Goal: Task Accomplishment & Management: Manage account settings

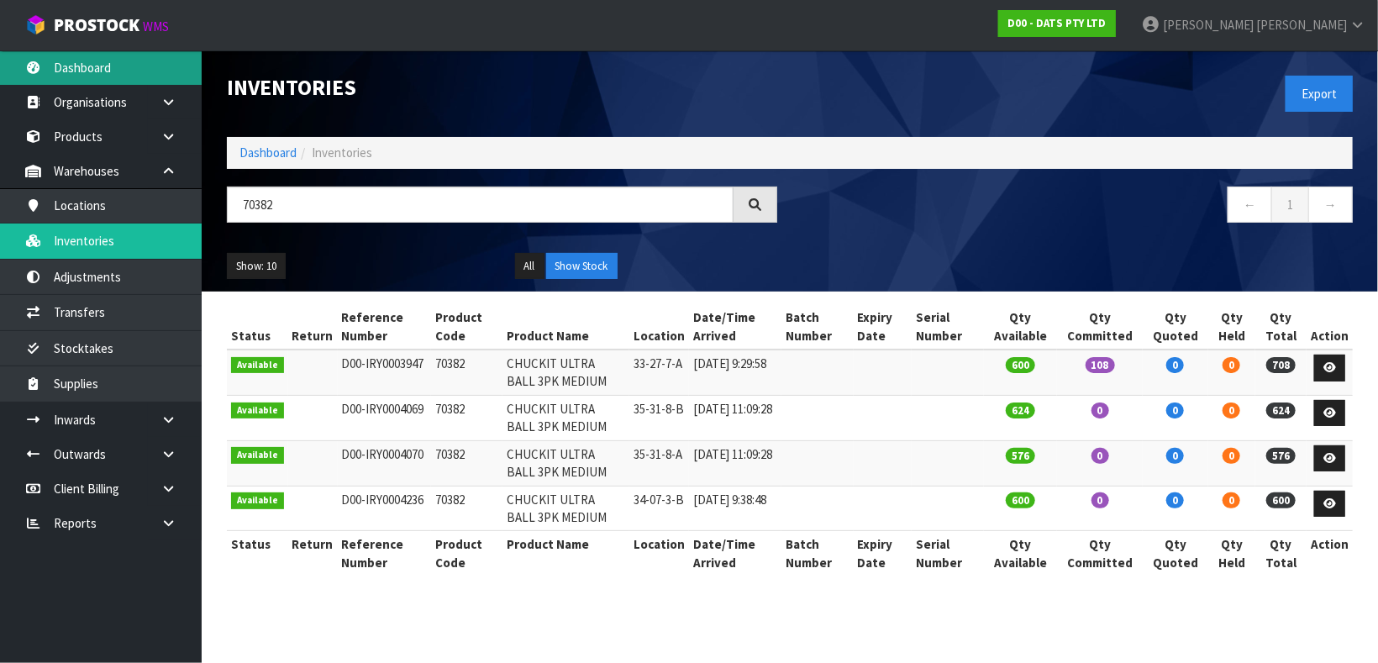
type input "70382"
click at [118, 68] on link "Dashboard" at bounding box center [101, 67] width 202 height 34
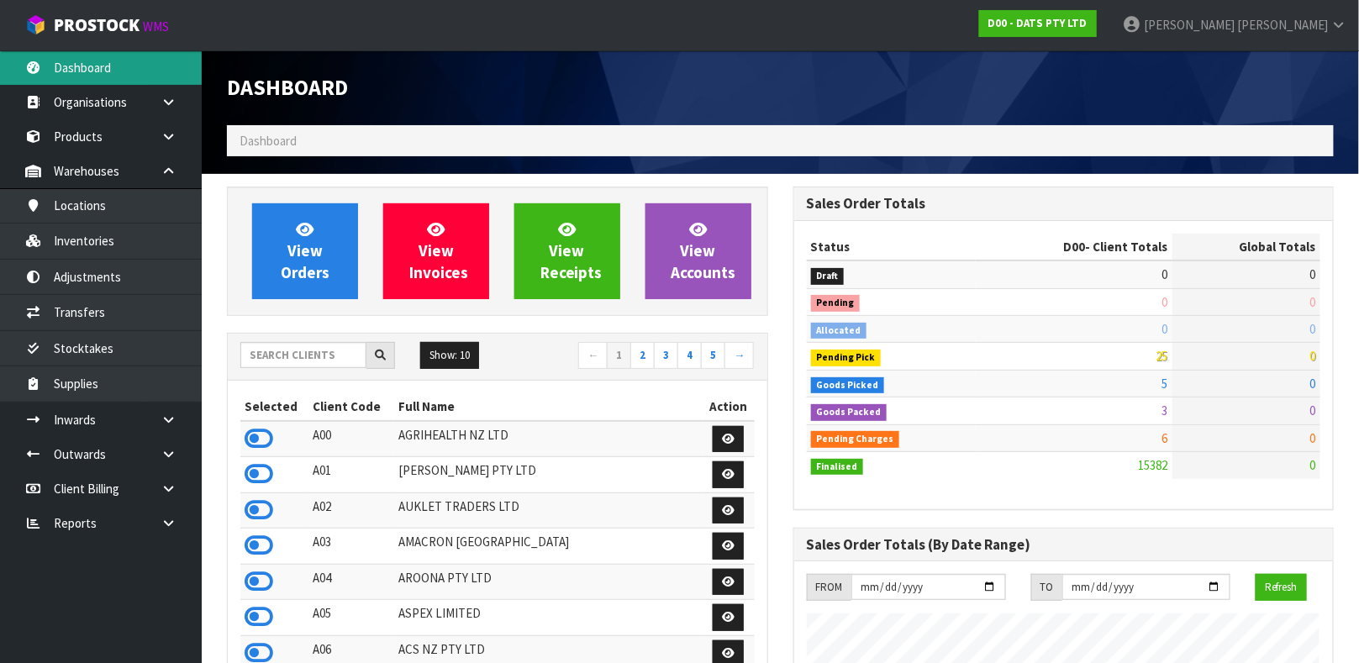
scroll to position [1329, 566]
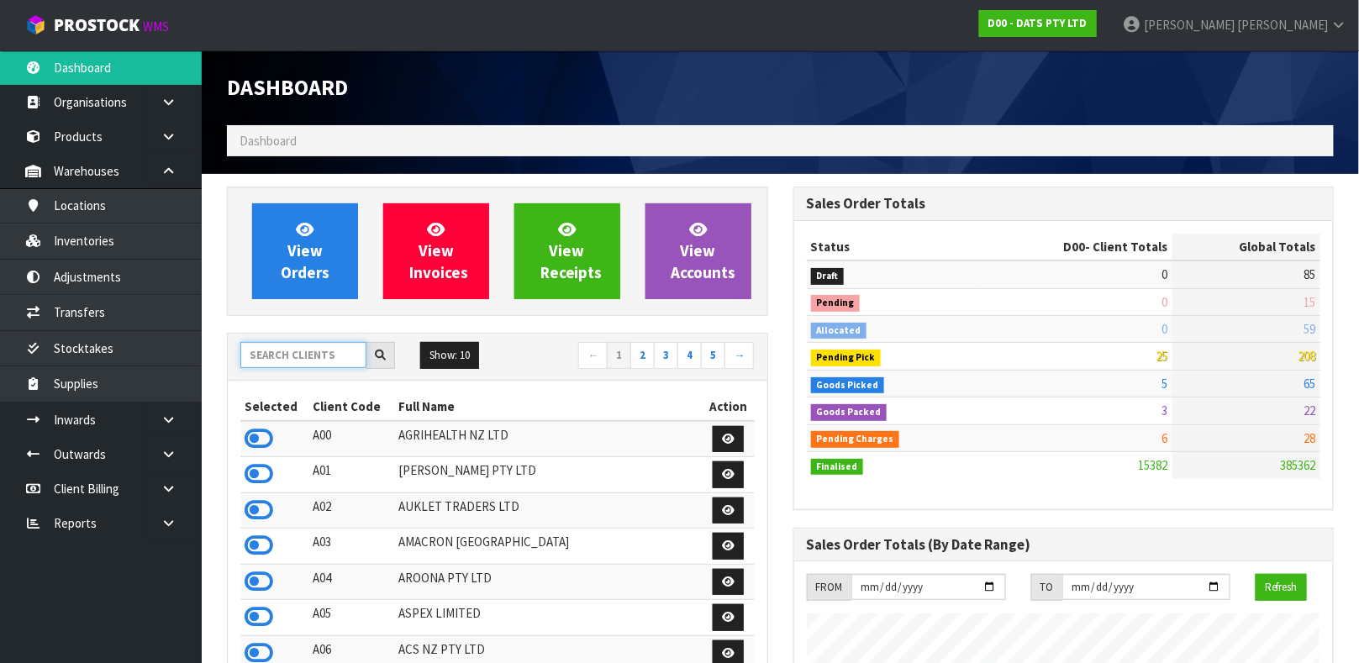
click at [319, 350] on input "text" at bounding box center [303, 355] width 126 height 26
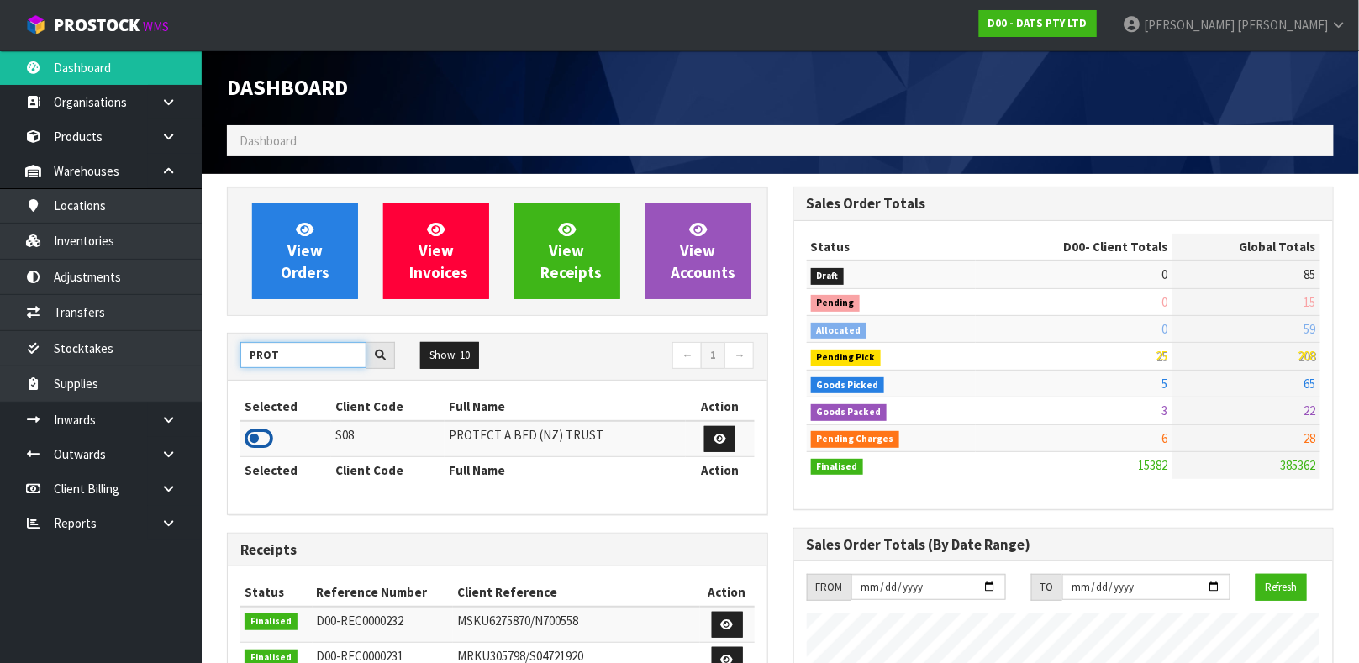
type input "PROT"
click at [253, 441] on icon at bounding box center [259, 438] width 29 height 25
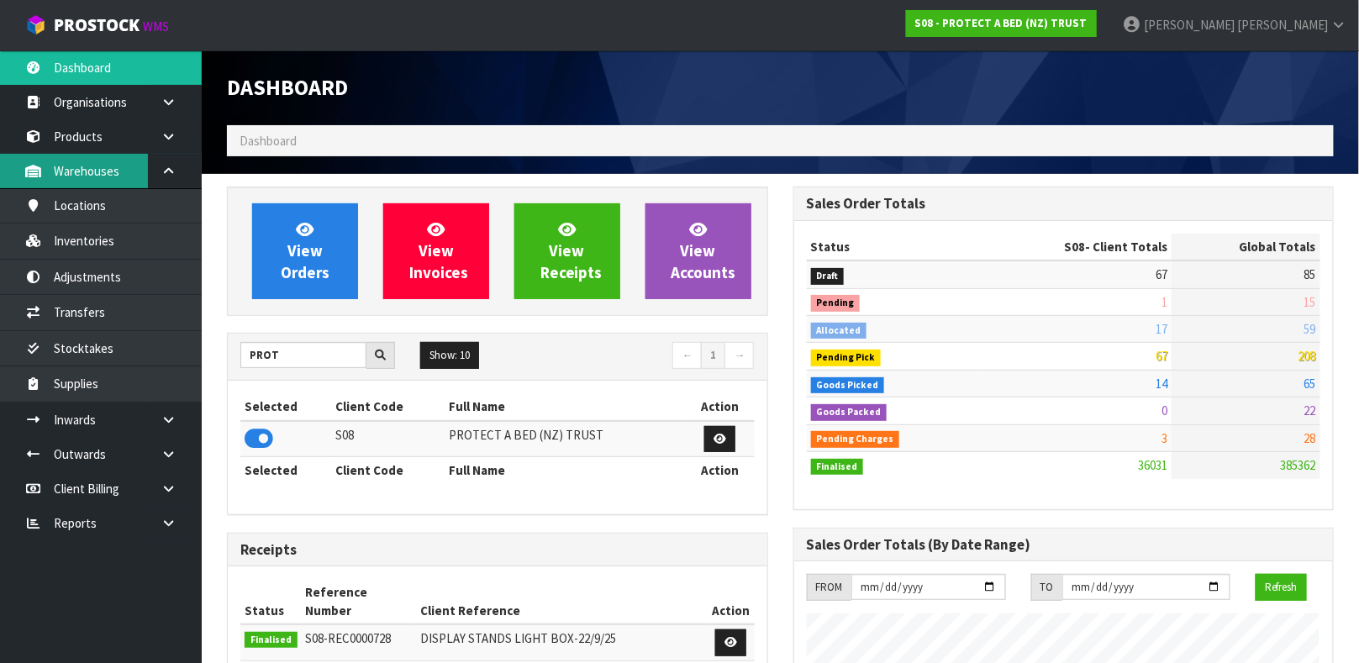
scroll to position [1310, 566]
click at [87, 130] on link "Products" at bounding box center [101, 136] width 202 height 34
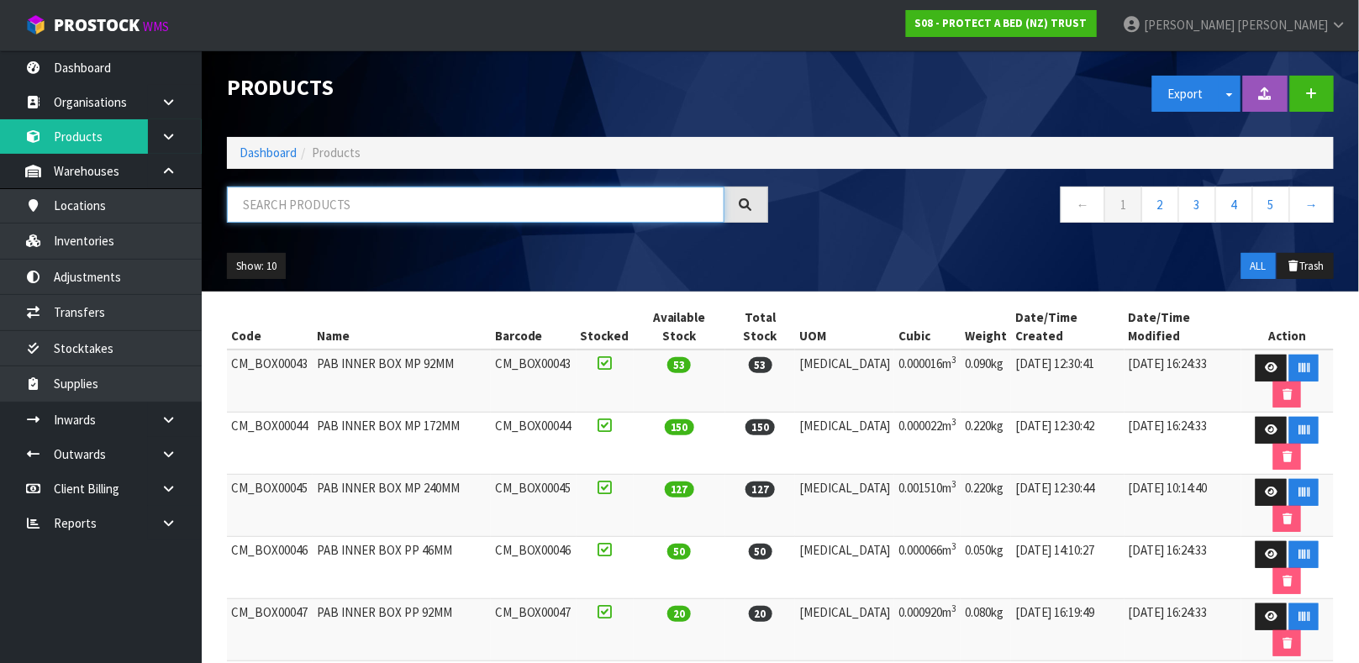
click at [329, 208] on input "text" at bounding box center [475, 205] width 497 height 36
type input "9336473020674"
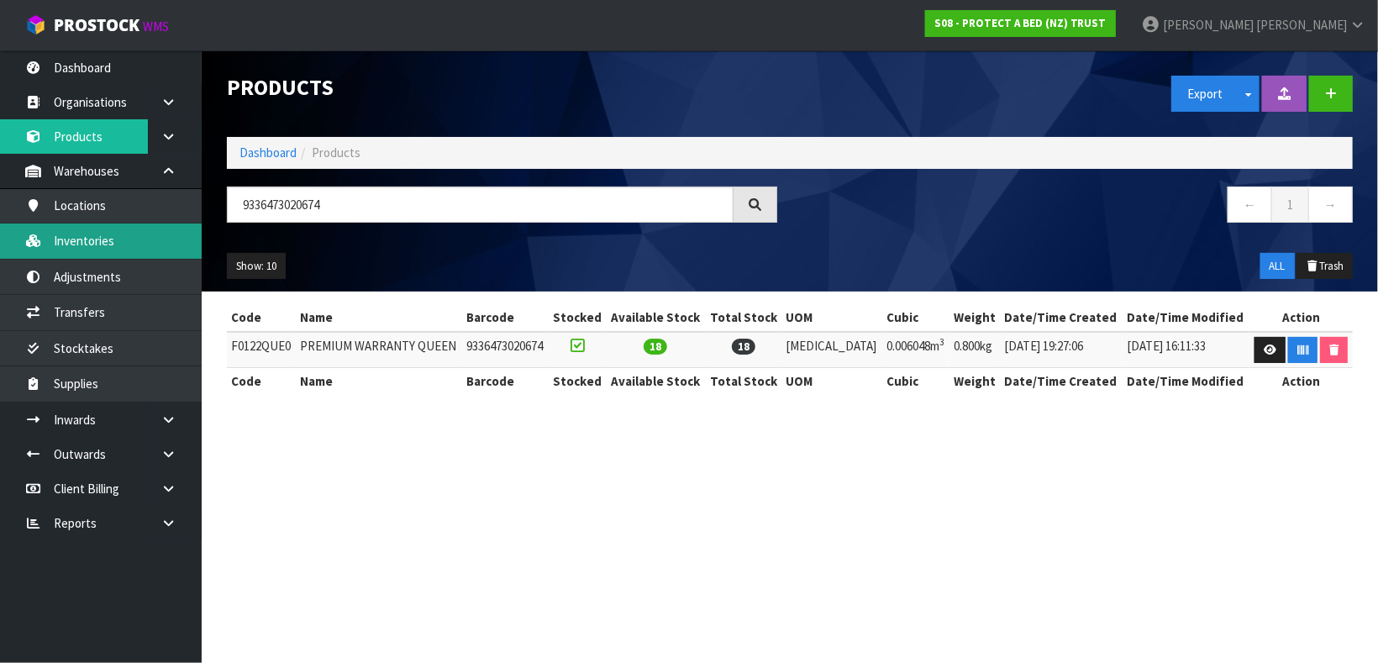
click at [135, 239] on link "Inventories" at bounding box center [101, 241] width 202 height 34
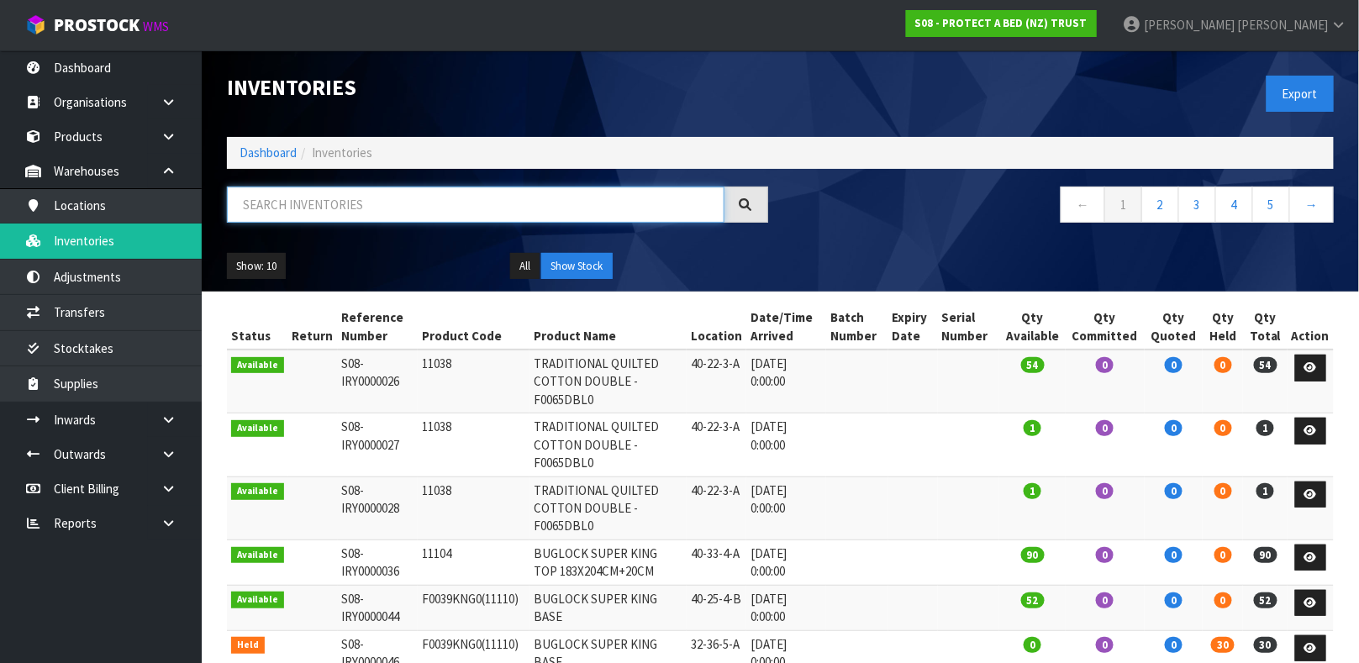
click at [279, 208] on input "text" at bounding box center [475, 205] width 497 height 36
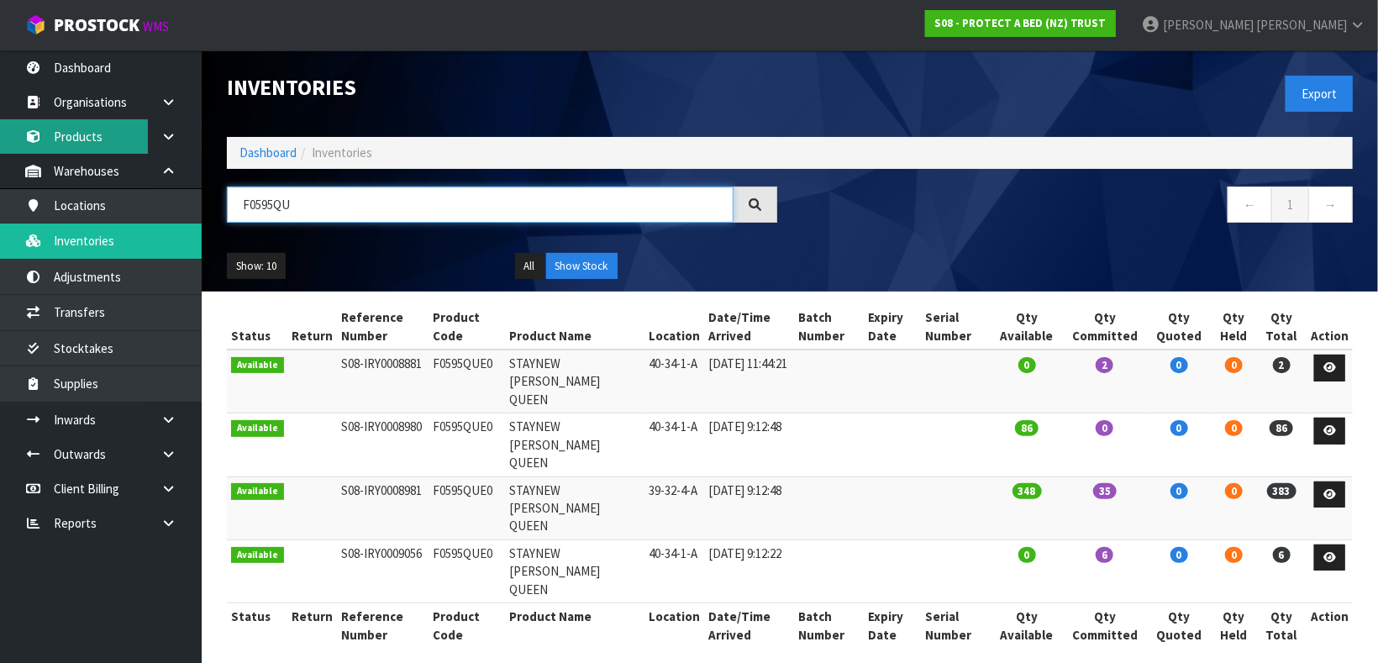
type input "F0595QU"
click at [107, 145] on link "Products" at bounding box center [101, 136] width 202 height 34
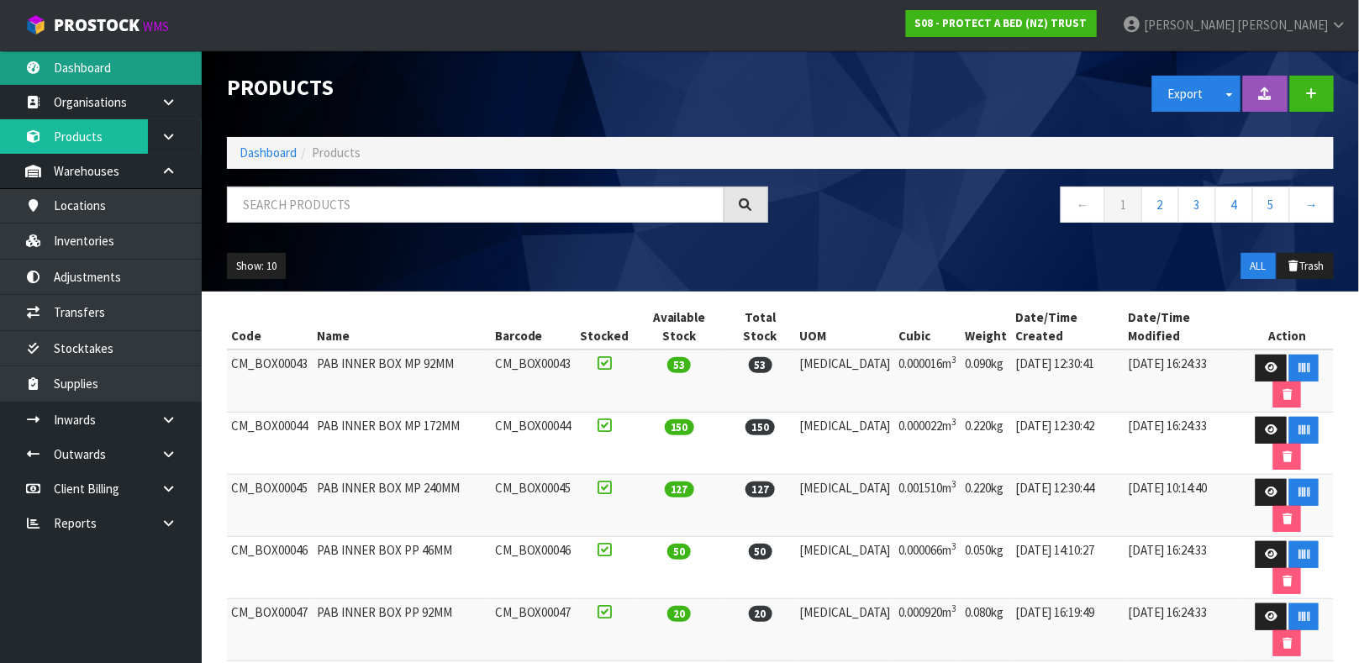
click at [89, 63] on link "Dashboard" at bounding box center [101, 67] width 202 height 34
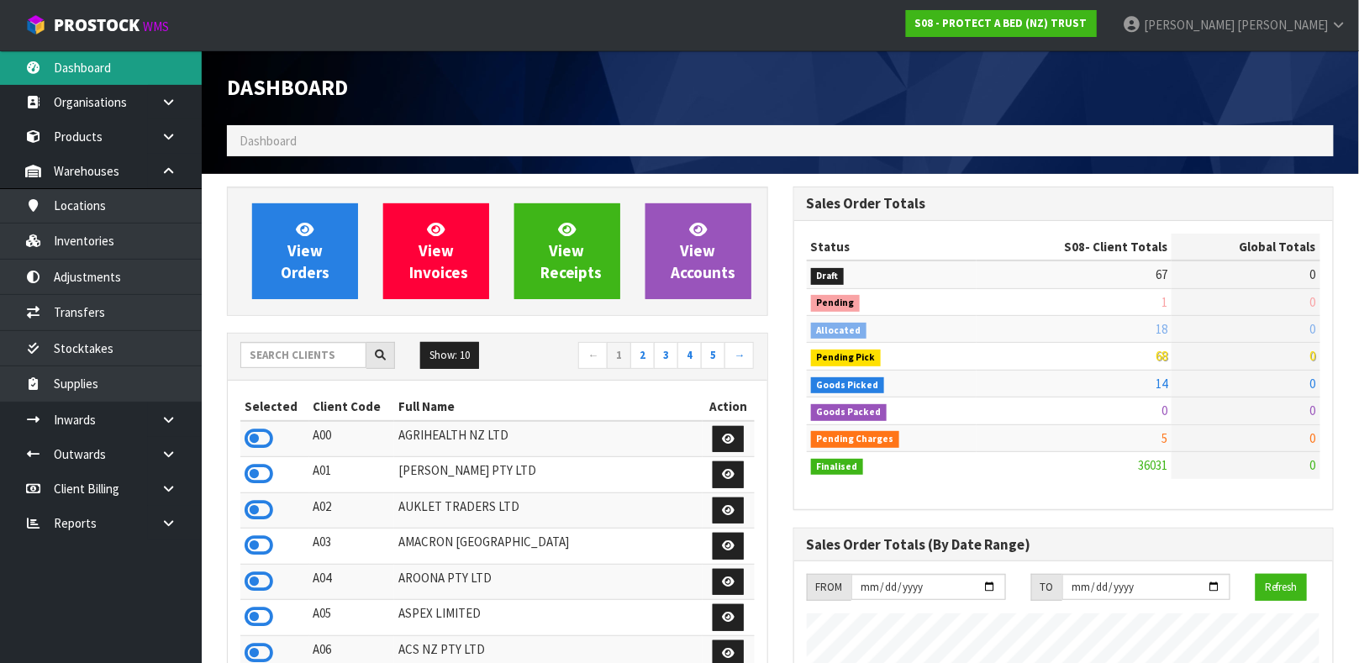
scroll to position [1310, 566]
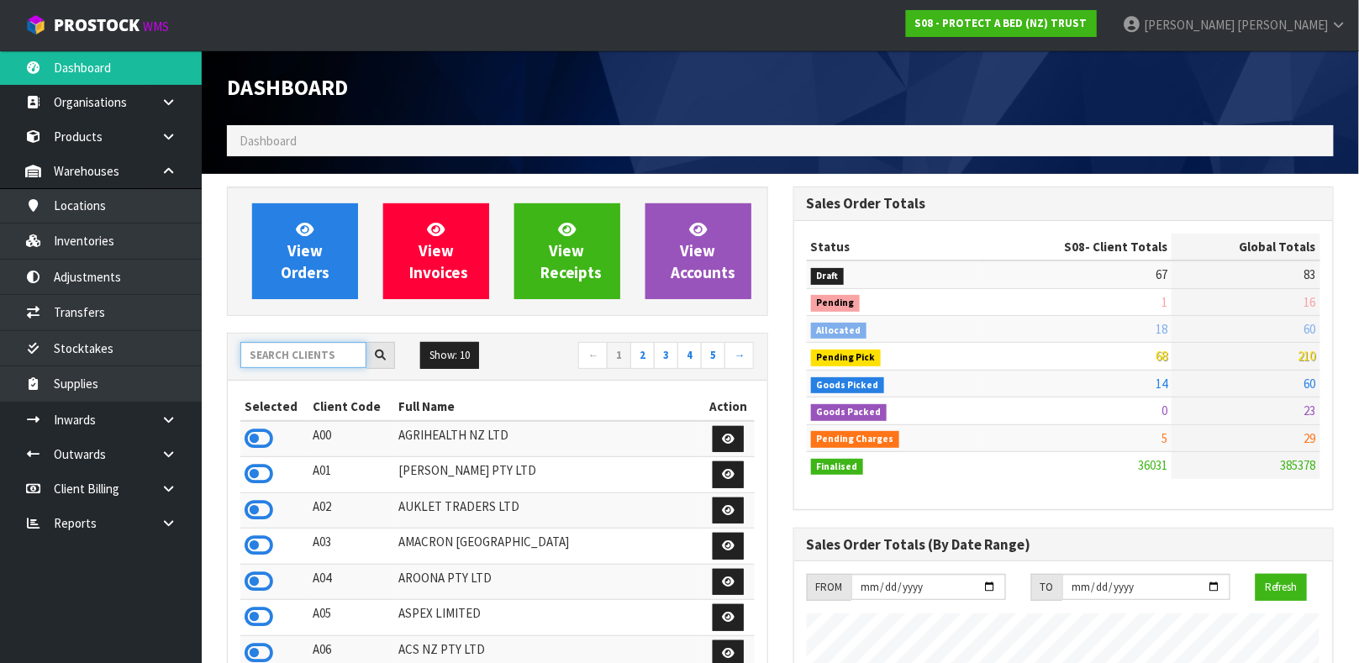
click at [325, 353] on input "text" at bounding box center [303, 355] width 126 height 26
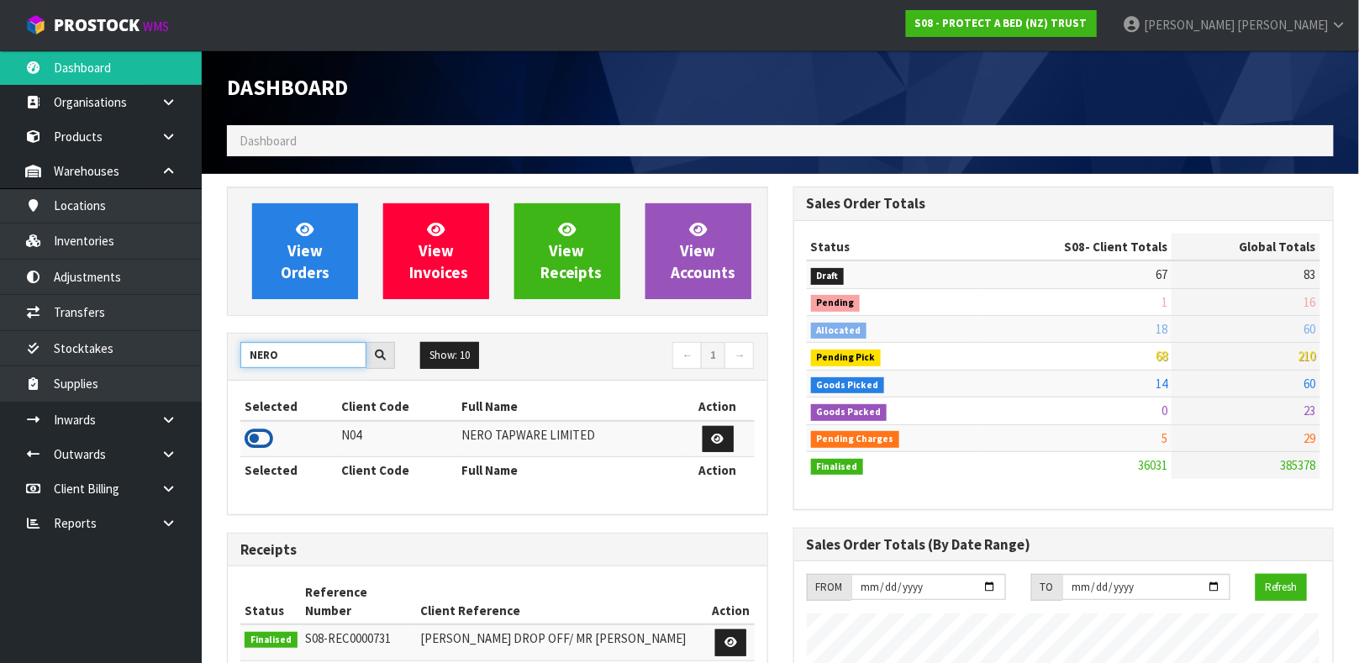
type input "NERO"
click at [260, 446] on icon at bounding box center [259, 438] width 29 height 25
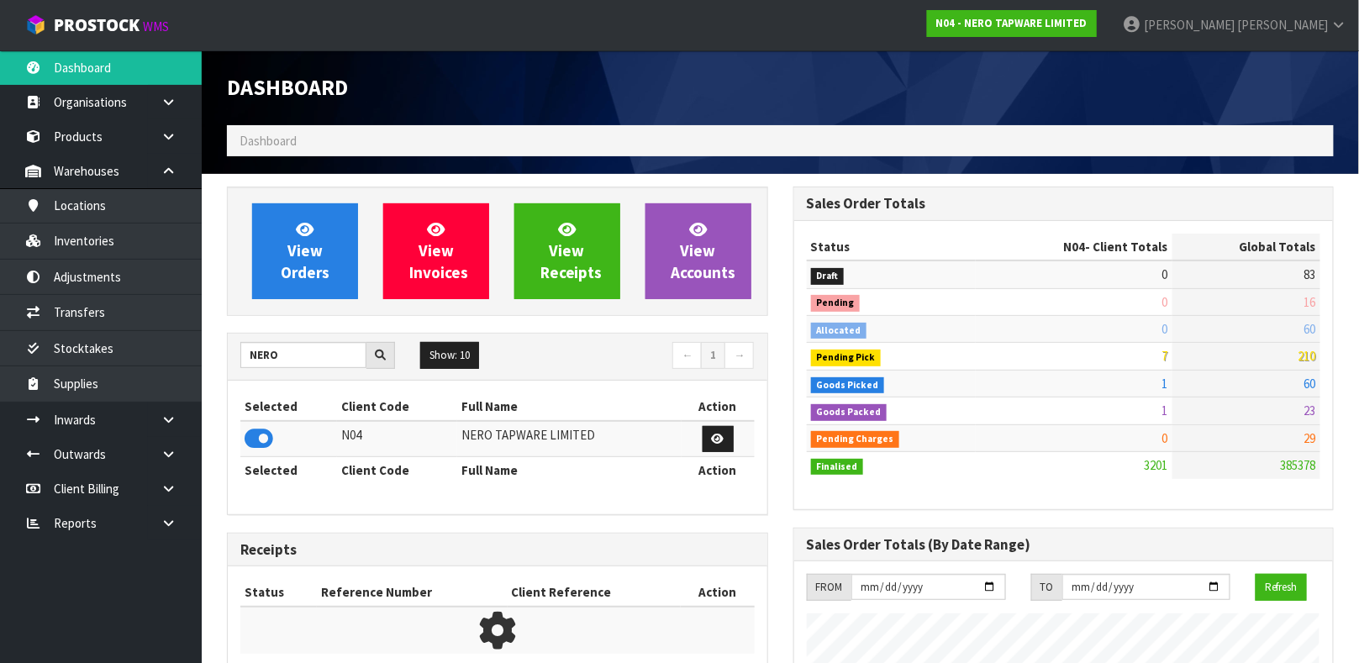
scroll to position [1348, 566]
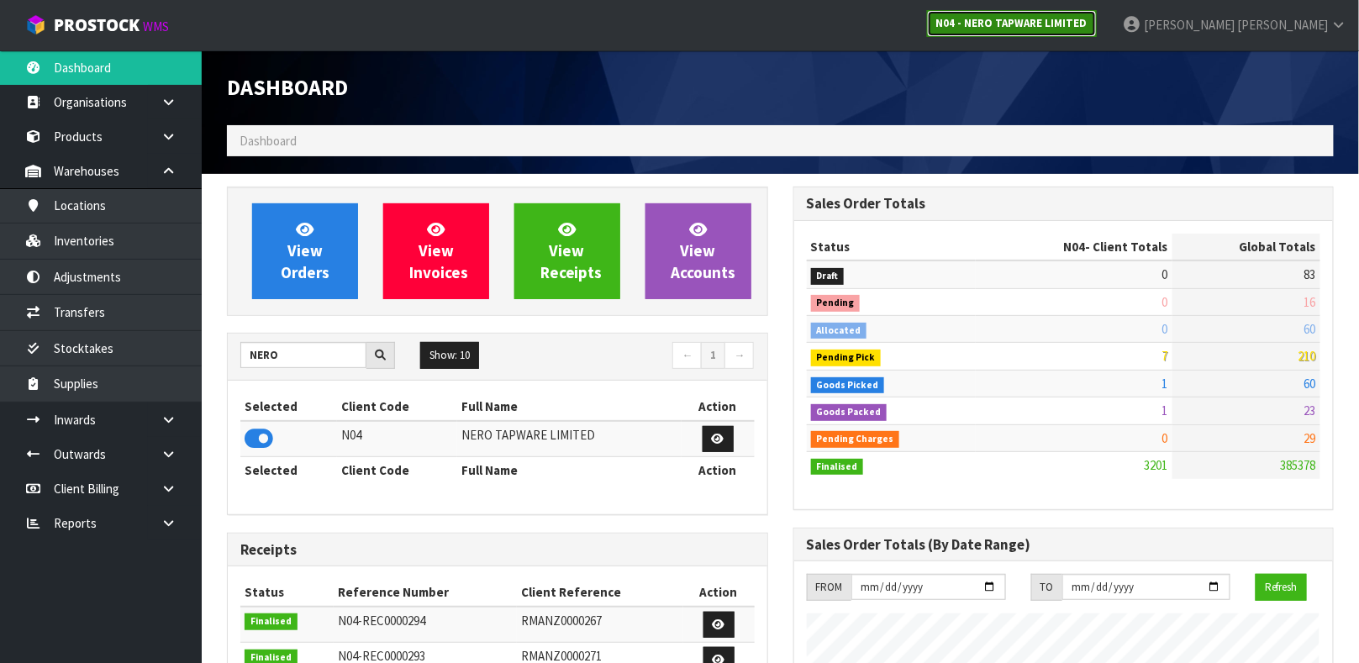
click at [1087, 18] on strong "N04 - NERO TAPWARE LIMITED" at bounding box center [1011, 23] width 151 height 14
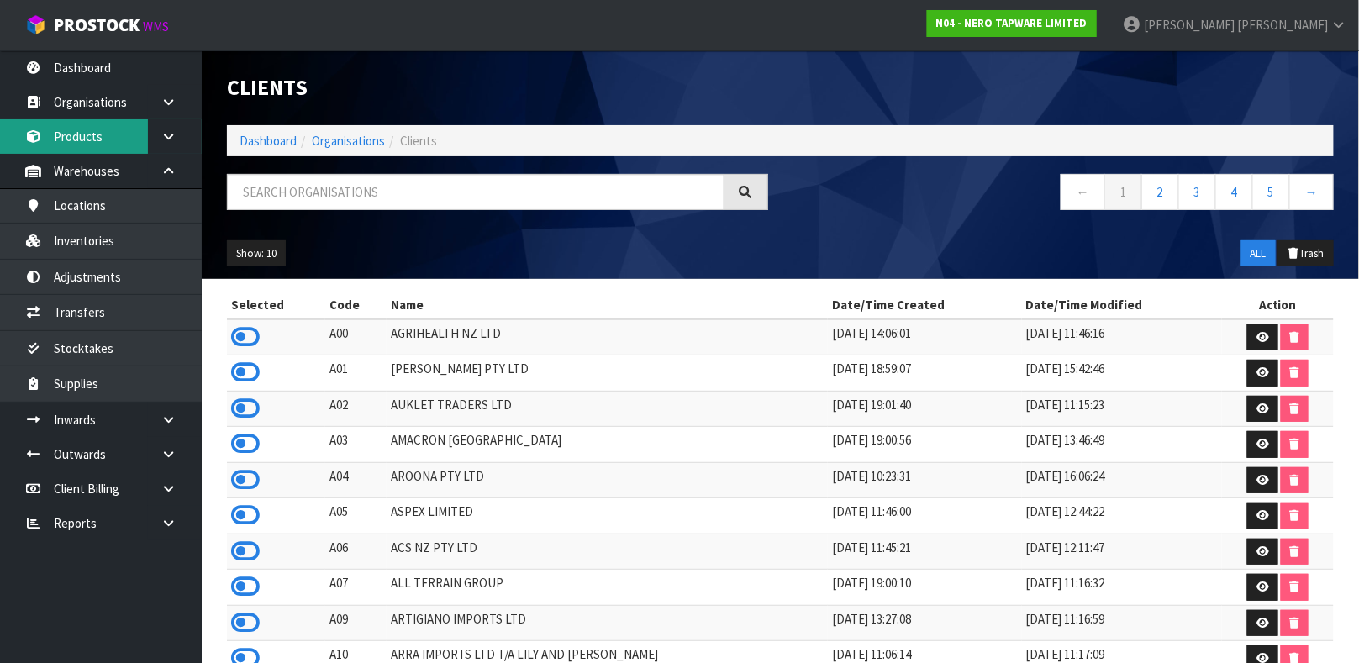
click at [99, 129] on link "Products" at bounding box center [101, 136] width 202 height 34
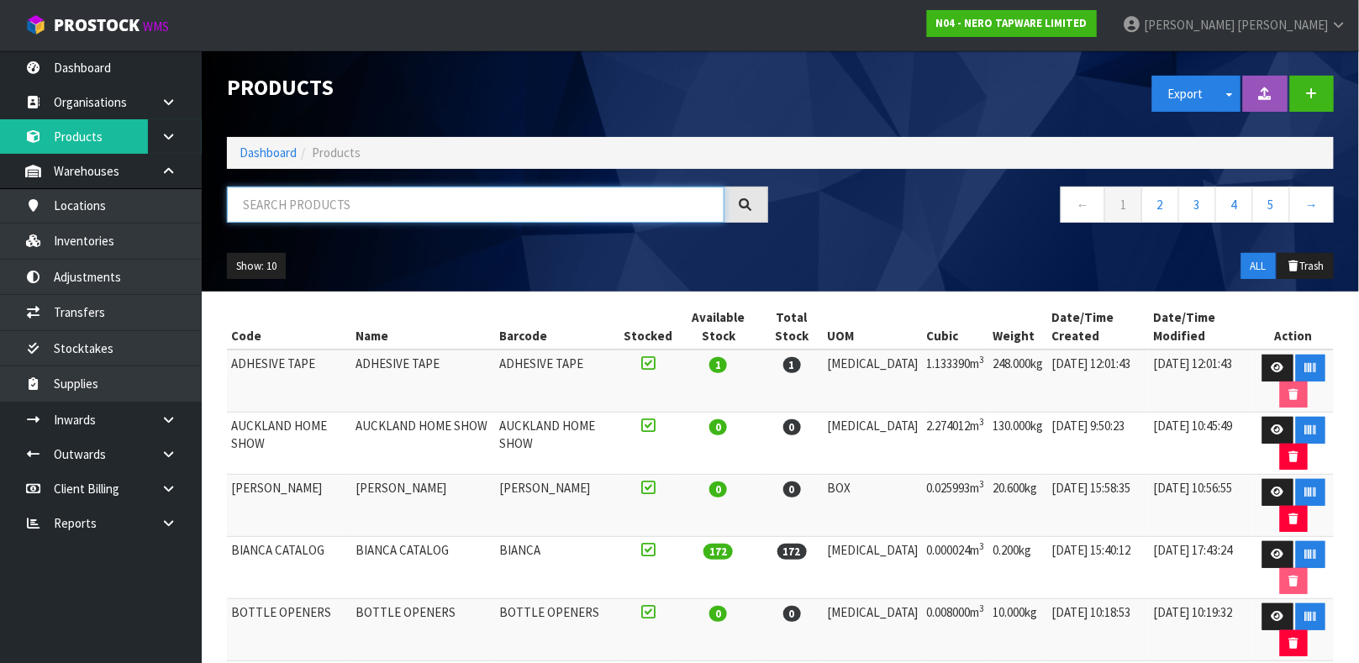
click at [290, 208] on input "text" at bounding box center [475, 205] width 497 height 36
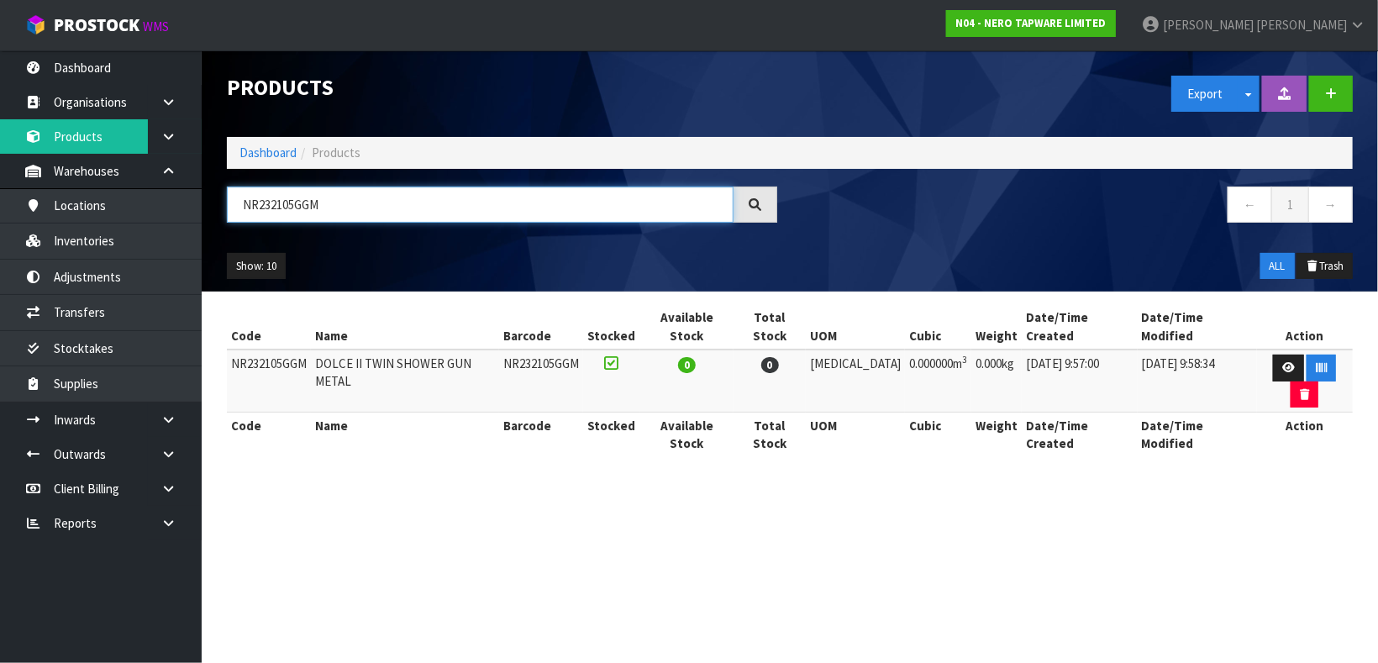
type input "NR232105GGM"
click at [1282, 362] on icon at bounding box center [1288, 367] width 13 height 11
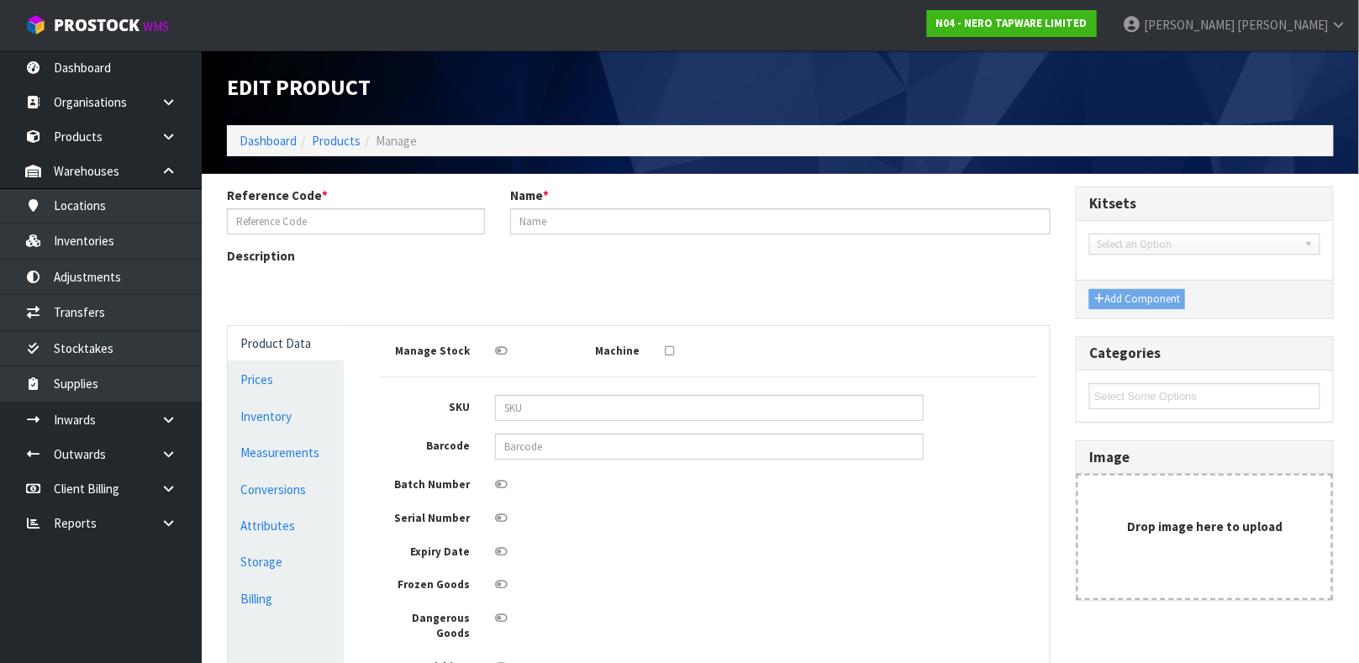
type input "NR232105GGM"
type input "DOLCE II TWIN SHOWER GUN METAL"
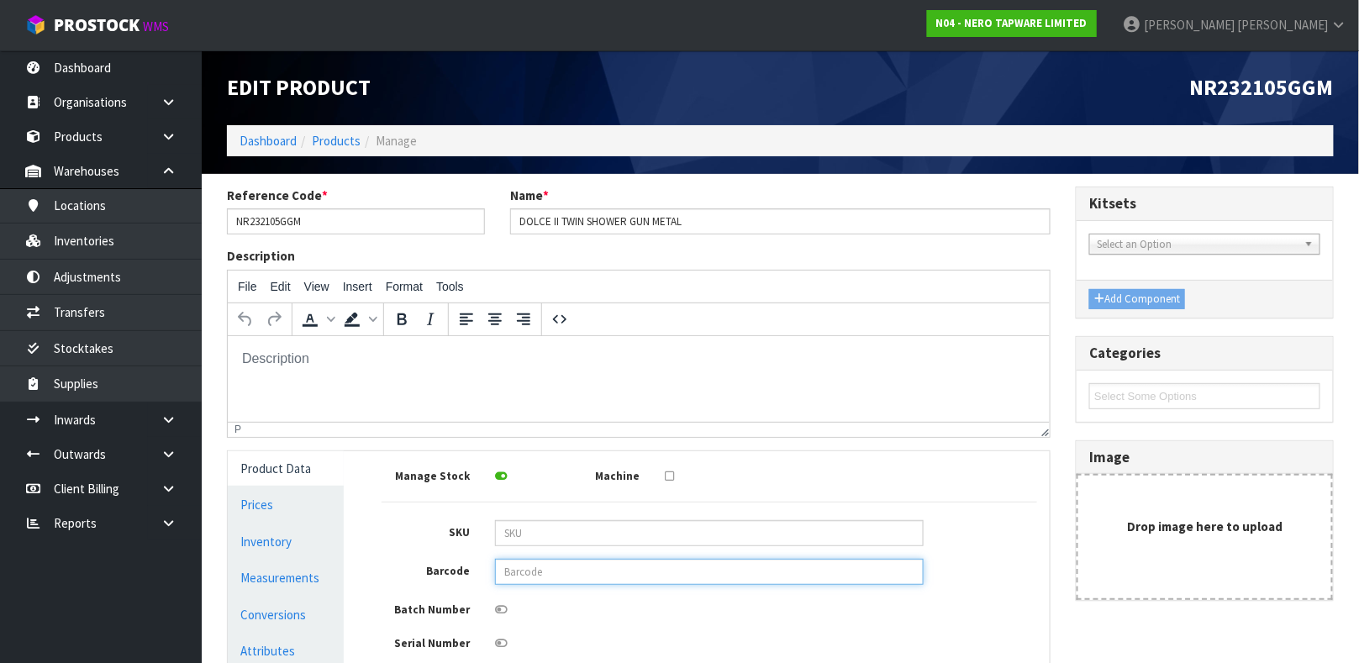
click at [546, 575] on input "text" at bounding box center [709, 572] width 429 height 26
type input "9355433093268"
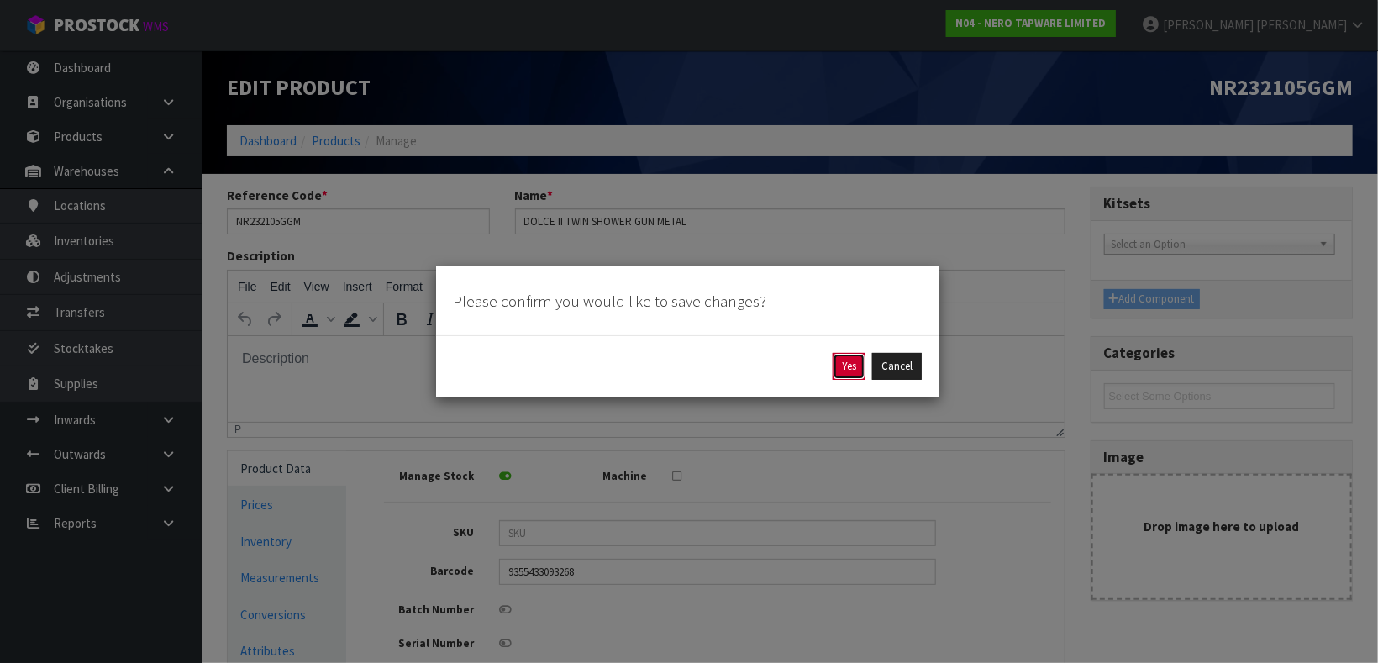
click at [845, 369] on button "Yes" at bounding box center [849, 366] width 33 height 27
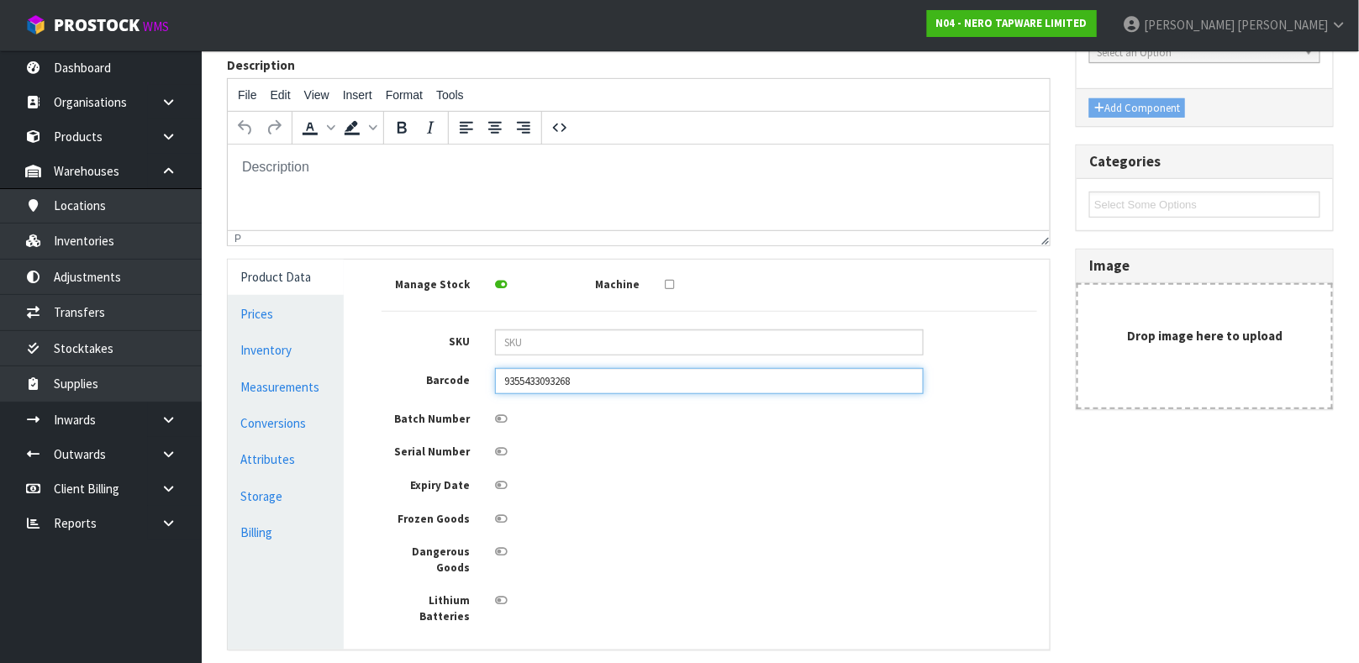
scroll to position [361, 0]
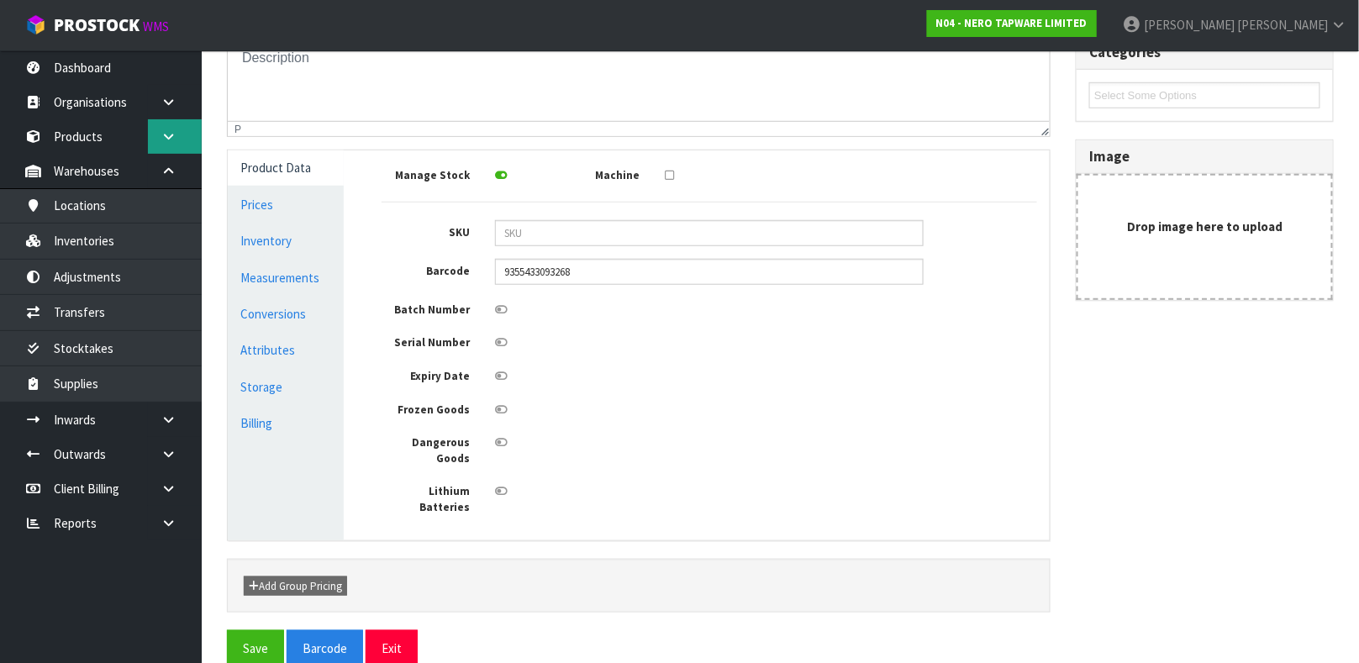
click at [159, 150] on link at bounding box center [175, 136] width 54 height 34
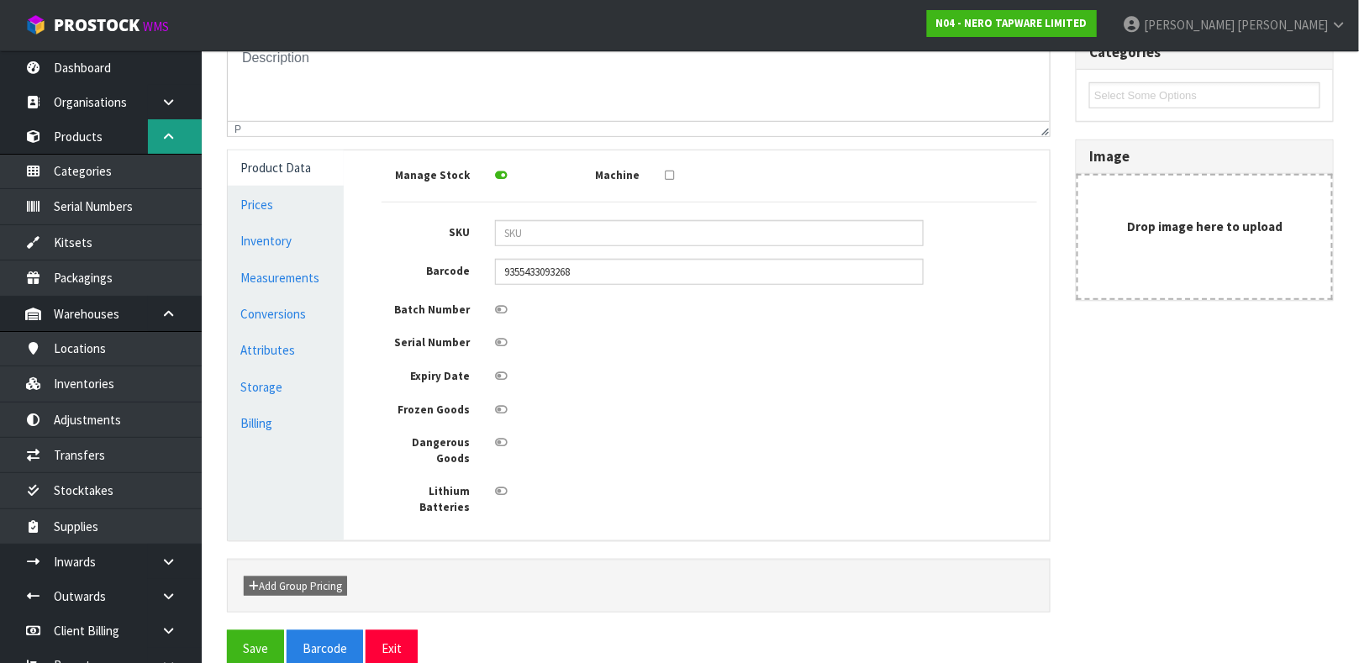
click at [166, 136] on icon at bounding box center [168, 136] width 16 height 13
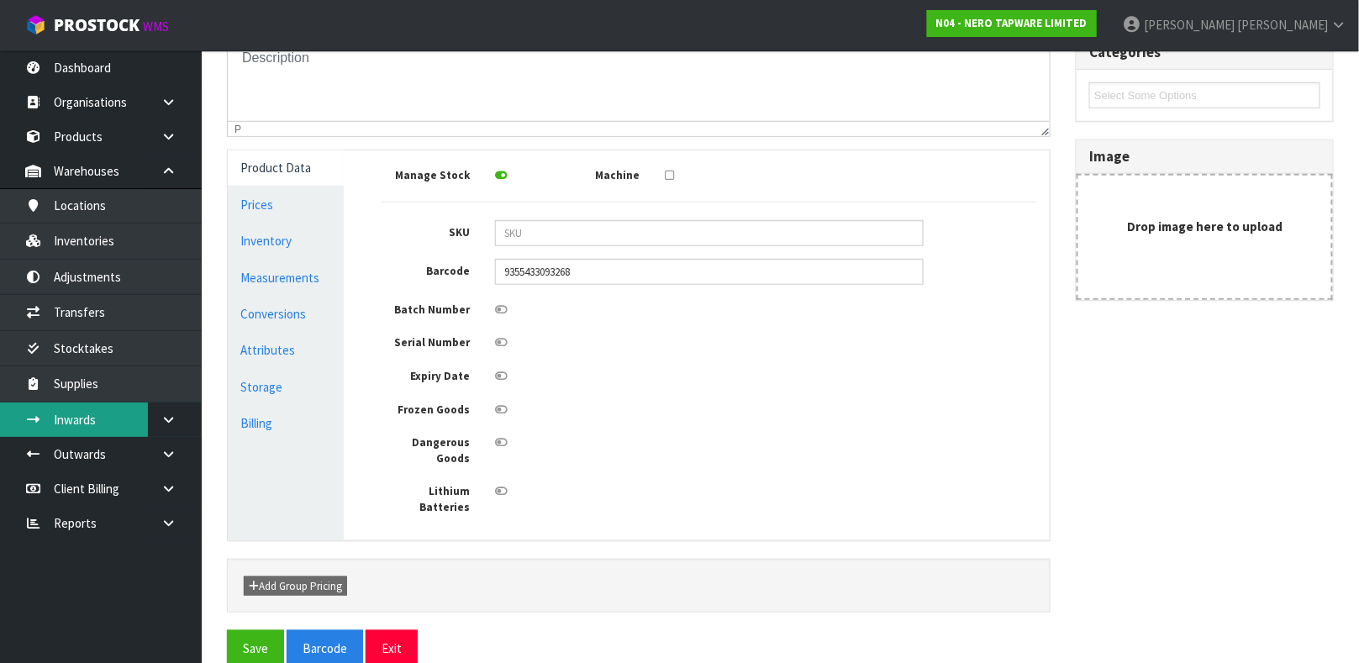
click at [143, 418] on link "Inwards" at bounding box center [101, 420] width 202 height 34
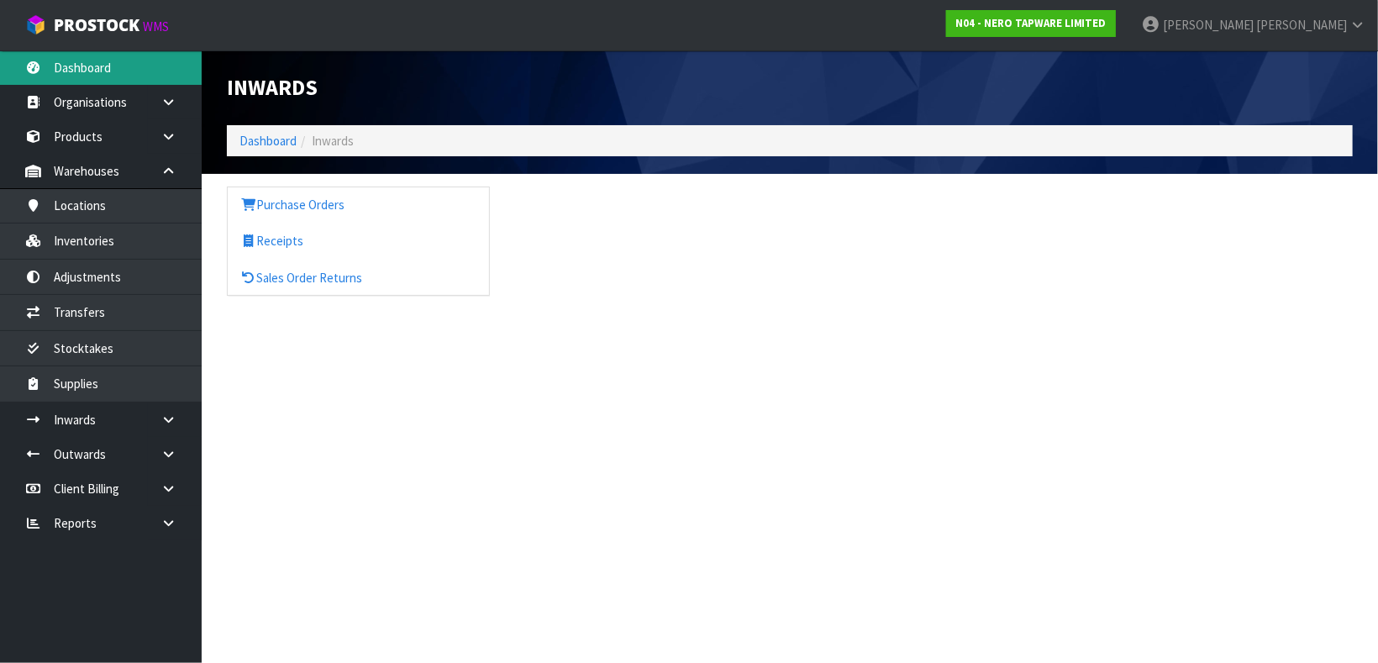
click at [84, 60] on link "Dashboard" at bounding box center [101, 67] width 202 height 34
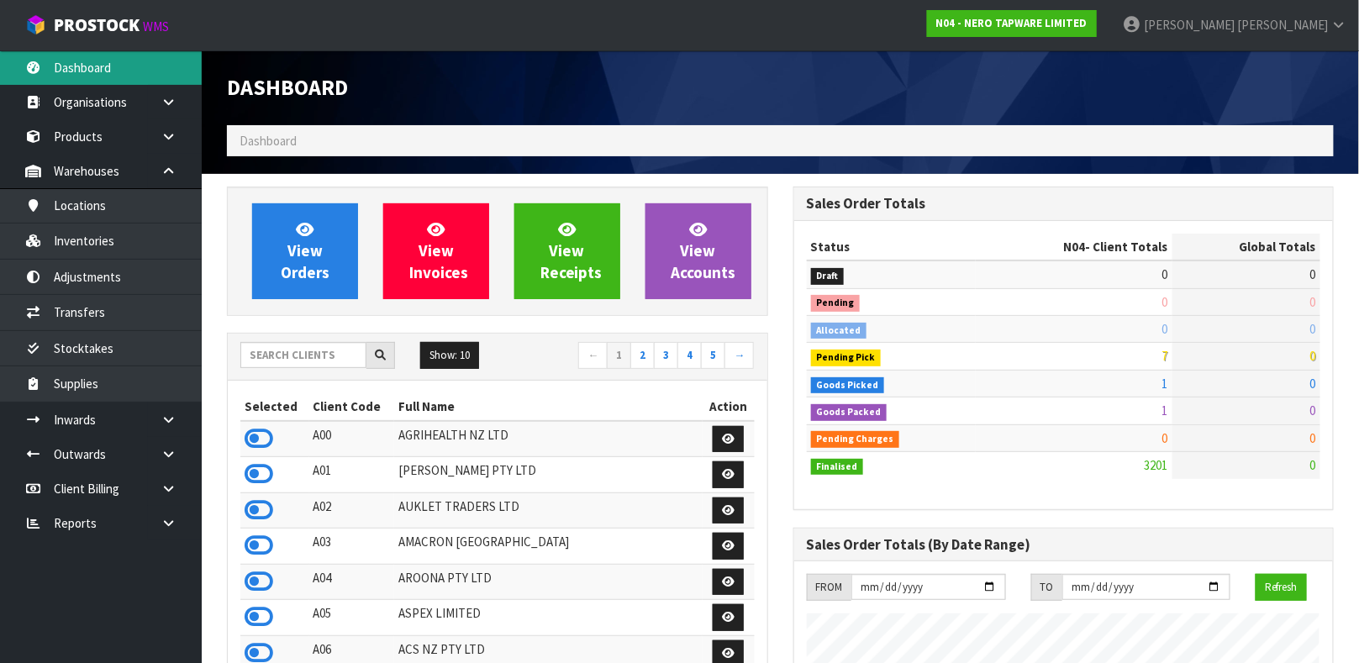
scroll to position [1348, 566]
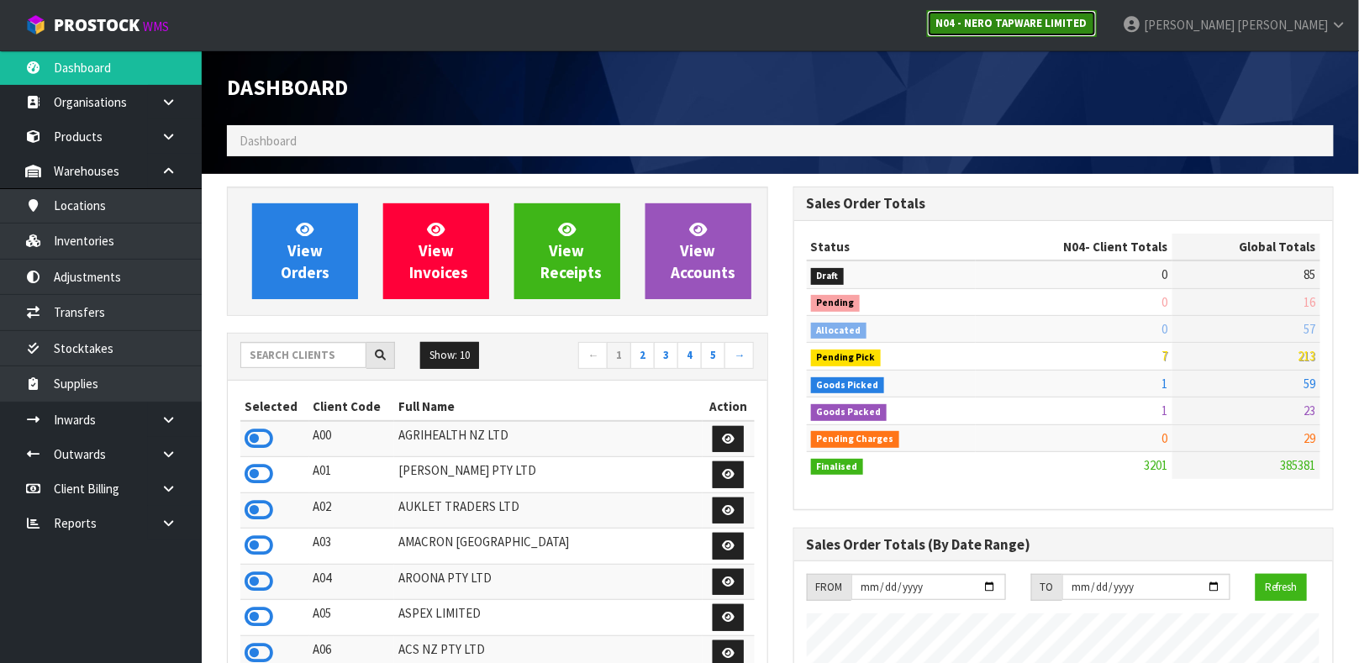
click at [1087, 26] on strong "N04 - NERO TAPWARE LIMITED" at bounding box center [1011, 23] width 151 height 14
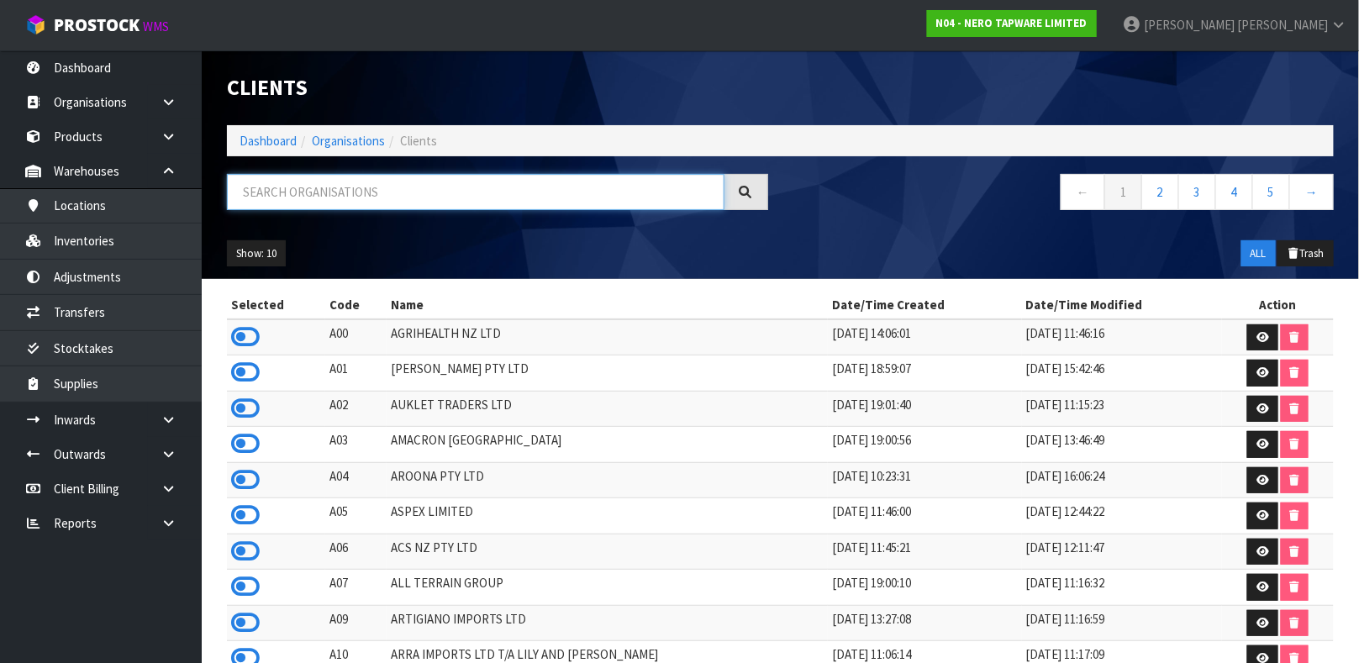
click at [359, 189] on input "text" at bounding box center [475, 192] width 497 height 36
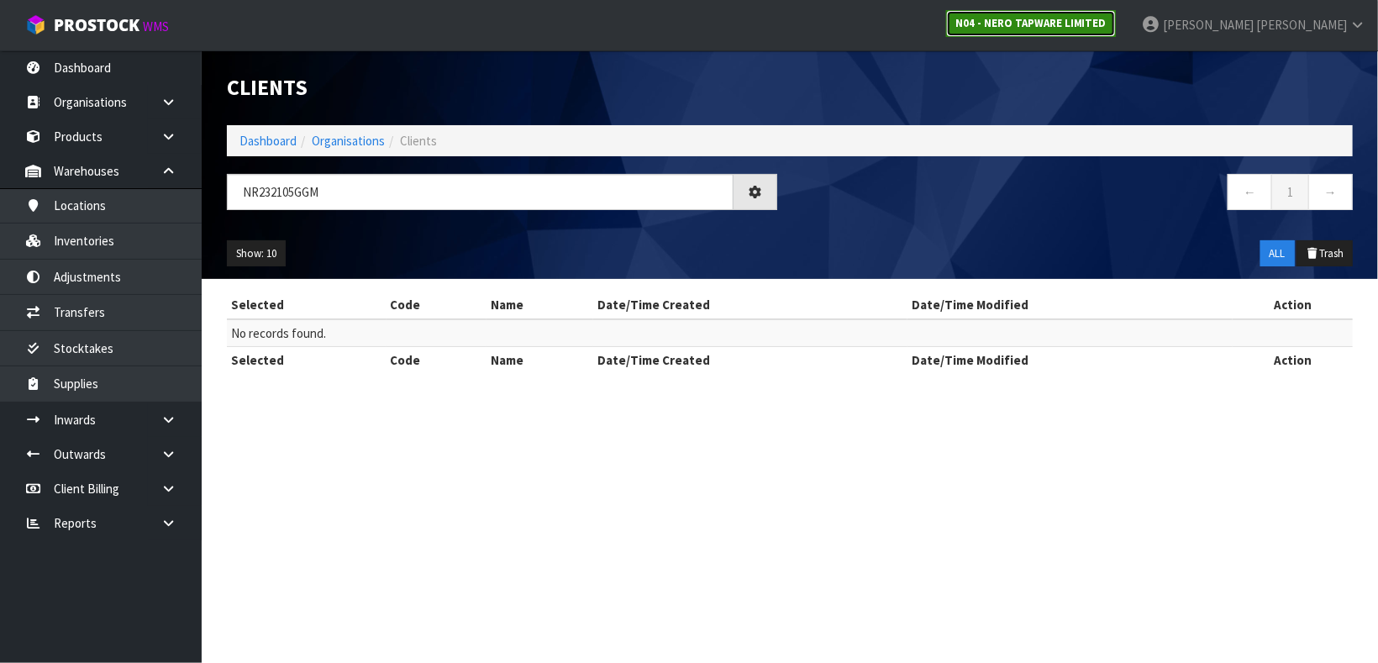
click at [1107, 18] on strong "N04 - NERO TAPWARE LIMITED" at bounding box center [1030, 23] width 151 height 14
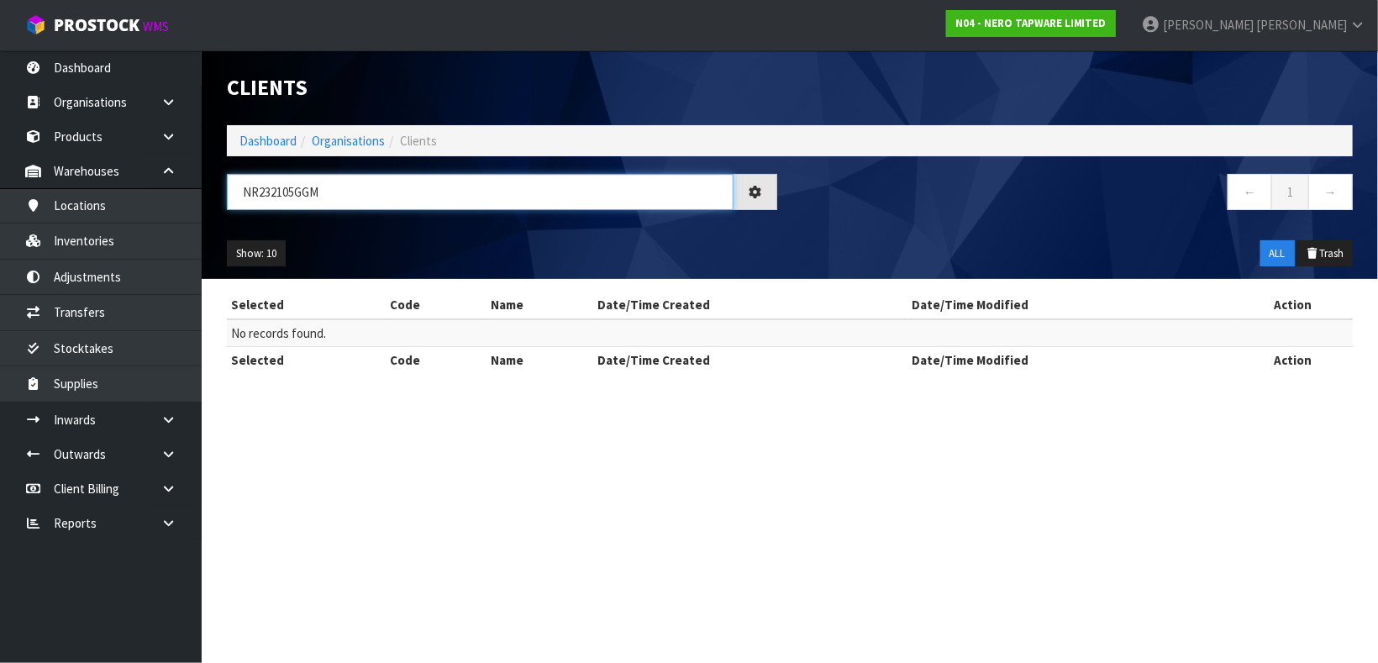
click at [320, 198] on input "NR232105GGM" at bounding box center [480, 192] width 507 height 36
type input "N"
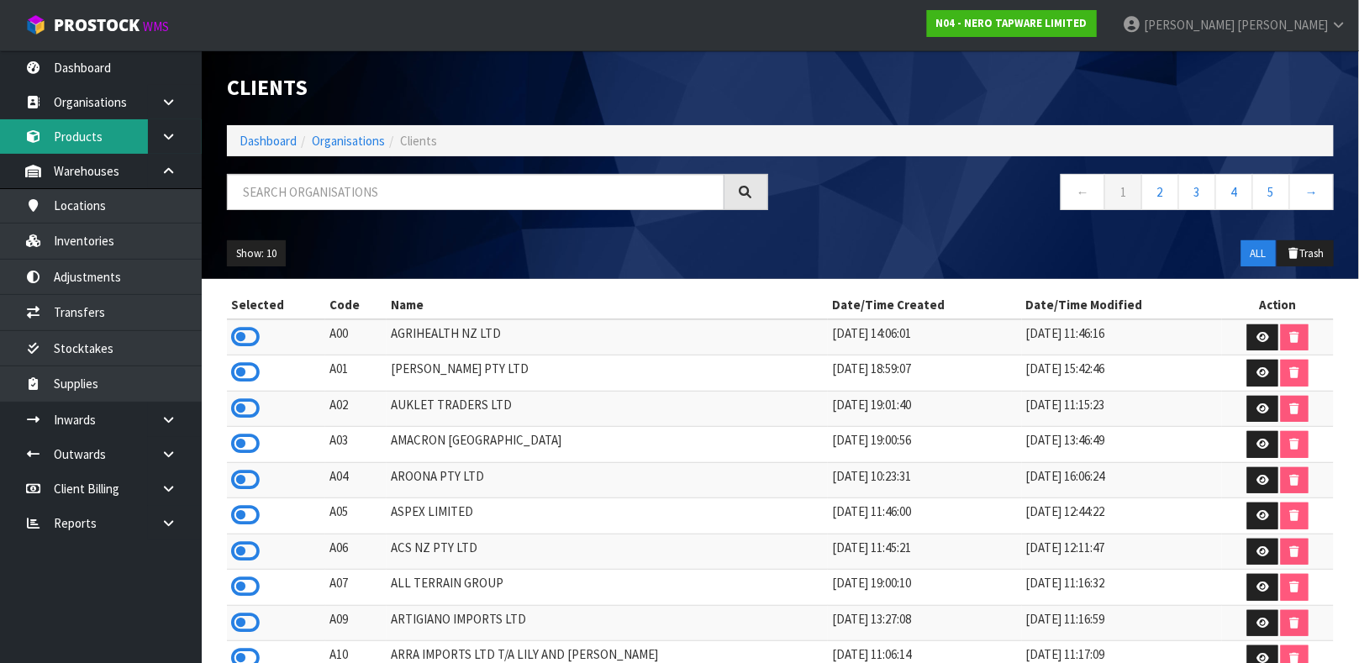
click at [92, 138] on link "Products" at bounding box center [101, 136] width 202 height 34
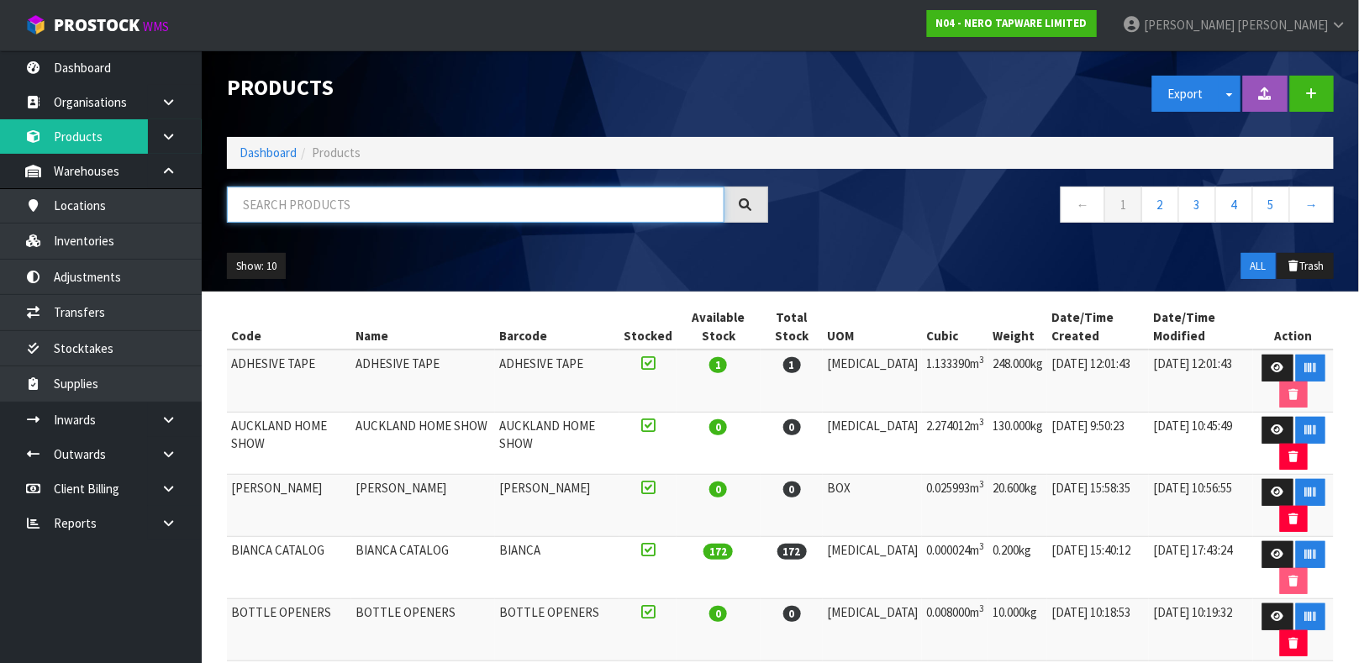
click at [336, 206] on input "text" at bounding box center [475, 205] width 497 height 36
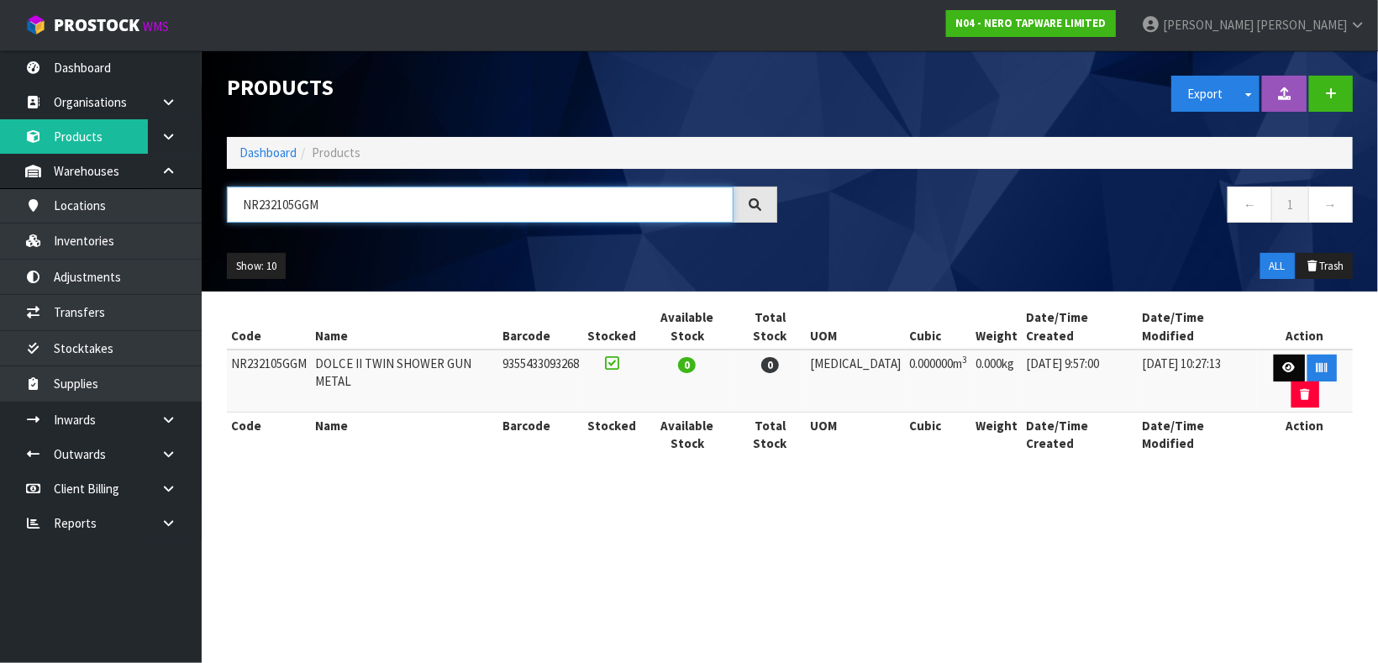
type input "NR232105GGM"
click at [1283, 362] on icon at bounding box center [1289, 367] width 13 height 11
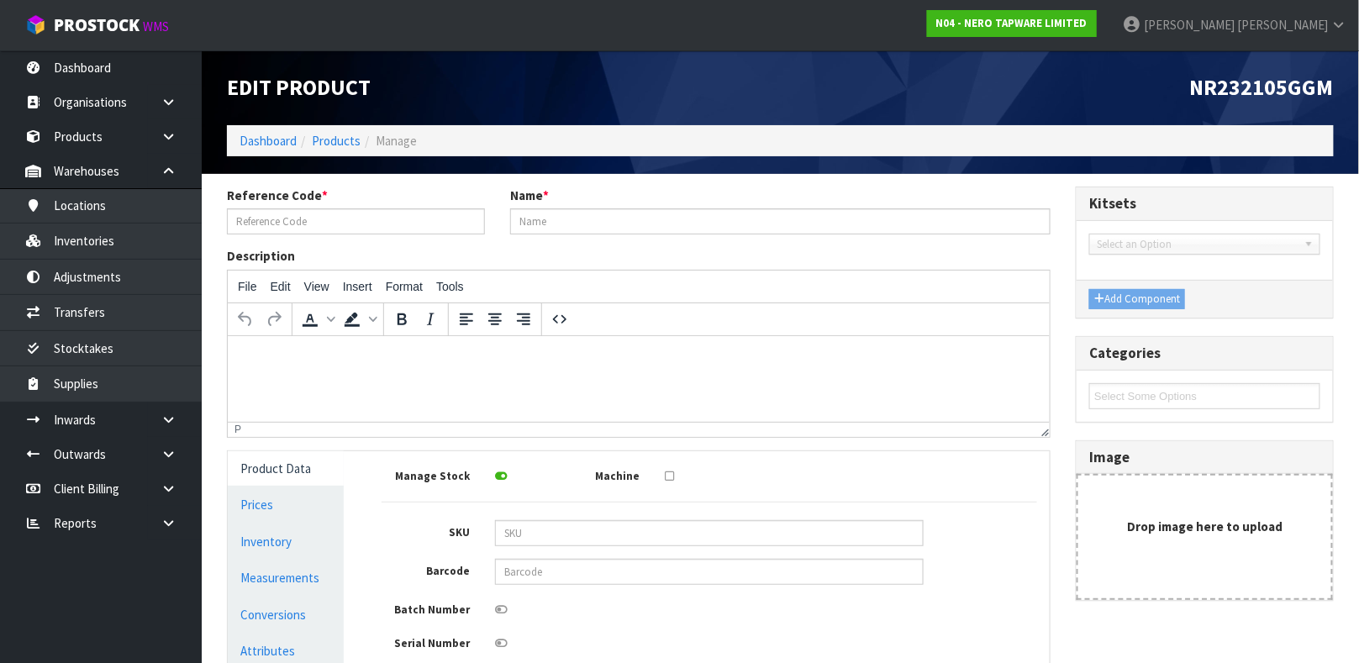
type input "NR232105GGM"
type input "DOLCE II TWIN SHOWER GUN METAL"
type input "9355433093268"
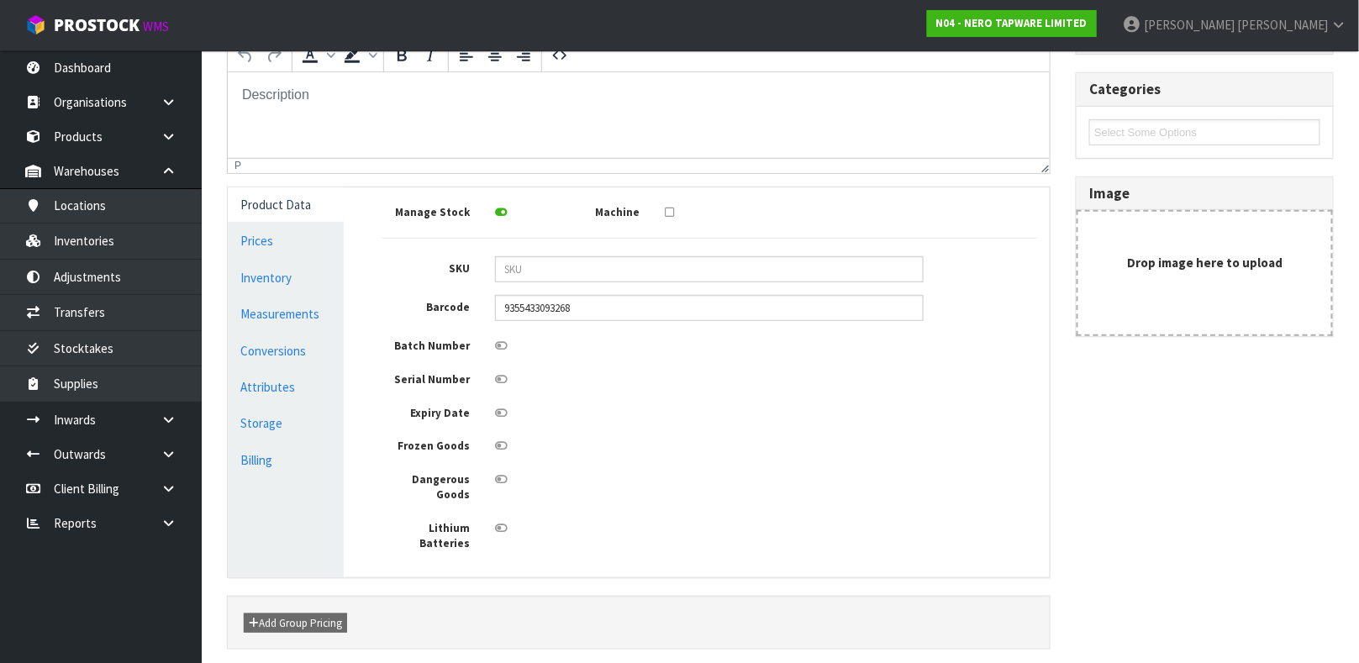
scroll to position [301, 0]
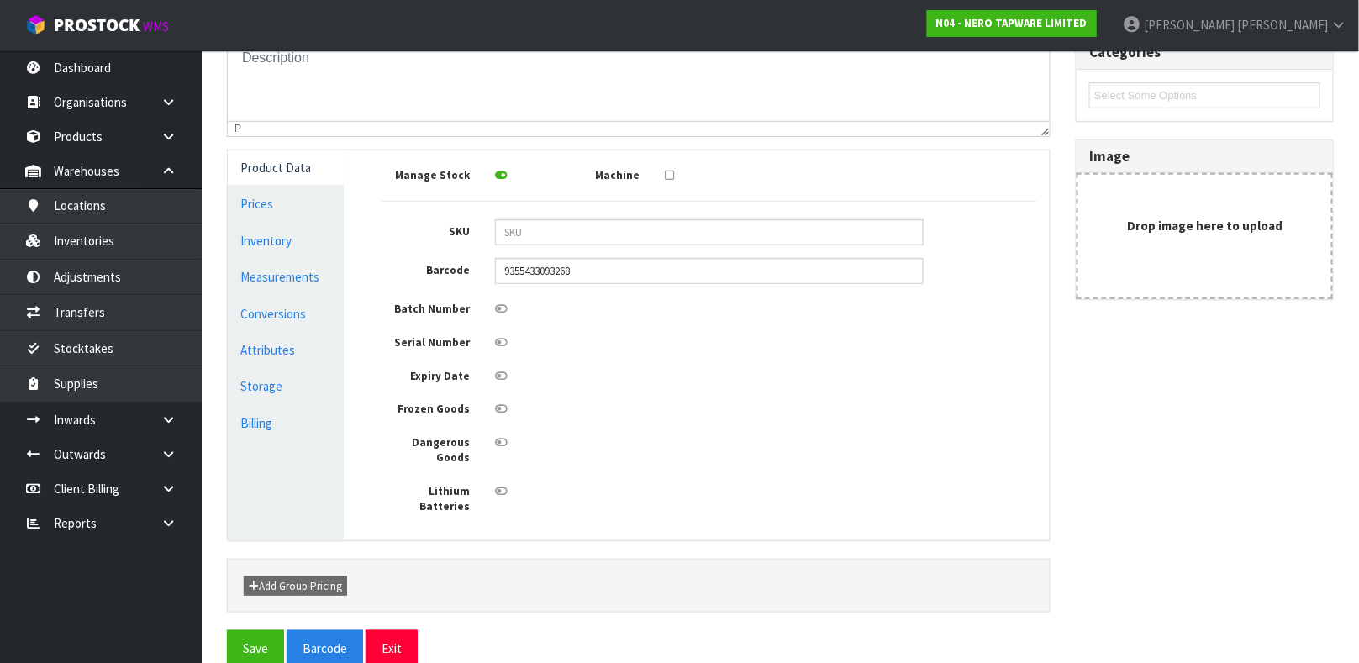
click at [497, 312] on icon at bounding box center [501, 308] width 13 height 11
click at [0, 0] on input "checkbox" at bounding box center [0, 0] width 0 height 0
click at [500, 345] on icon at bounding box center [501, 342] width 13 height 11
click at [0, 0] on input "checkbox" at bounding box center [0, 0] width 0 height 0
click at [501, 377] on icon at bounding box center [501, 376] width 13 height 11
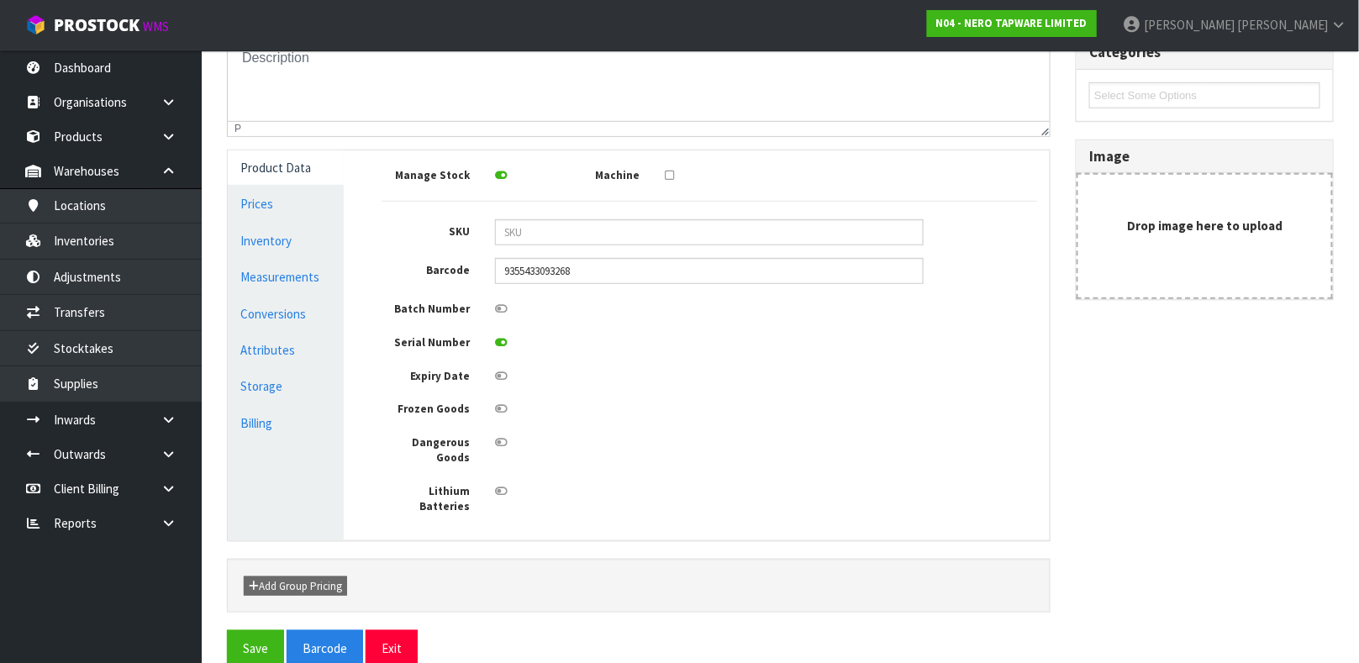
click at [0, 0] on input "checkbox" at bounding box center [0, 0] width 0 height 0
click at [498, 413] on icon at bounding box center [501, 408] width 13 height 11
click at [0, 0] on input "checkbox" at bounding box center [0, 0] width 0 height 0
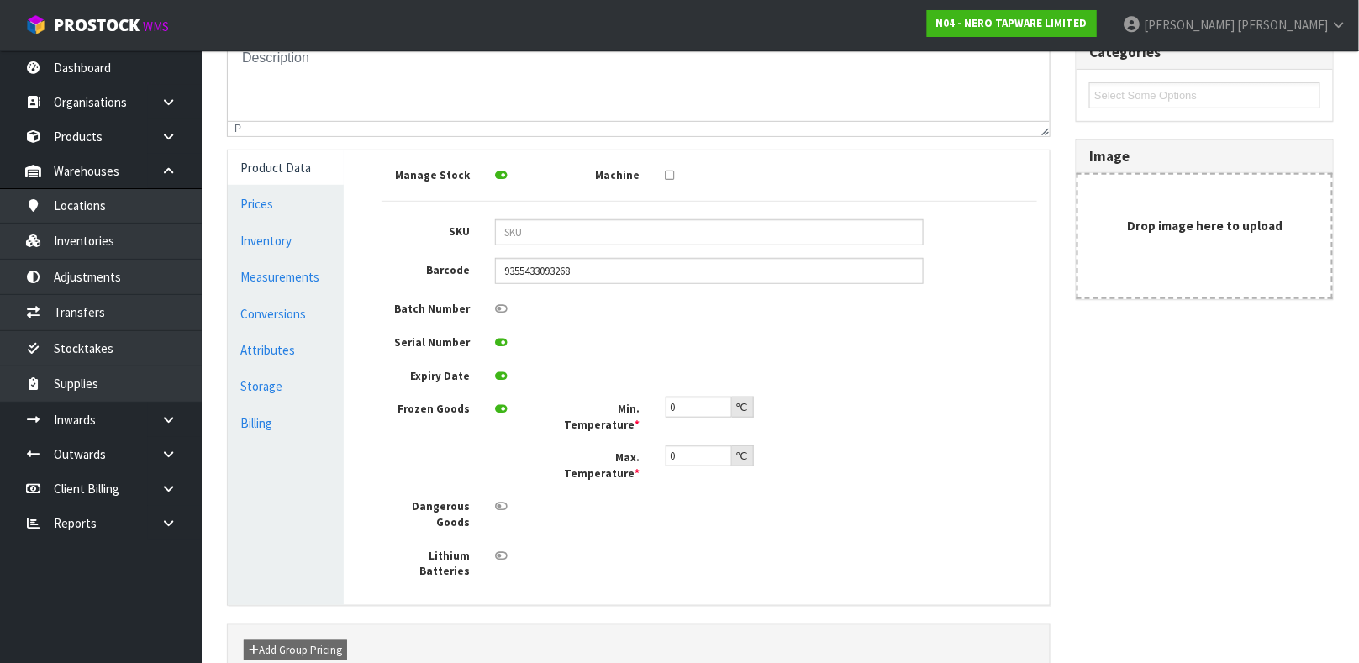
click at [500, 408] on icon at bounding box center [501, 408] width 13 height 11
click at [0, 0] on input "checkbox" at bounding box center [0, 0] width 0 height 0
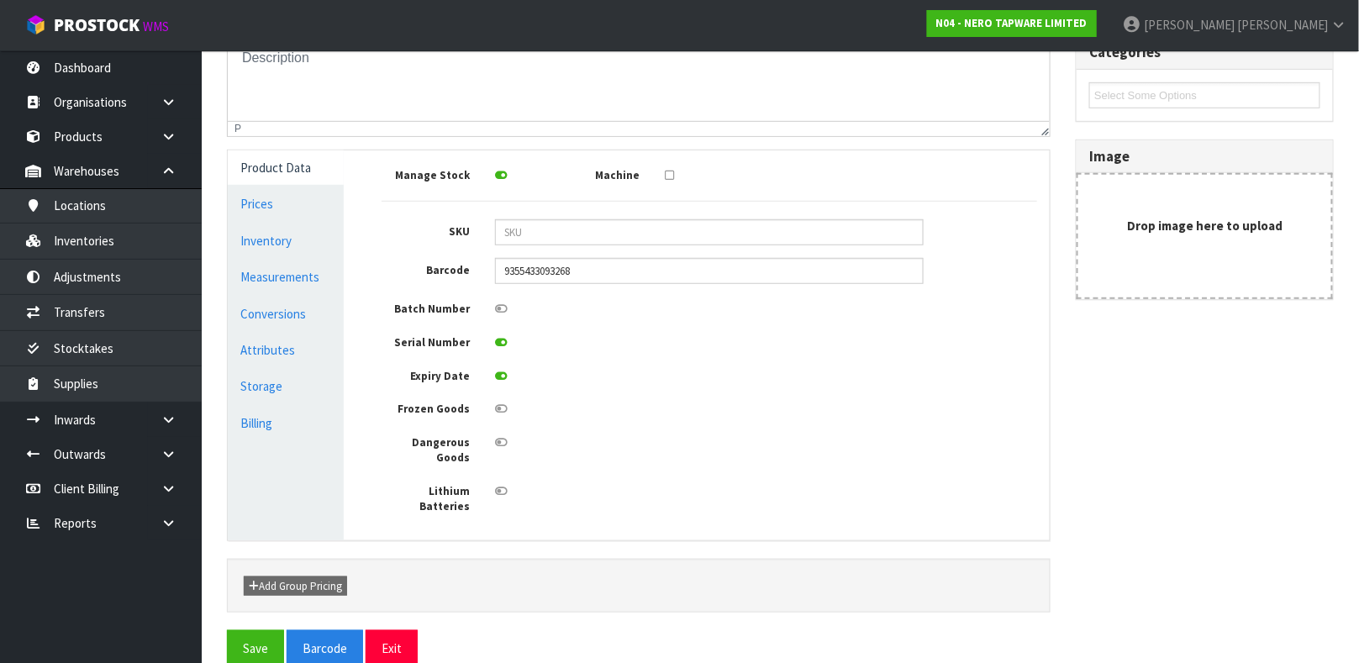
click at [497, 440] on icon at bounding box center [501, 442] width 13 height 11
click at [0, 0] on input "checkbox" at bounding box center [0, 0] width 0 height 0
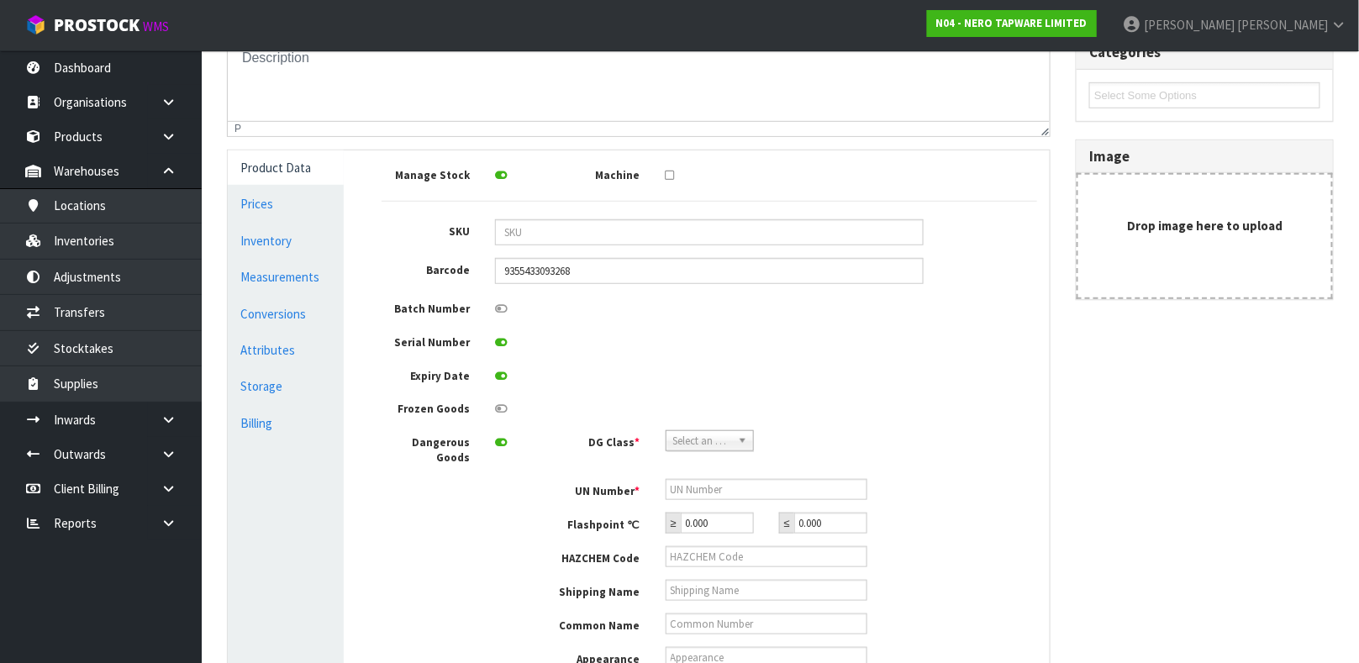
click at [497, 440] on icon at bounding box center [501, 442] width 13 height 11
click at [0, 0] on input "checkbox" at bounding box center [0, 0] width 0 height 0
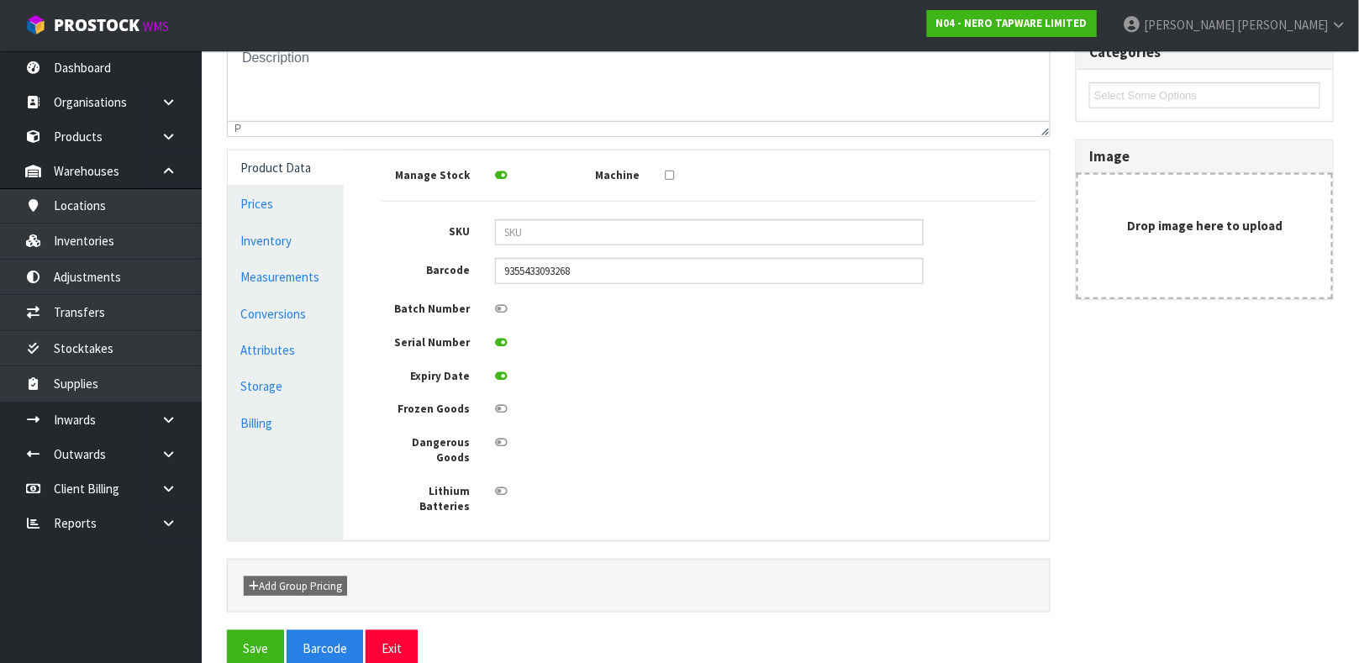
click at [502, 345] on icon at bounding box center [501, 342] width 13 height 11
click at [0, 0] on input "checkbox" at bounding box center [0, 0] width 0 height 0
click at [500, 377] on icon at bounding box center [501, 376] width 13 height 11
click at [0, 0] on input "checkbox" at bounding box center [0, 0] width 0 height 0
click at [530, 236] on input "text" at bounding box center [709, 232] width 429 height 26
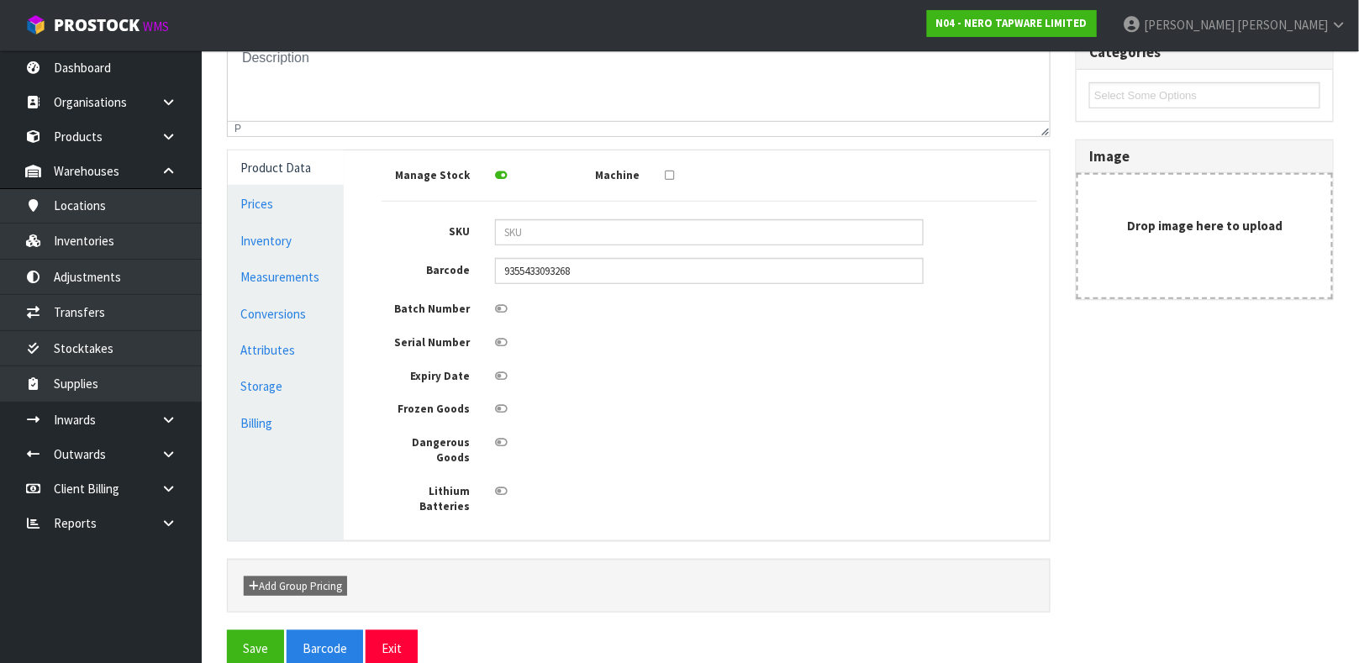
click at [502, 347] on icon at bounding box center [501, 342] width 13 height 11
click at [0, 0] on input "checkbox" at bounding box center [0, 0] width 0 height 0
click at [502, 347] on icon at bounding box center [501, 342] width 13 height 11
click at [0, 0] on input "checkbox" at bounding box center [0, 0] width 0 height 0
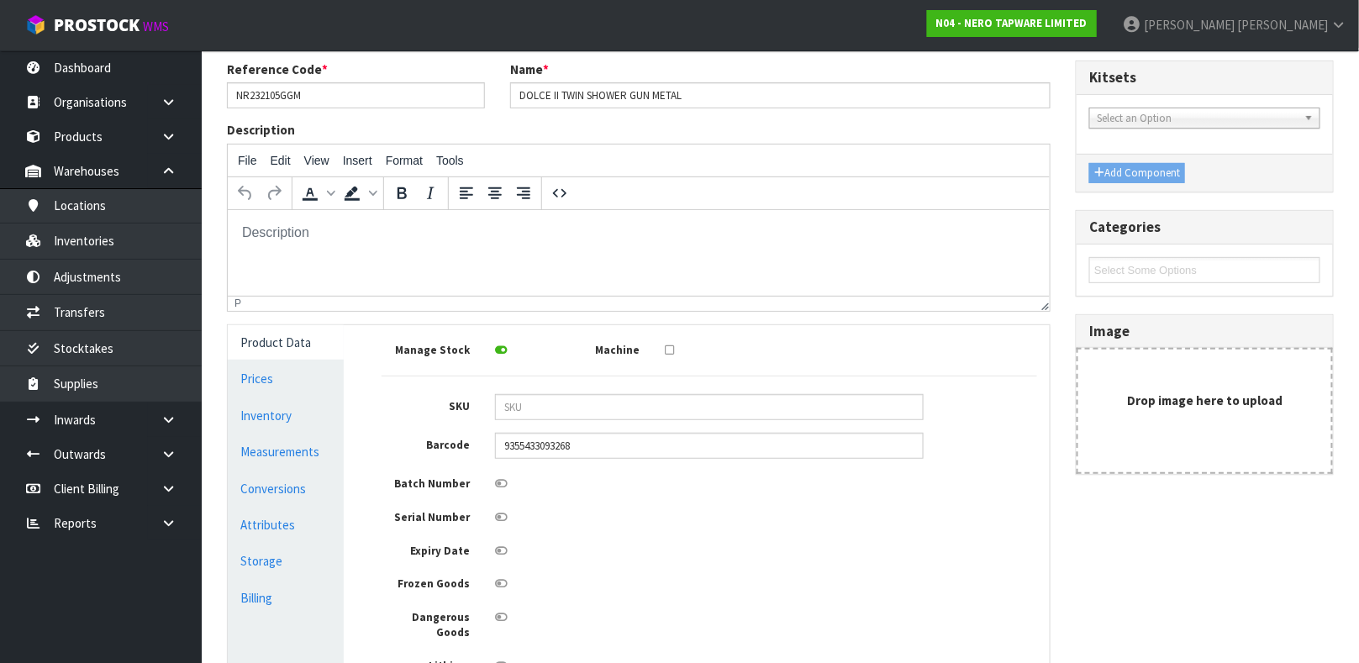
scroll to position [0, 0]
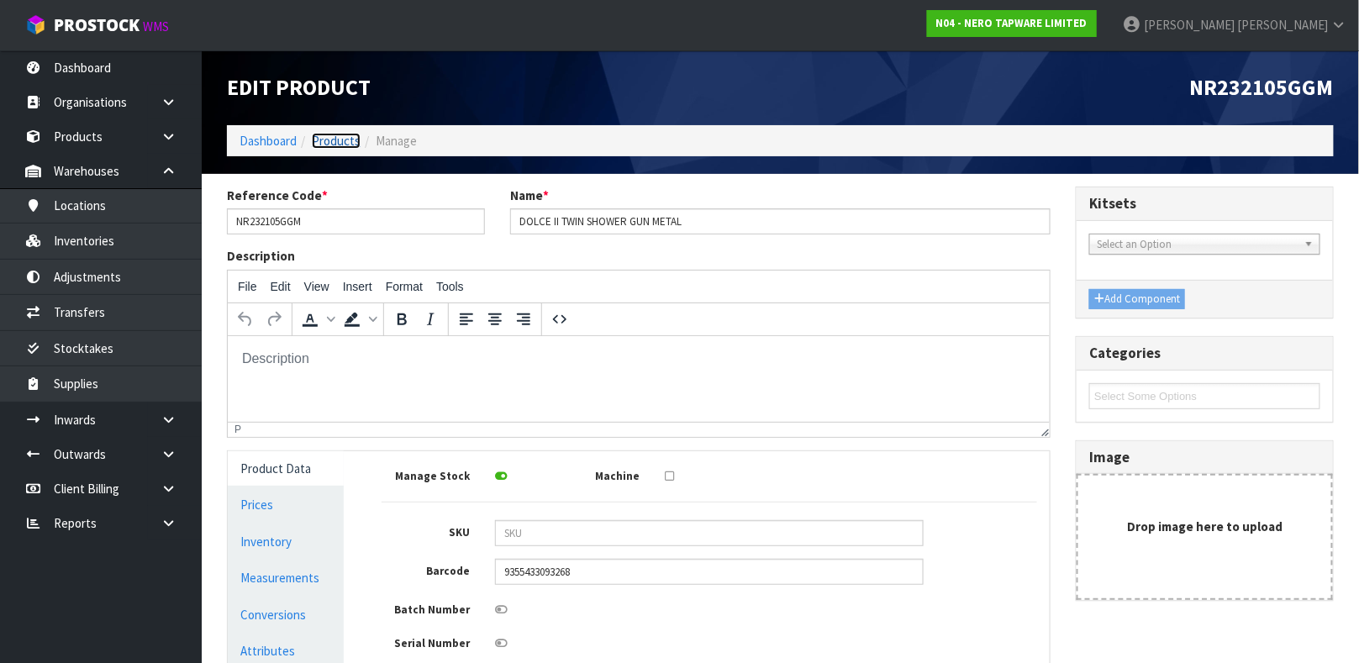
click at [341, 144] on link "Products" at bounding box center [336, 141] width 49 height 16
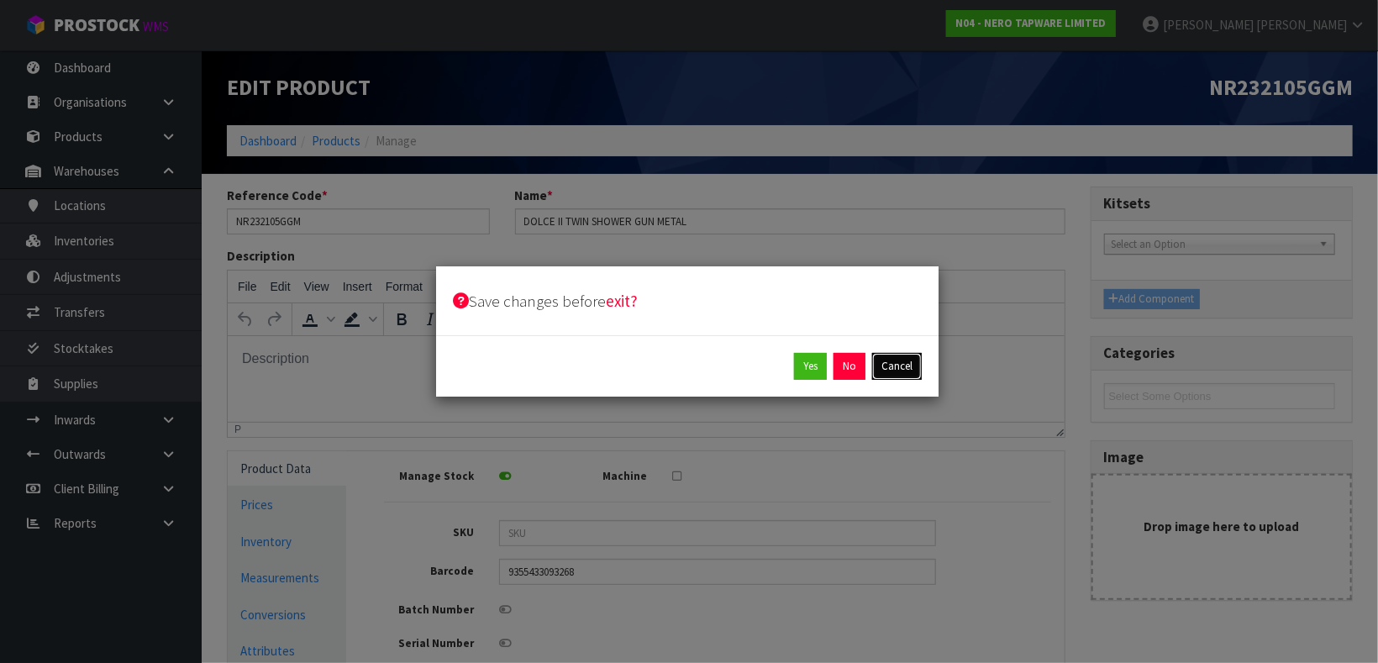
click at [902, 368] on button "Cancel" at bounding box center [897, 366] width 50 height 27
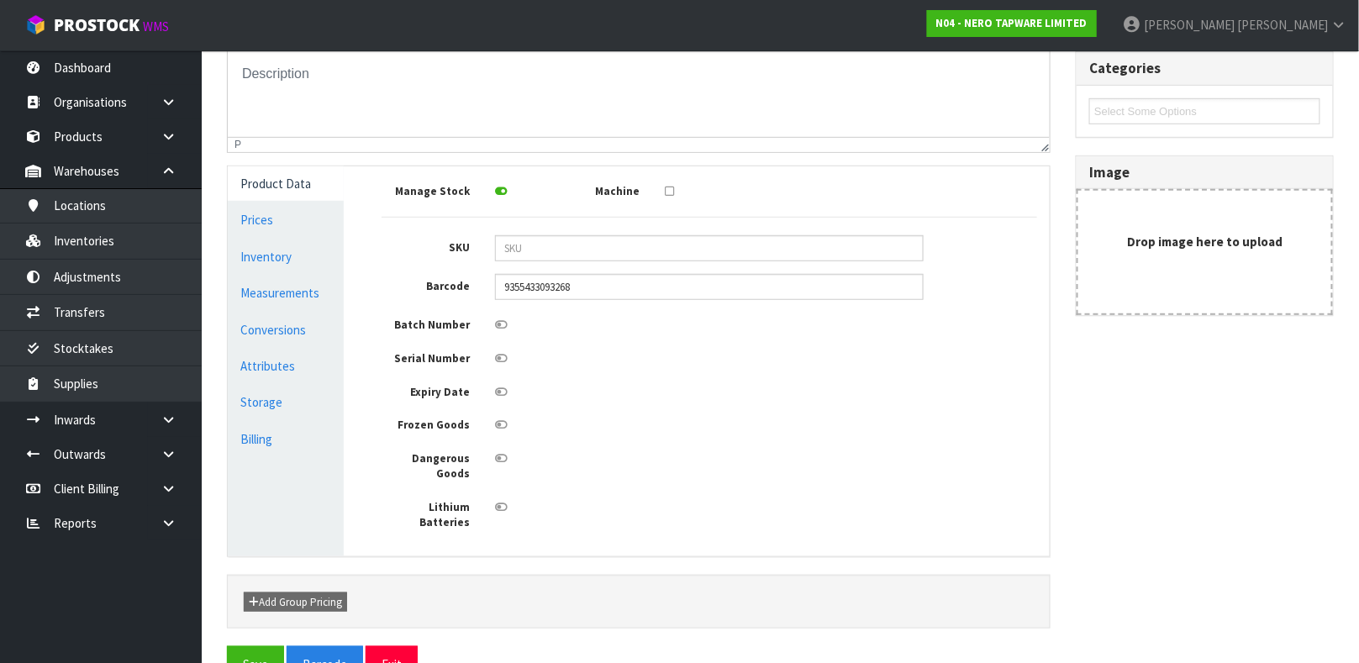
scroll to position [301, 0]
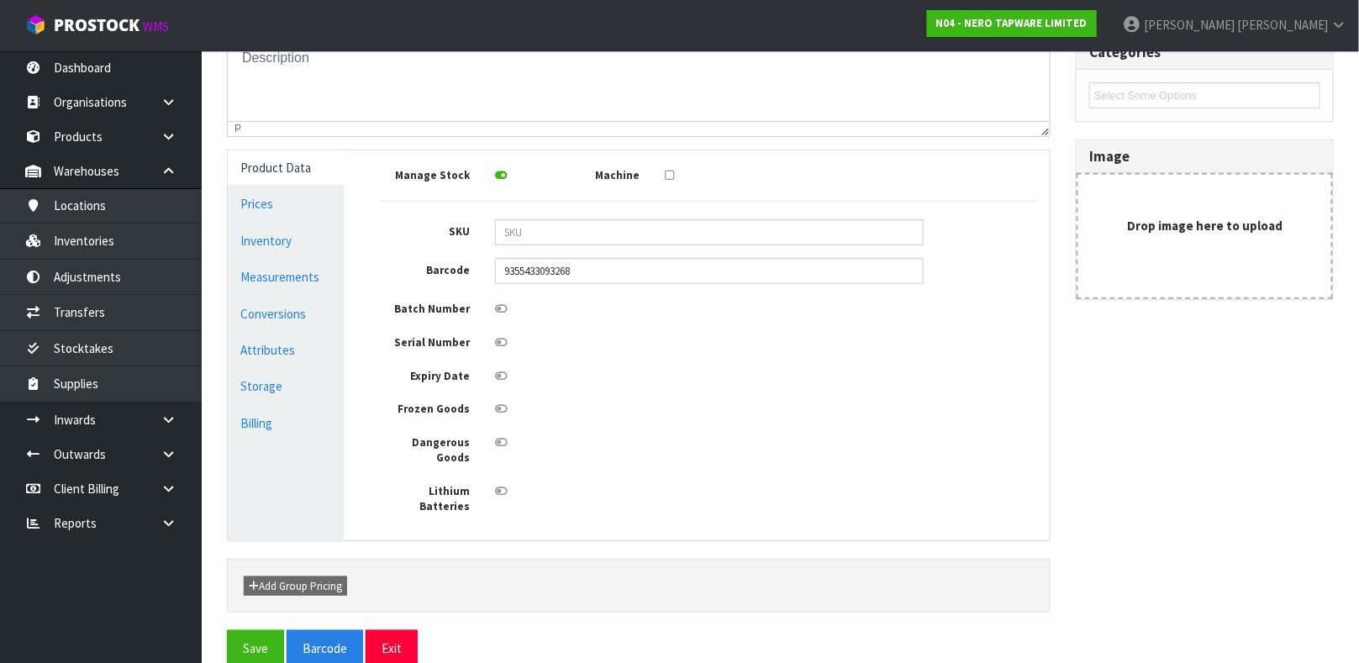
click at [498, 312] on icon at bounding box center [501, 308] width 13 height 11
click at [0, 0] on input "checkbox" at bounding box center [0, 0] width 0 height 0
click at [500, 339] on icon at bounding box center [501, 342] width 13 height 11
click at [0, 0] on input "checkbox" at bounding box center [0, 0] width 0 height 0
click at [500, 375] on icon at bounding box center [501, 376] width 13 height 11
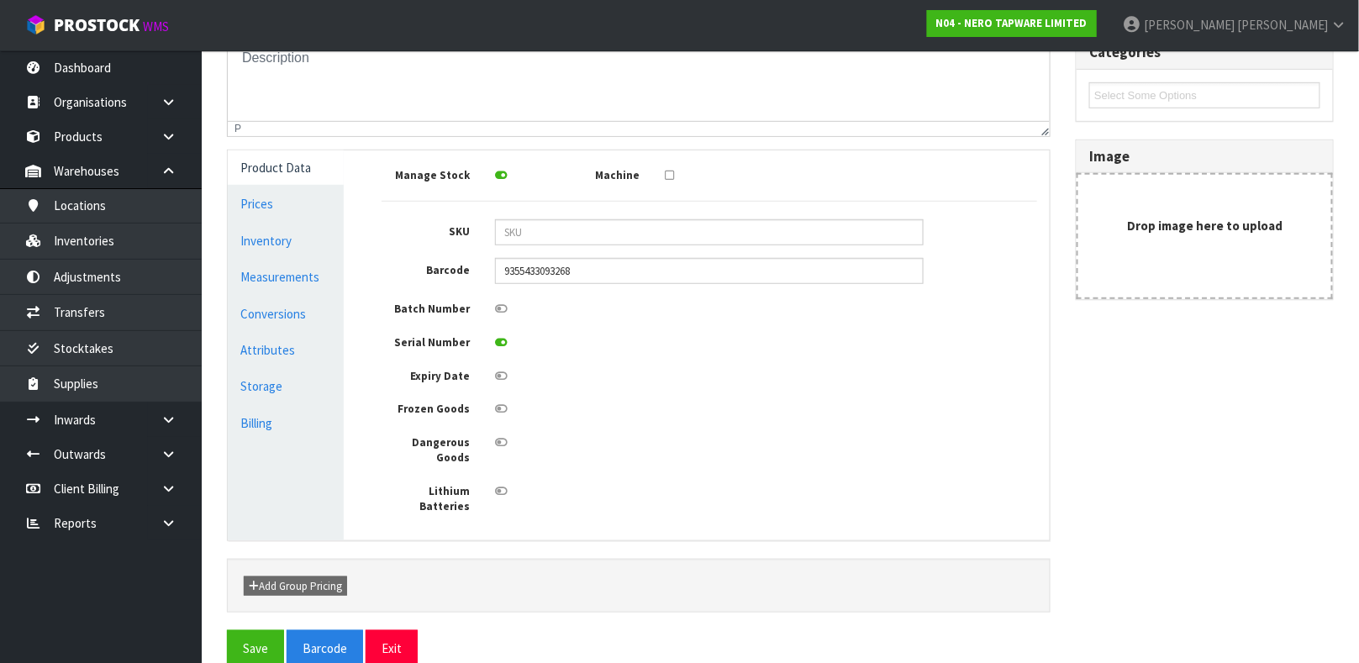
click at [0, 0] on input "checkbox" at bounding box center [0, 0] width 0 height 0
click at [500, 375] on icon at bounding box center [501, 376] width 13 height 11
click at [0, 0] on input "checkbox" at bounding box center [0, 0] width 0 height 0
click at [500, 375] on icon at bounding box center [501, 376] width 13 height 11
click at [0, 0] on input "checkbox" at bounding box center [0, 0] width 0 height 0
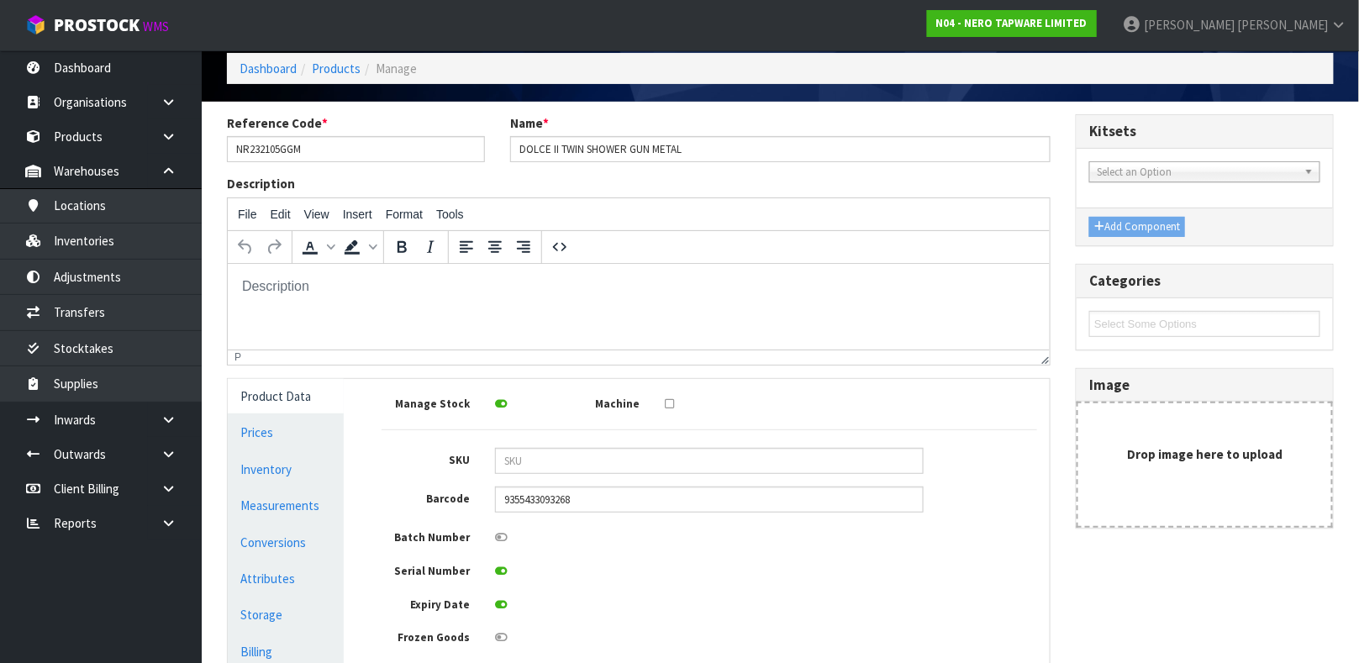
scroll to position [49, 0]
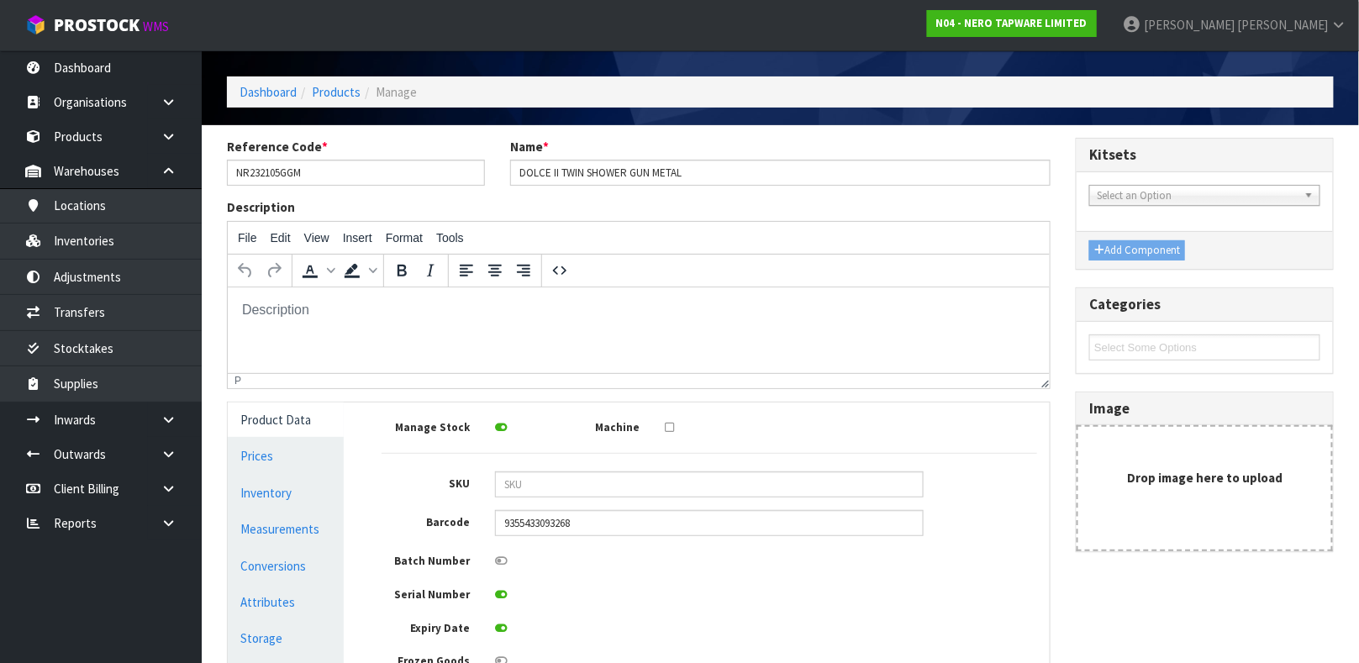
click at [1310, 196] on b at bounding box center [1311, 195] width 15 height 19
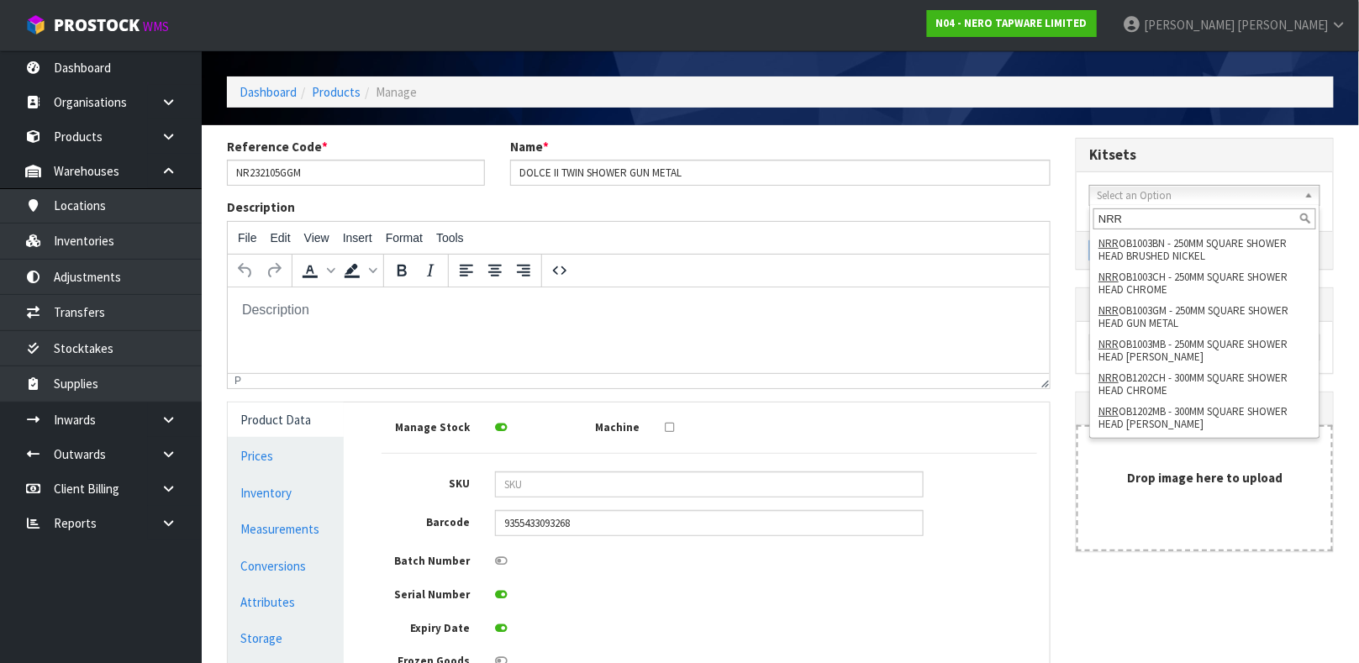
scroll to position [0, 0]
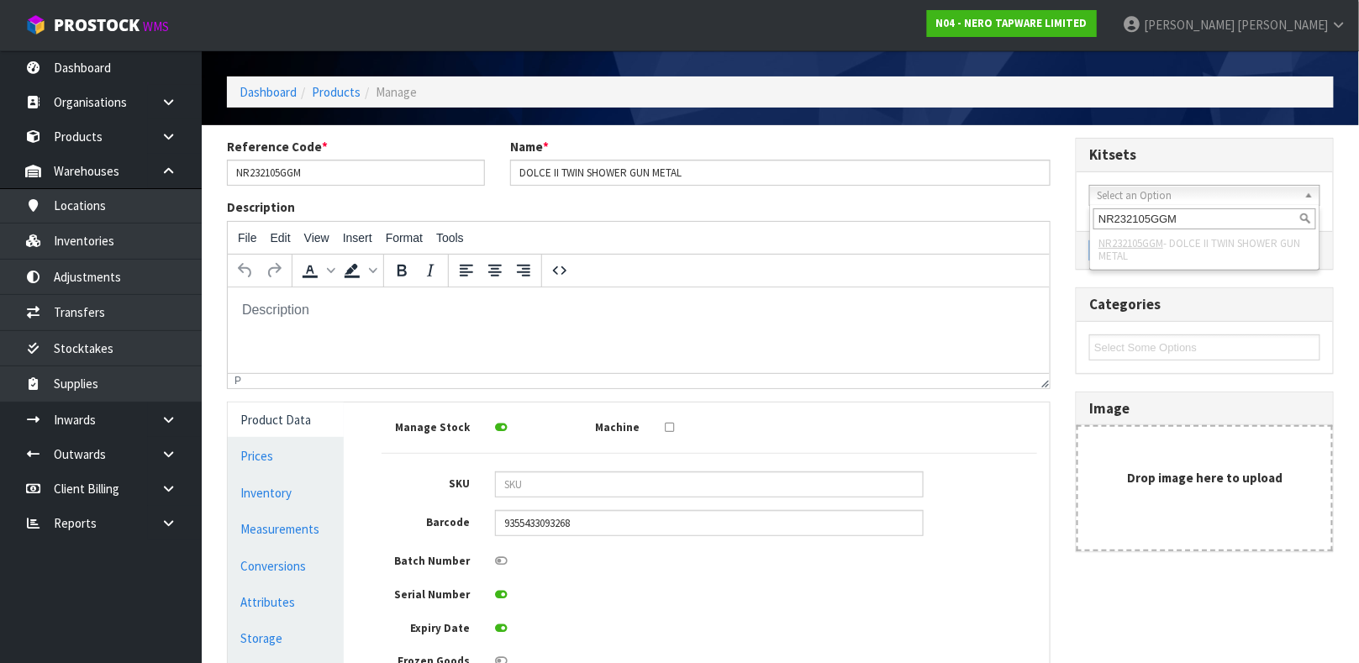
type input "NR232105GGM"
click at [1153, 245] on em "NR232105GGM" at bounding box center [1130, 243] width 65 height 14
click at [1303, 218] on input "NR232105GGM" at bounding box center [1204, 218] width 223 height 21
click at [1186, 241] on li "NR232105GGM - DOLCE II TWIN SHOWER GUN METAL" at bounding box center [1204, 250] width 223 height 34
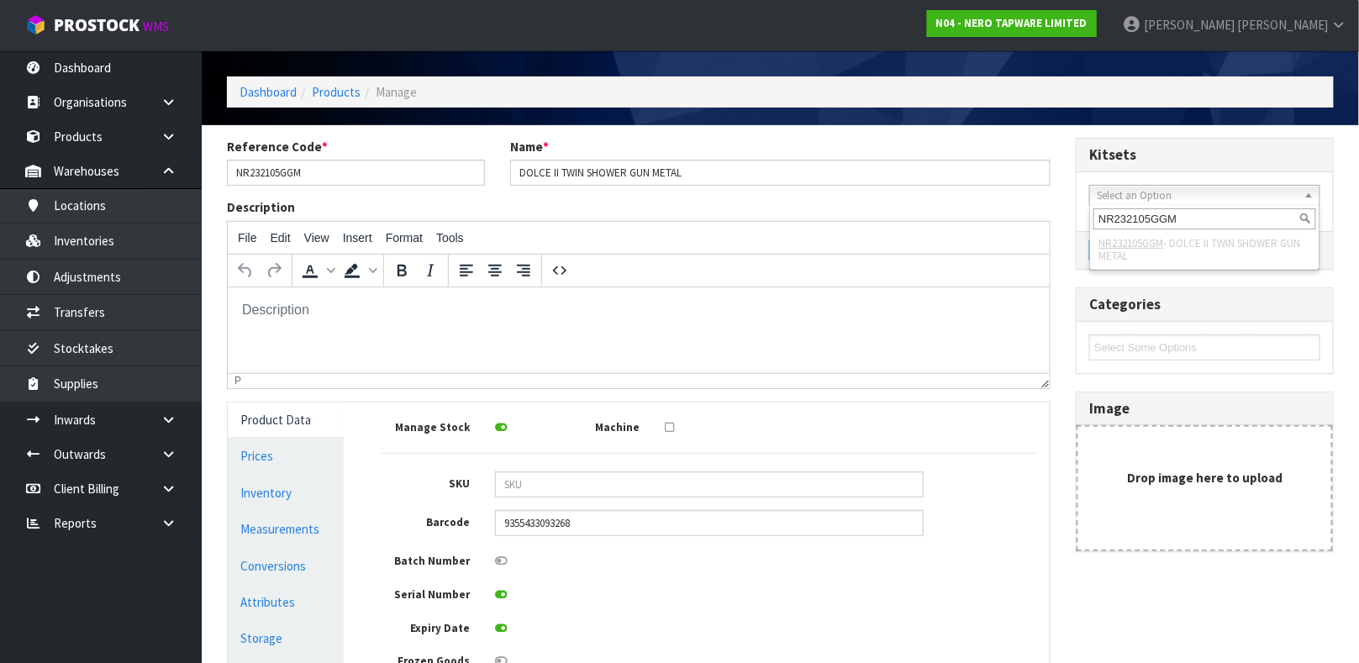
click at [1186, 241] on li "NR232105GGM - DOLCE II TWIN SHOWER GUN METAL" at bounding box center [1204, 250] width 223 height 34
drag, startPoint x: 1413, startPoint y: 528, endPoint x: 1008, endPoint y: 302, distance: 463.8
click at [1008, 302] on p at bounding box center [637, 309] width 795 height 18
click at [268, 531] on link "Measurements" at bounding box center [286, 529] width 116 height 34
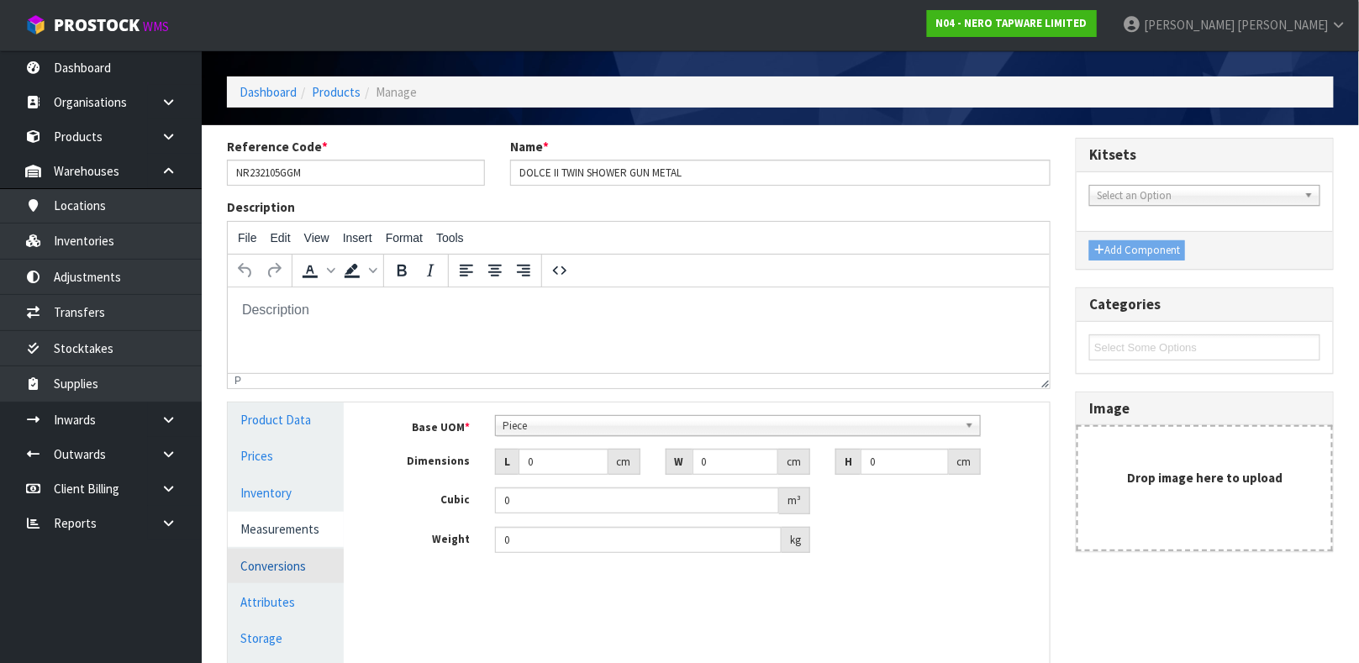
click at [288, 559] on link "Conversions" at bounding box center [286, 566] width 116 height 34
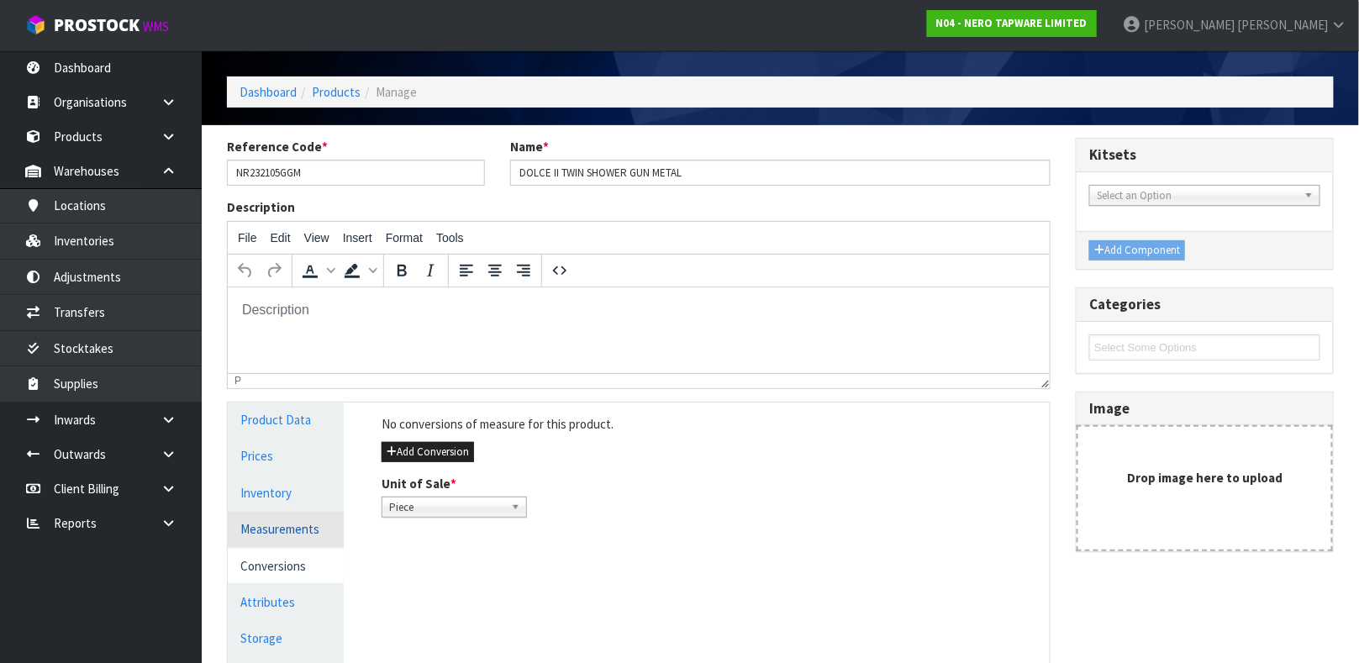
click at [296, 529] on link "Measurements" at bounding box center [286, 529] width 116 height 34
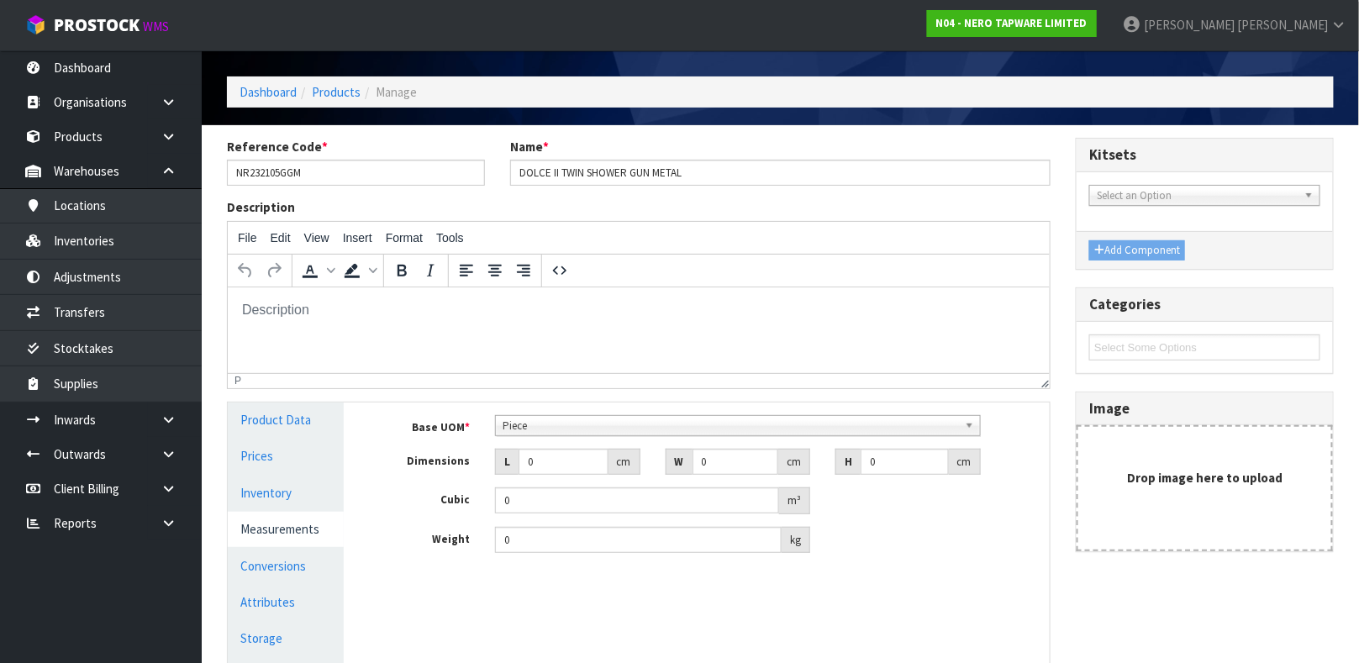
scroll to position [322, 0]
click at [548, 426] on span "Piece" at bounding box center [729, 426] width 455 height 20
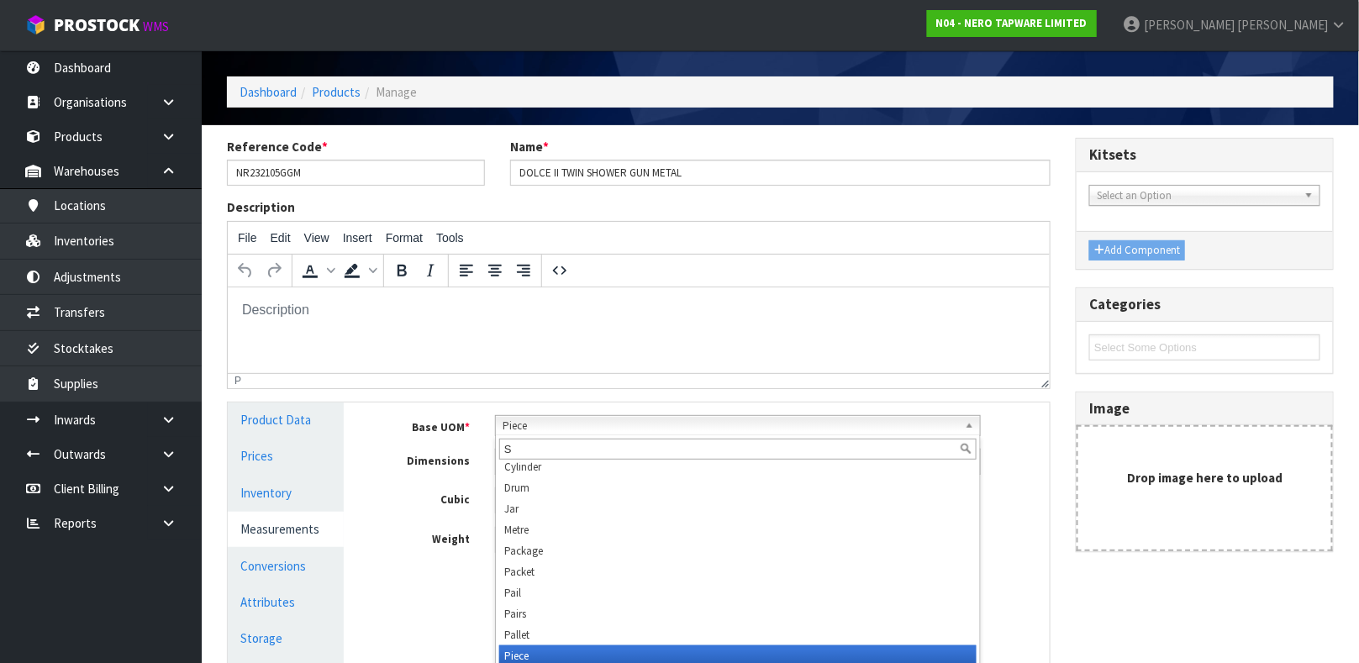
scroll to position [0, 0]
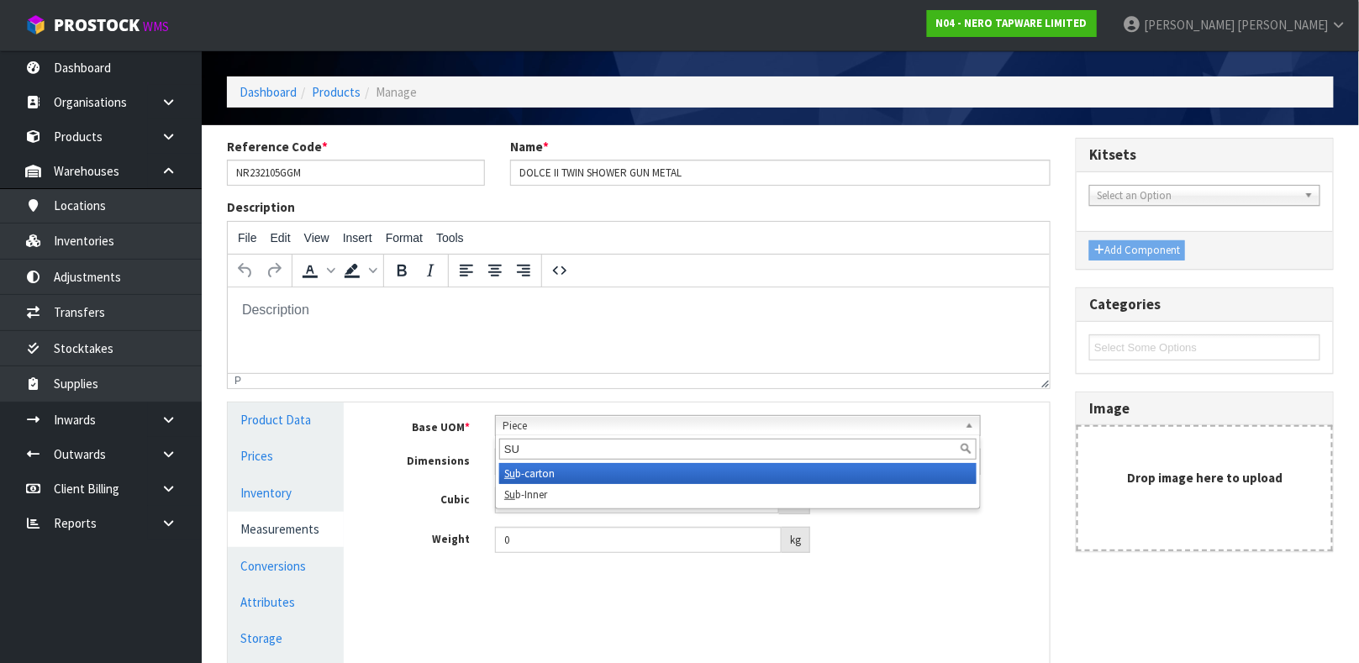
type input "SU"
click at [539, 471] on li "Su b-carton" at bounding box center [737, 473] width 477 height 21
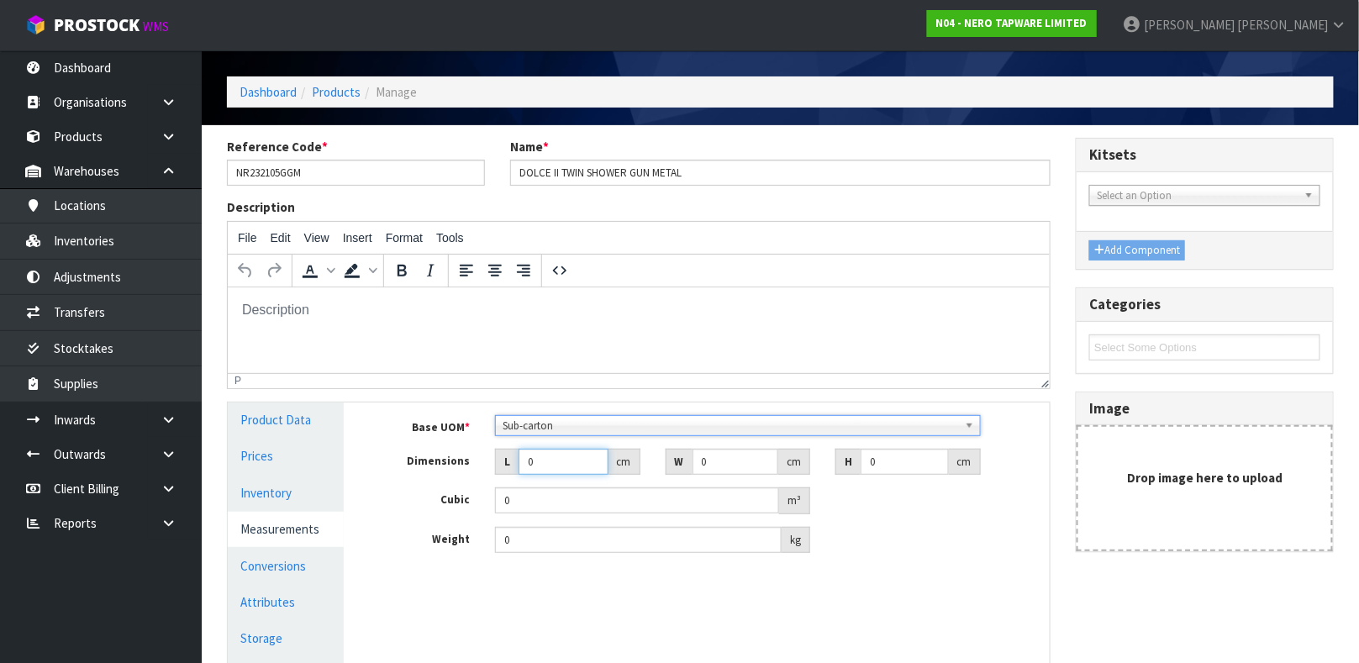
click at [535, 463] on input "0" at bounding box center [563, 462] width 90 height 26
type input "08"
type input "0.000001"
type input "0"
type input "84"
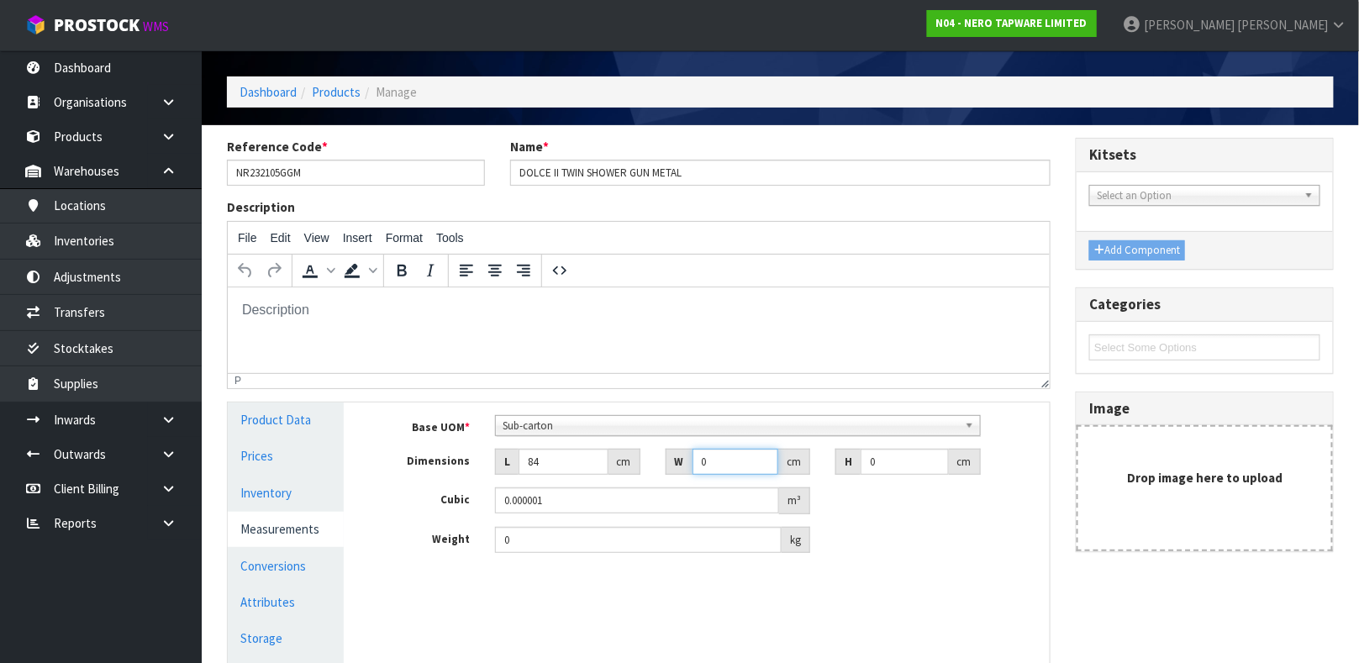
click at [720, 461] on input "0" at bounding box center [735, 462] width 87 height 26
type input "45"
click at [887, 459] on input "0" at bounding box center [904, 462] width 88 height 26
type input "9"
type input "0.03402"
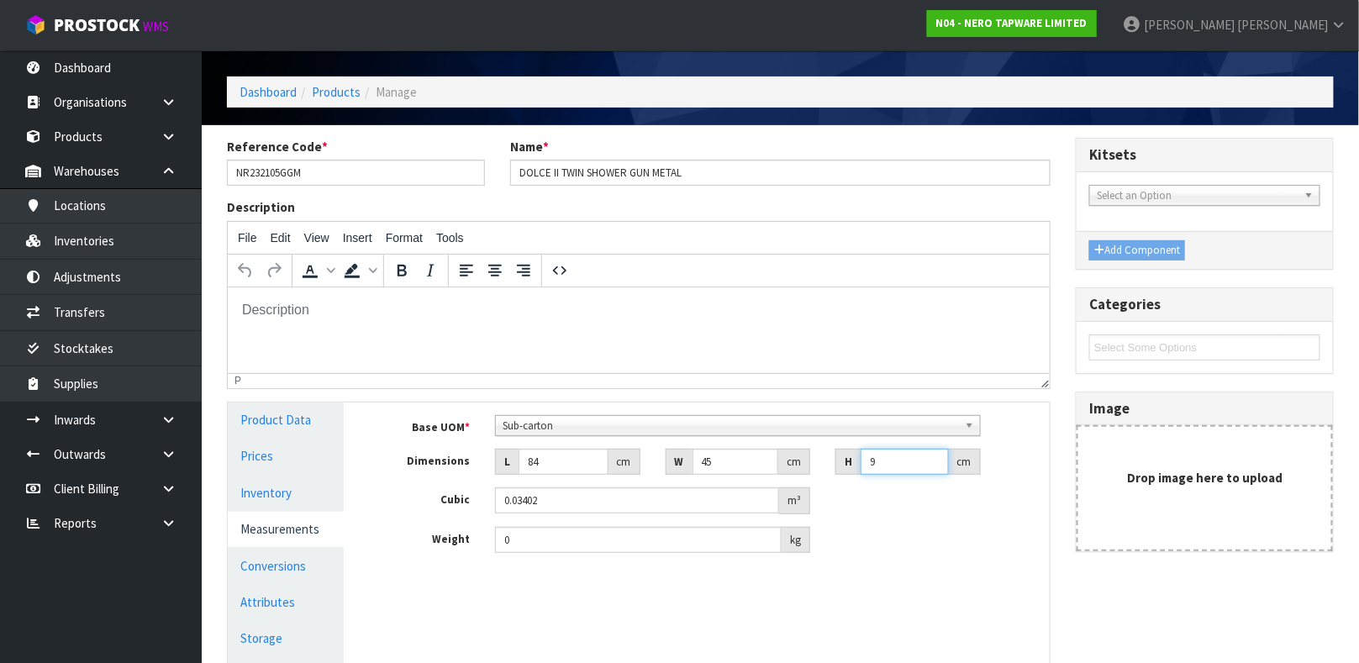
type input "9"
click at [672, 504] on input "0.03402" at bounding box center [637, 500] width 284 height 26
type input "0.032"
click at [678, 539] on input "0" at bounding box center [638, 540] width 287 height 26
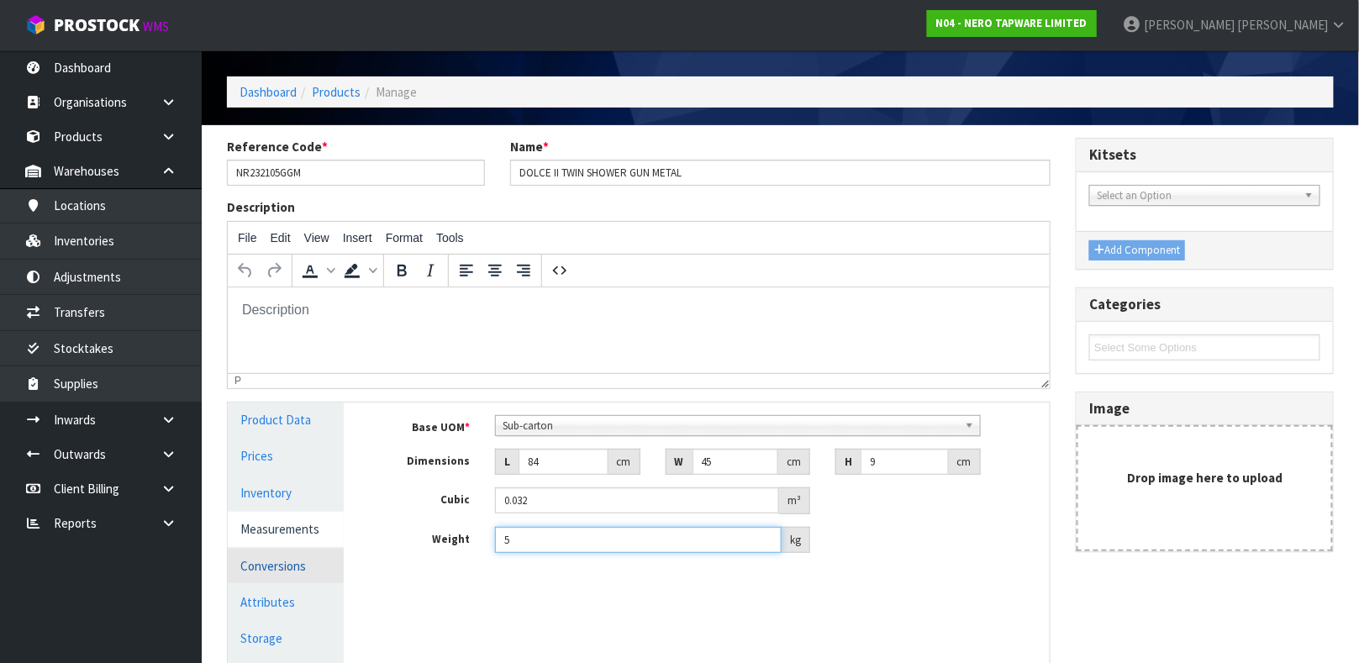
type input "5"
click at [276, 560] on link "Conversions" at bounding box center [286, 566] width 116 height 34
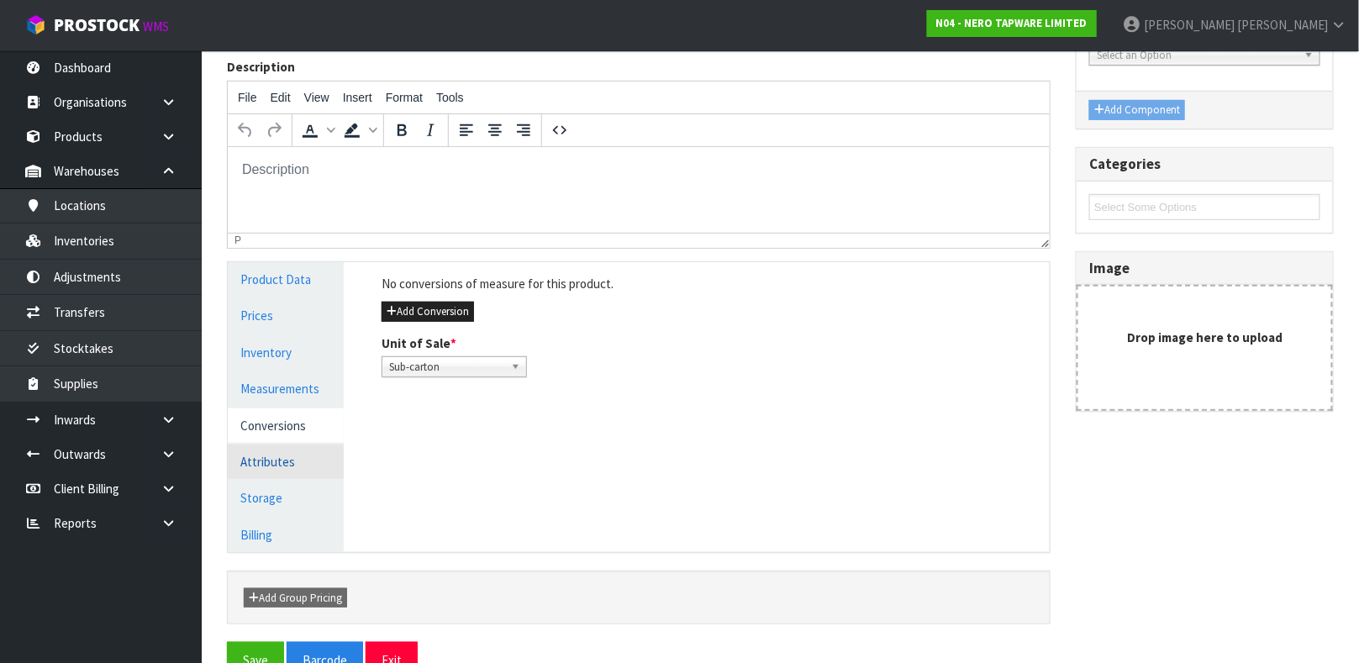
scroll to position [229, 0]
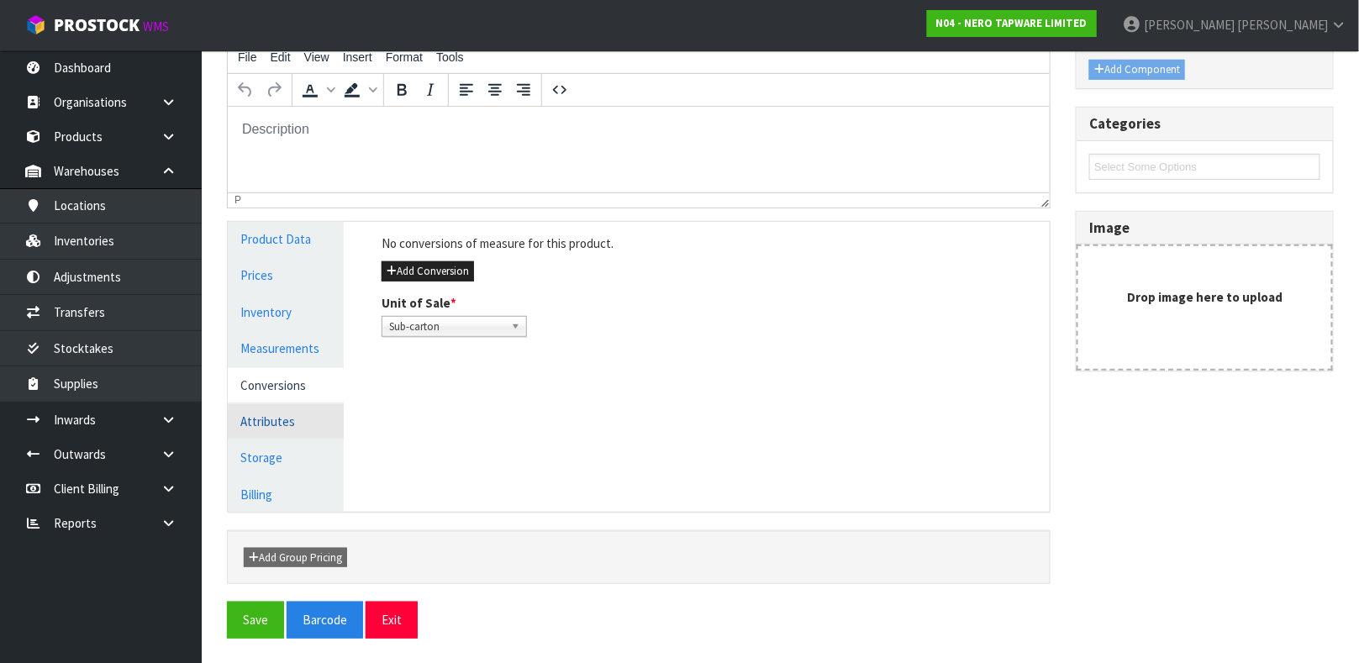
click at [273, 420] on link "Attributes" at bounding box center [286, 421] width 116 height 34
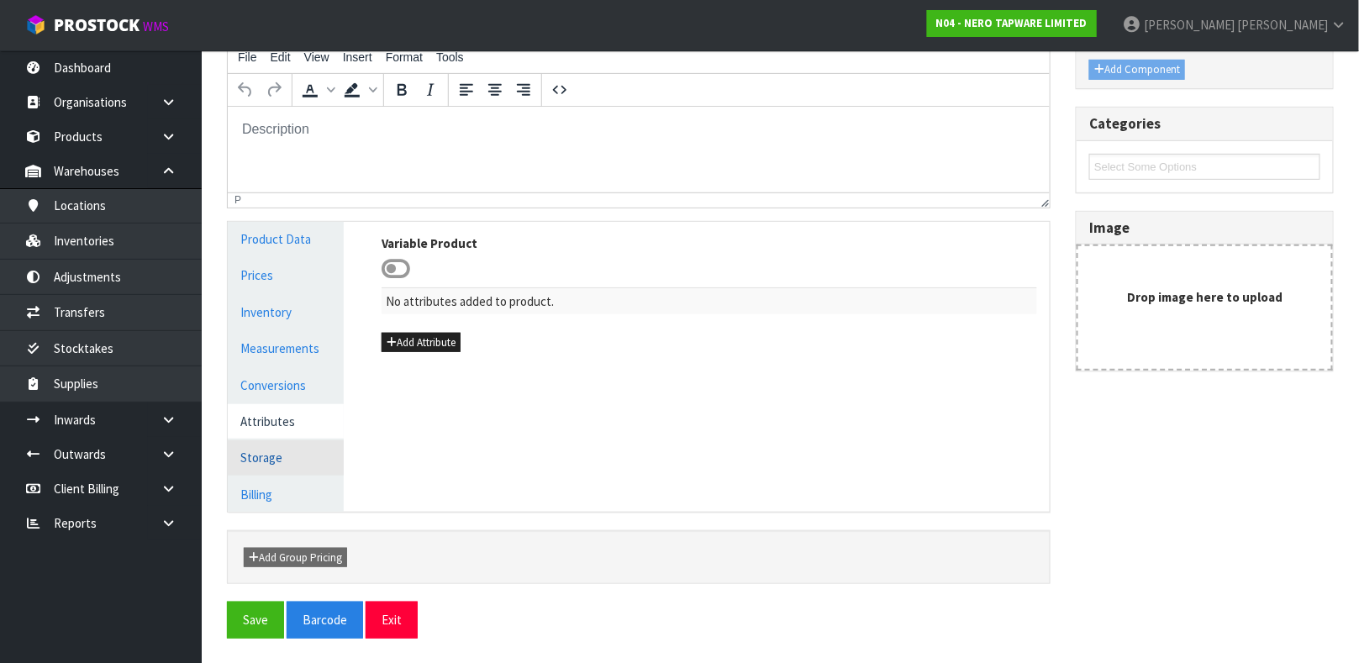
click at [266, 454] on link "Storage" at bounding box center [286, 457] width 116 height 34
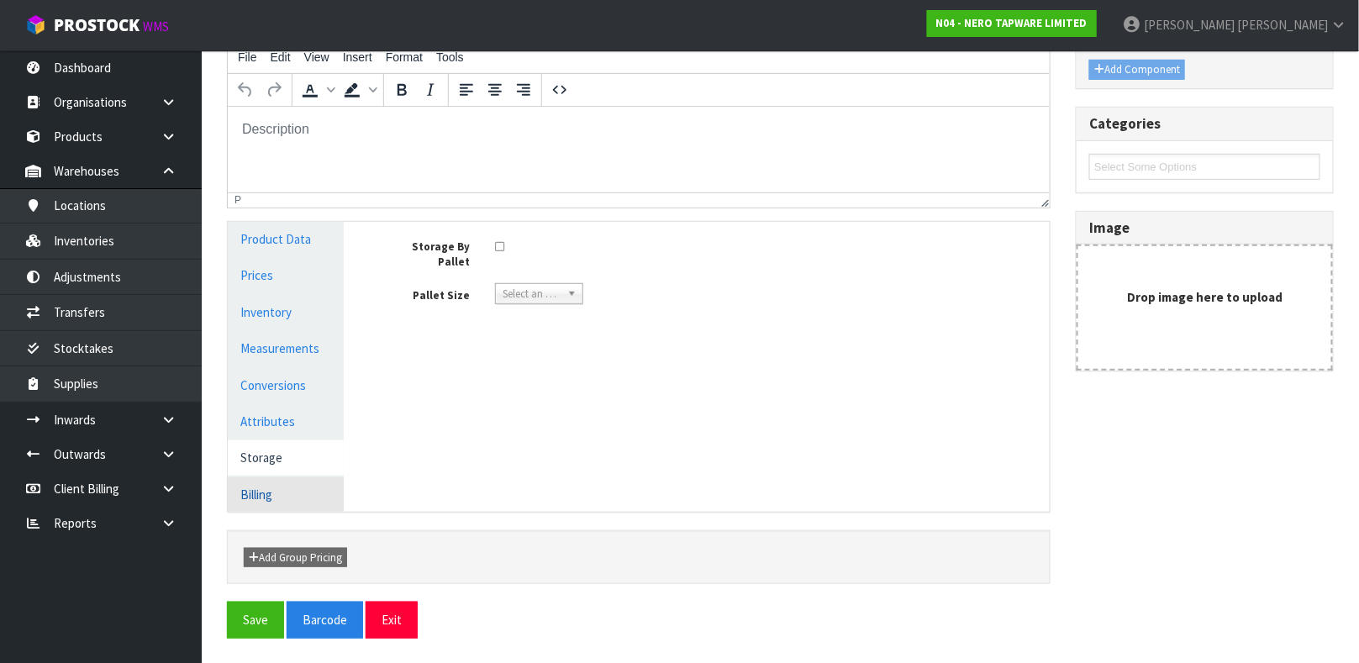
click at [261, 496] on link "Billing" at bounding box center [286, 494] width 116 height 34
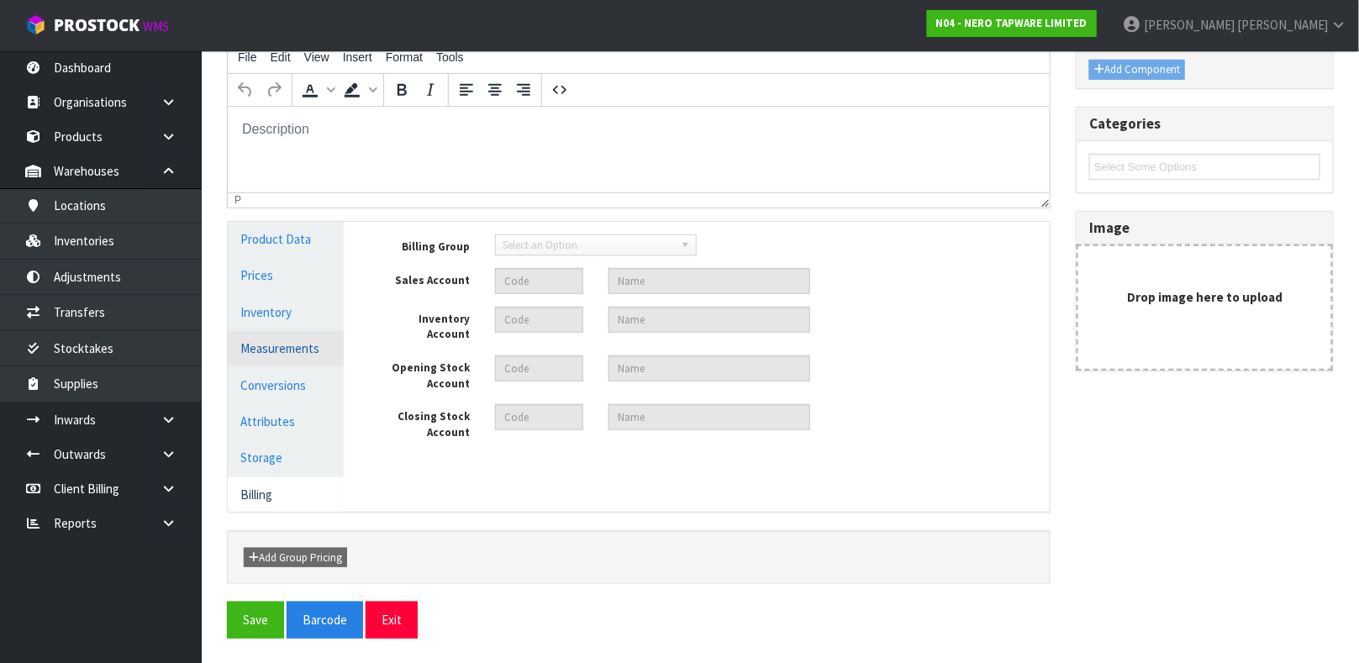
click at [290, 345] on link "Measurements" at bounding box center [286, 348] width 116 height 34
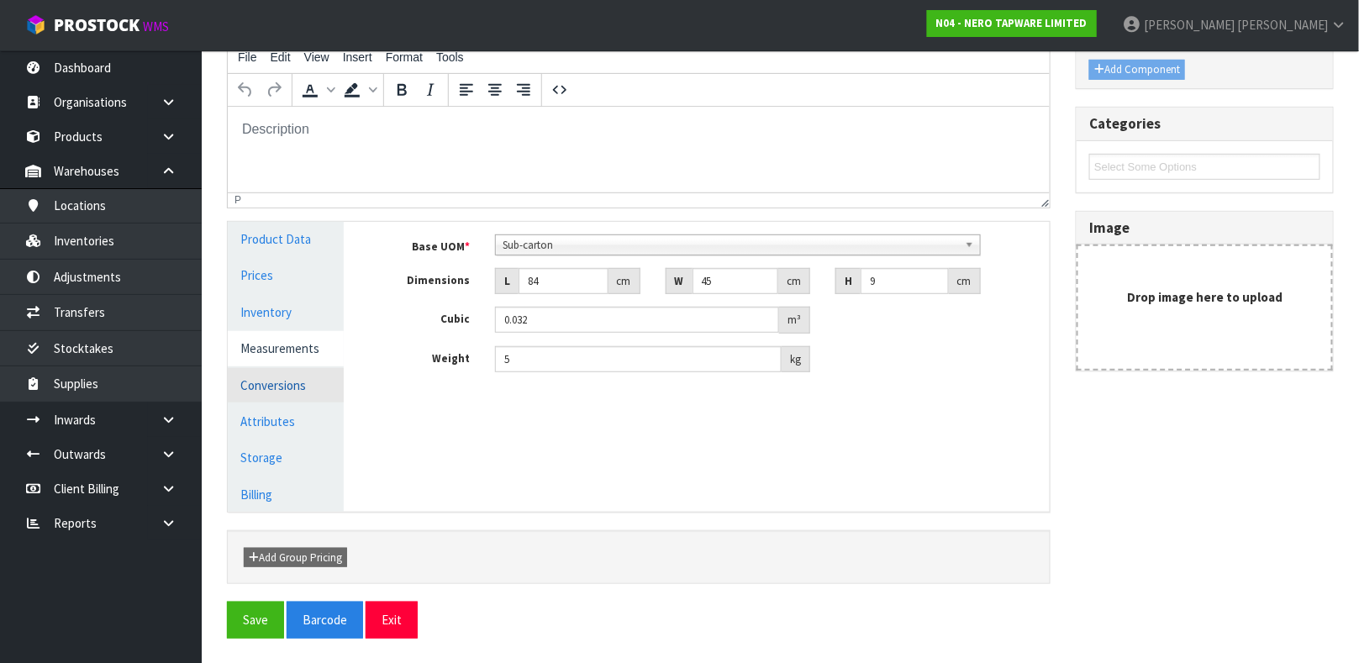
click at [269, 390] on link "Conversions" at bounding box center [286, 385] width 116 height 34
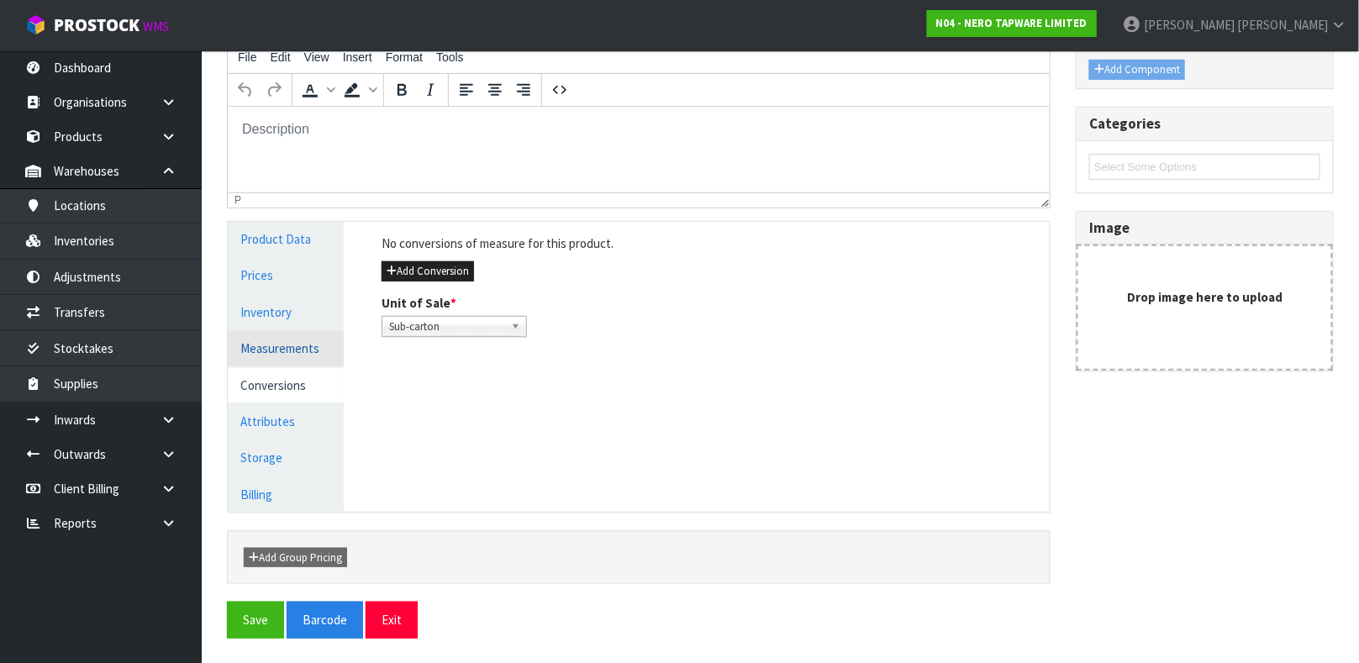
click at [275, 349] on link "Measurements" at bounding box center [286, 348] width 116 height 34
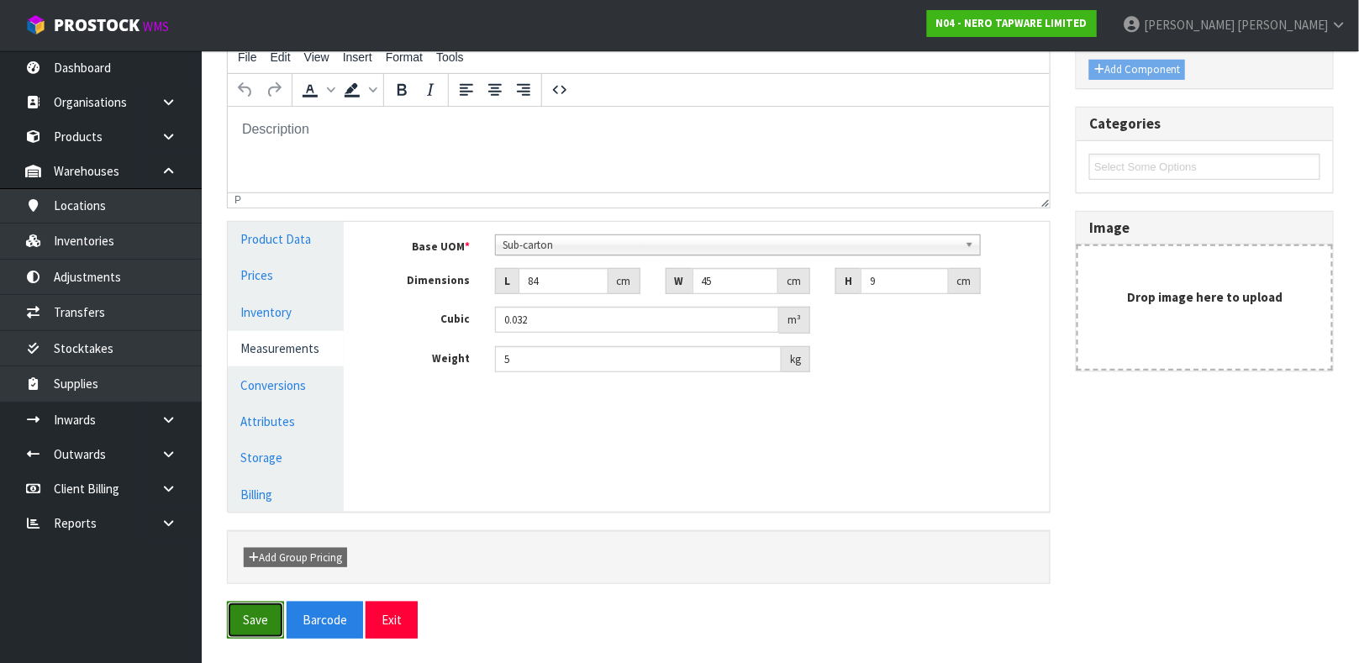
click at [250, 613] on button "Save" at bounding box center [255, 620] width 57 height 36
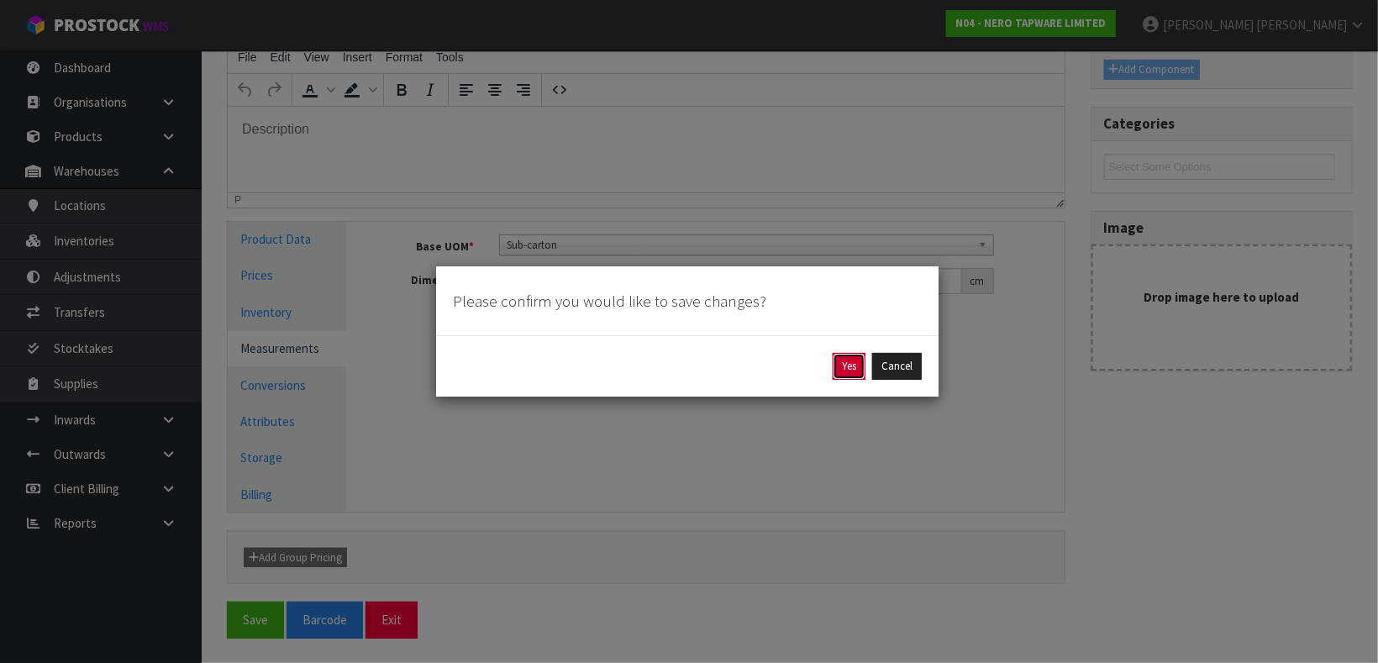
click at [848, 365] on button "Yes" at bounding box center [849, 366] width 33 height 27
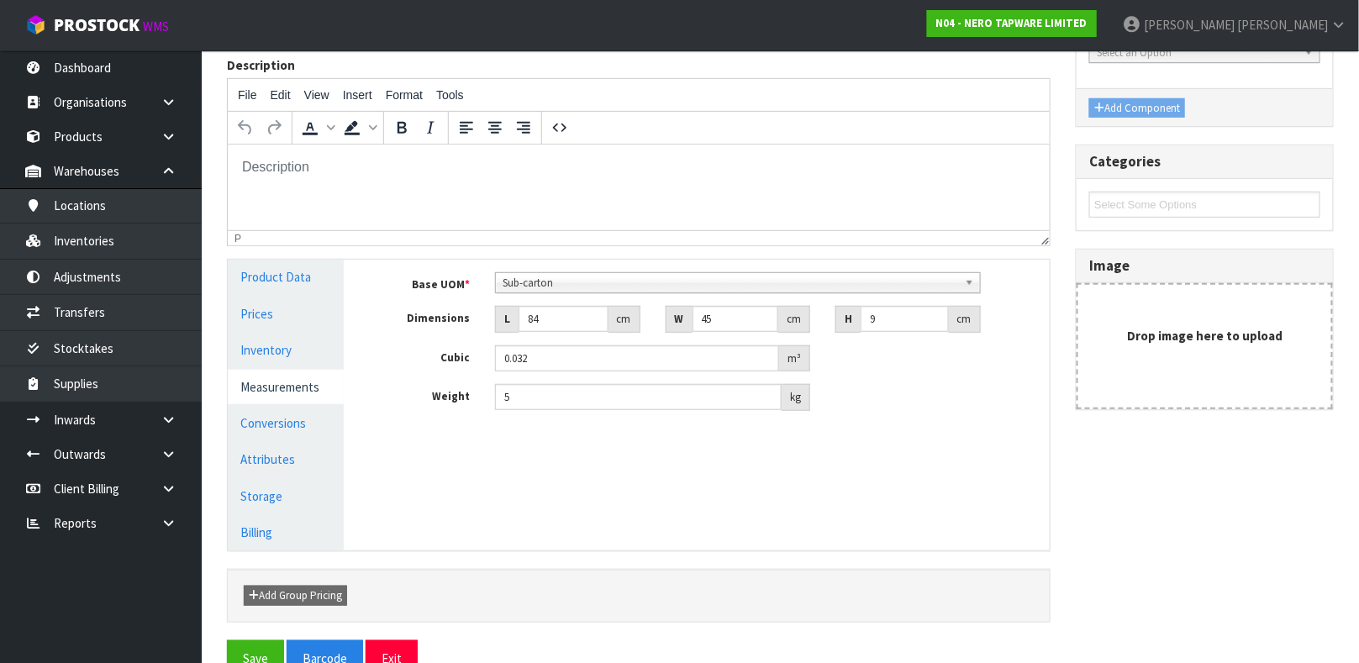
scroll to position [126, 0]
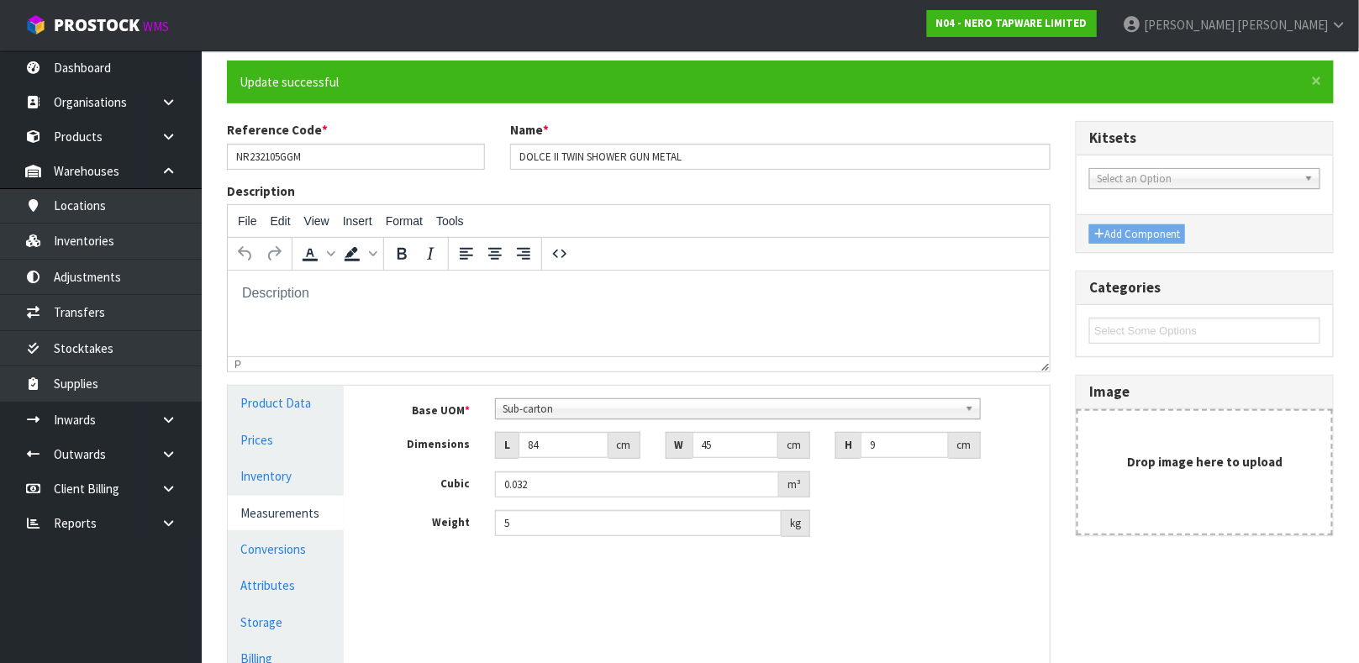
click at [1222, 450] on div "Drop image here to upload" at bounding box center [1204, 472] width 256 height 126
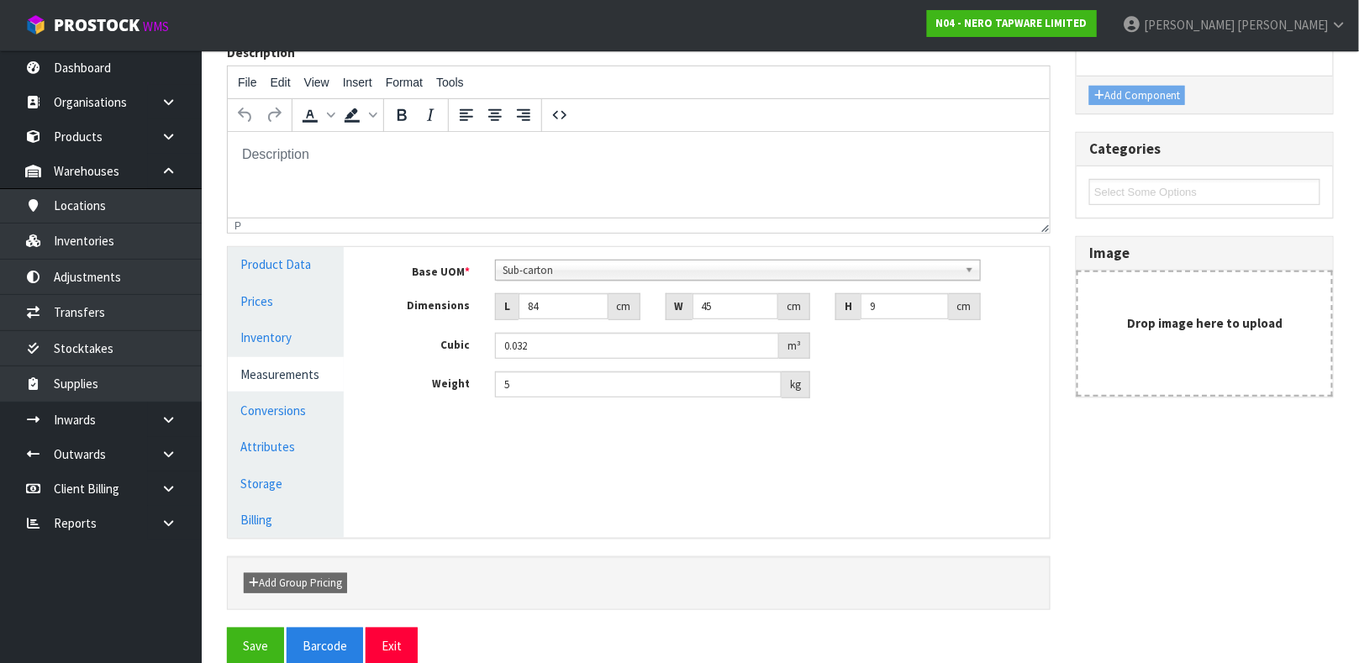
scroll to position [291, 0]
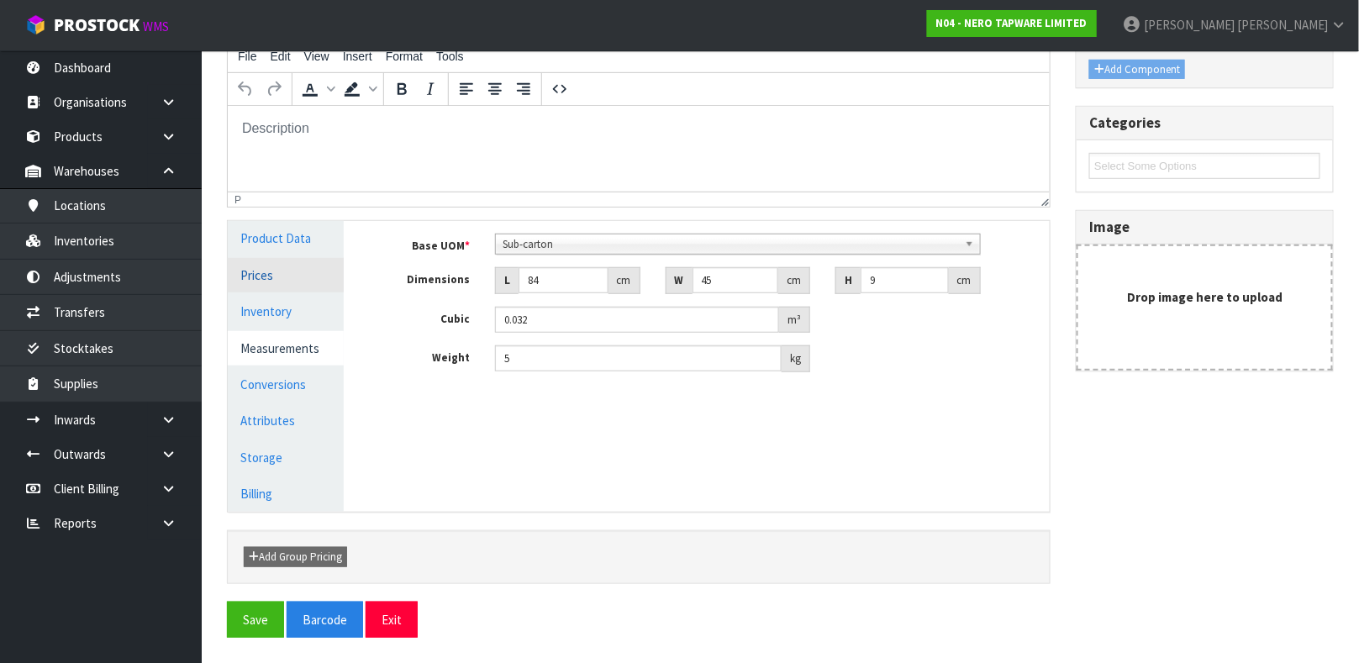
click at [265, 279] on link "Prices" at bounding box center [286, 275] width 116 height 34
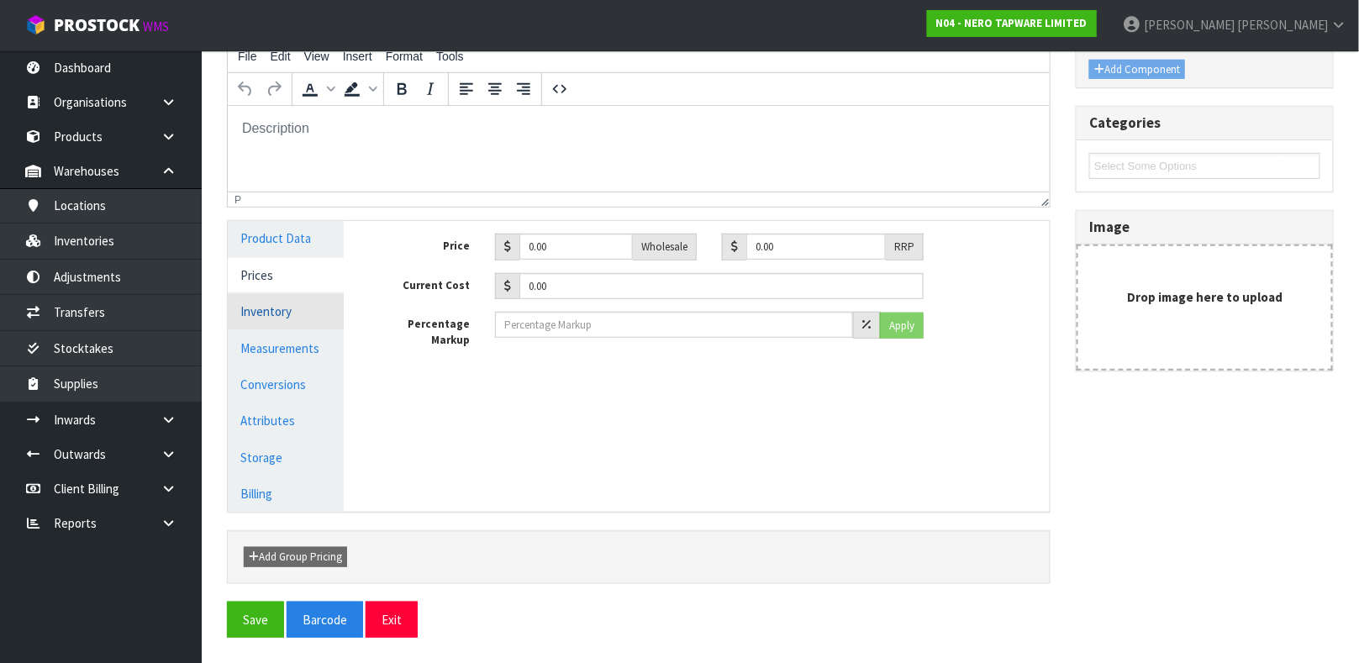
click at [268, 309] on link "Inventory" at bounding box center [286, 311] width 116 height 34
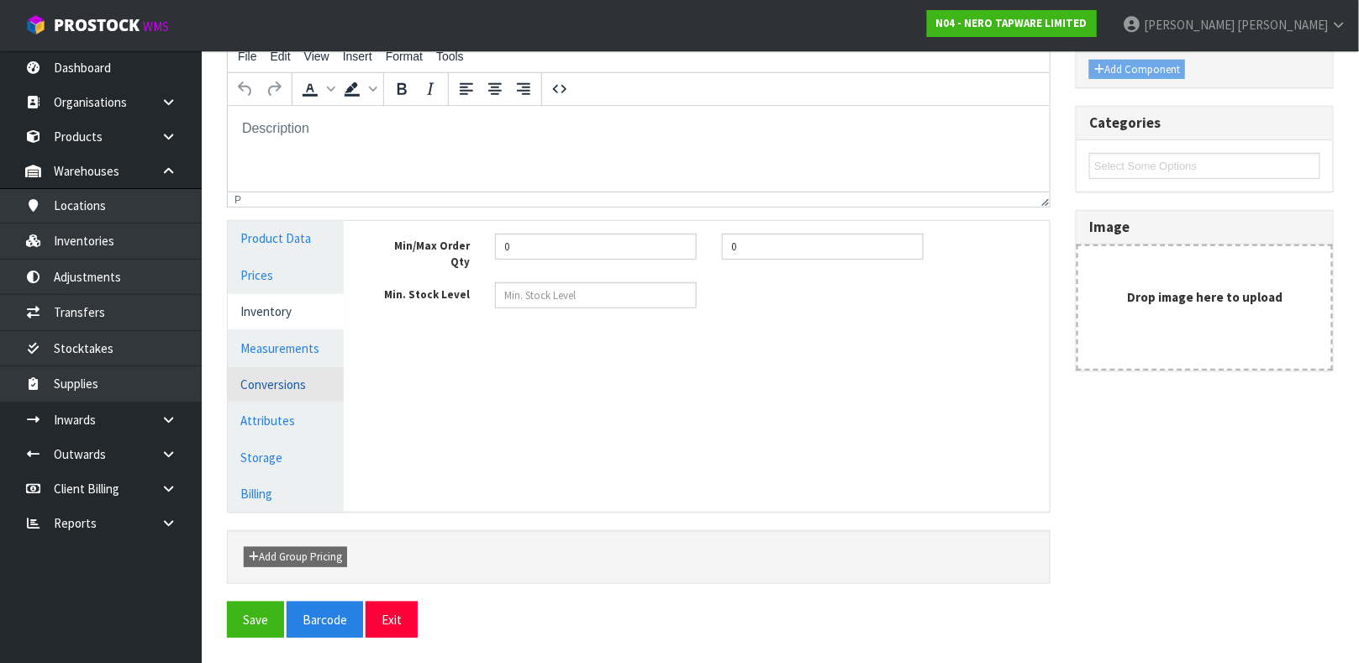
click at [270, 380] on link "Conversions" at bounding box center [286, 384] width 116 height 34
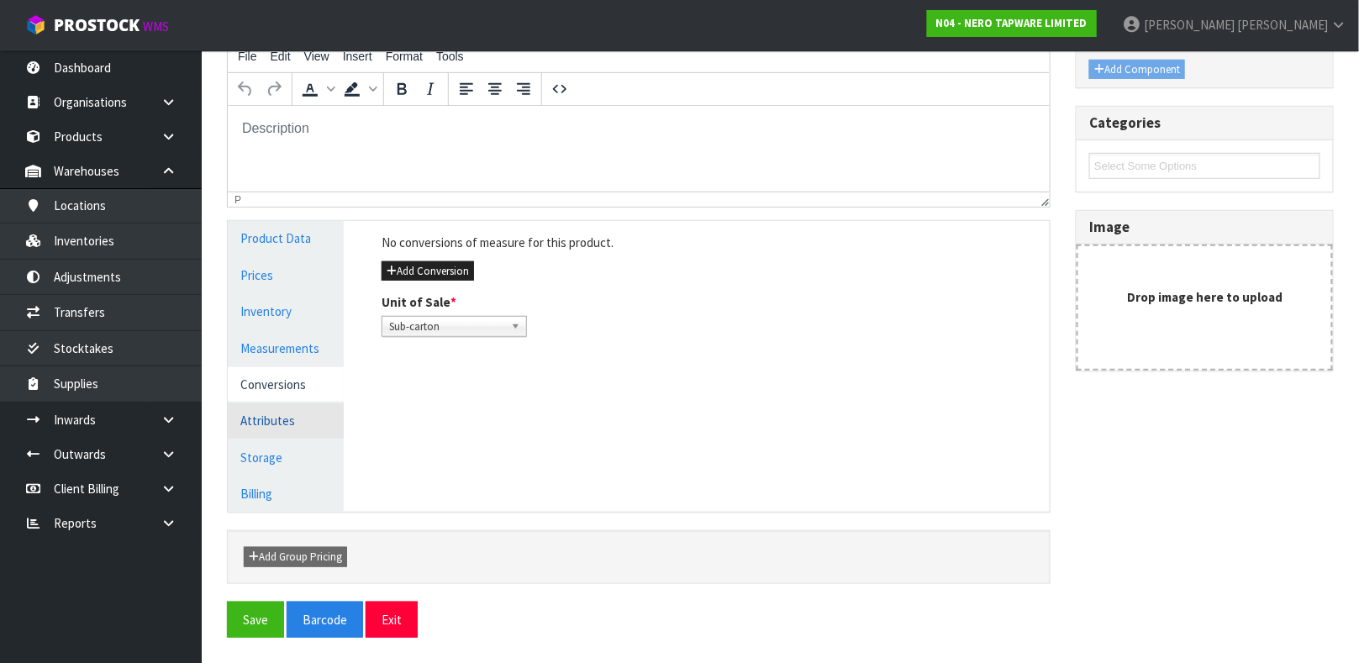
click at [265, 418] on link "Attributes" at bounding box center [286, 420] width 116 height 34
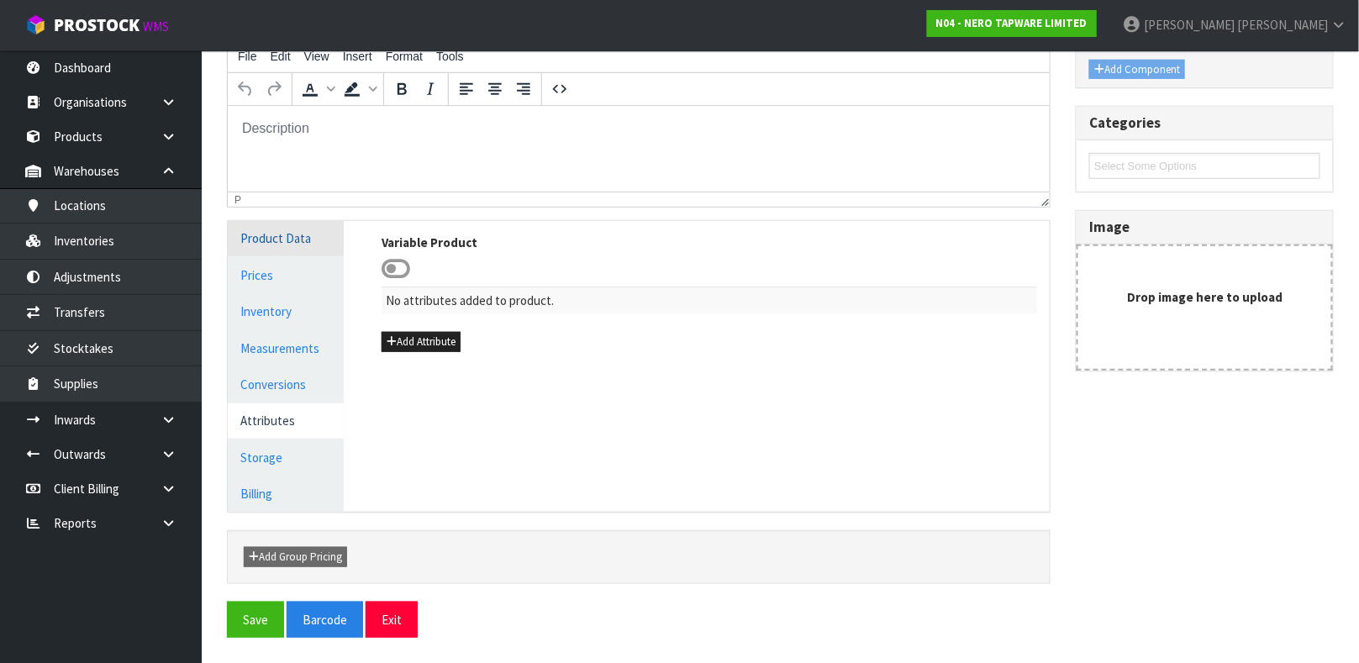
click at [289, 234] on link "Product Data" at bounding box center [286, 238] width 116 height 34
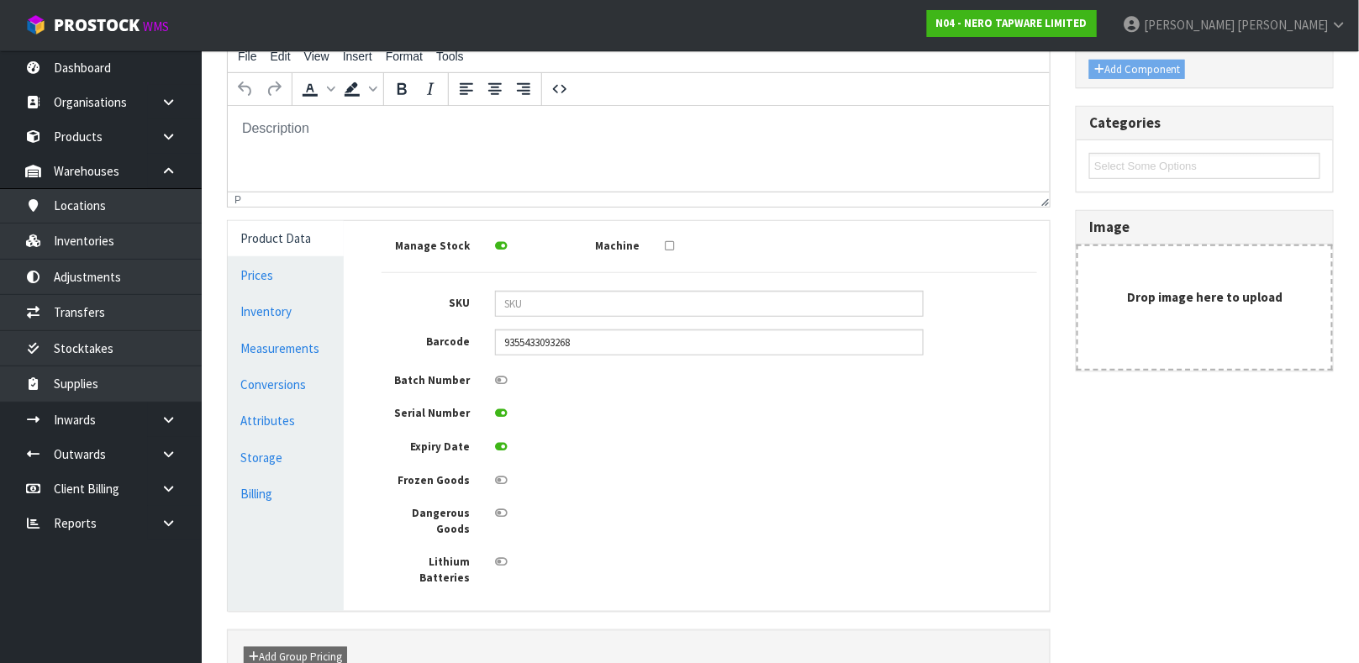
click at [498, 418] on icon at bounding box center [501, 413] width 13 height 11
click at [0, 0] on input "checkbox" at bounding box center [0, 0] width 0 height 0
click at [500, 445] on icon at bounding box center [501, 446] width 13 height 11
click at [0, 0] on input "checkbox" at bounding box center [0, 0] width 0 height 0
click at [289, 347] on link "Measurements" at bounding box center [286, 348] width 116 height 34
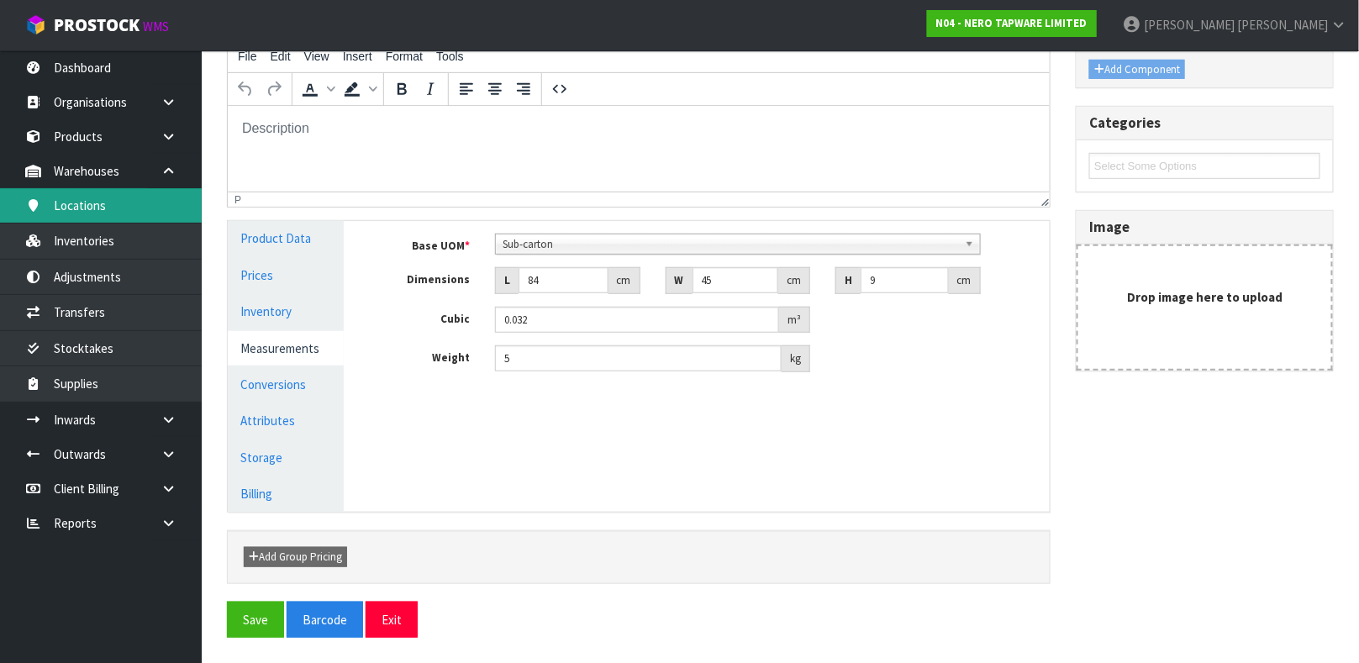
click at [129, 211] on link "Locations" at bounding box center [101, 205] width 202 height 34
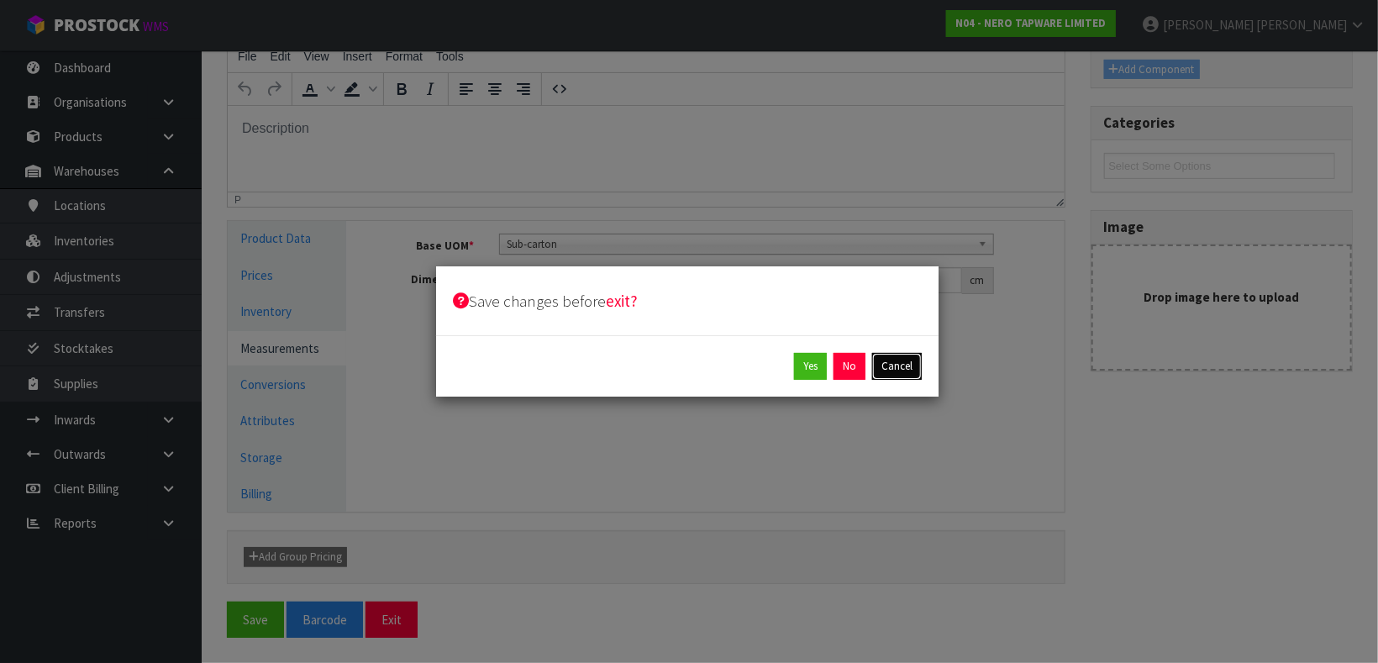
click at [908, 363] on button "Cancel" at bounding box center [897, 366] width 50 height 27
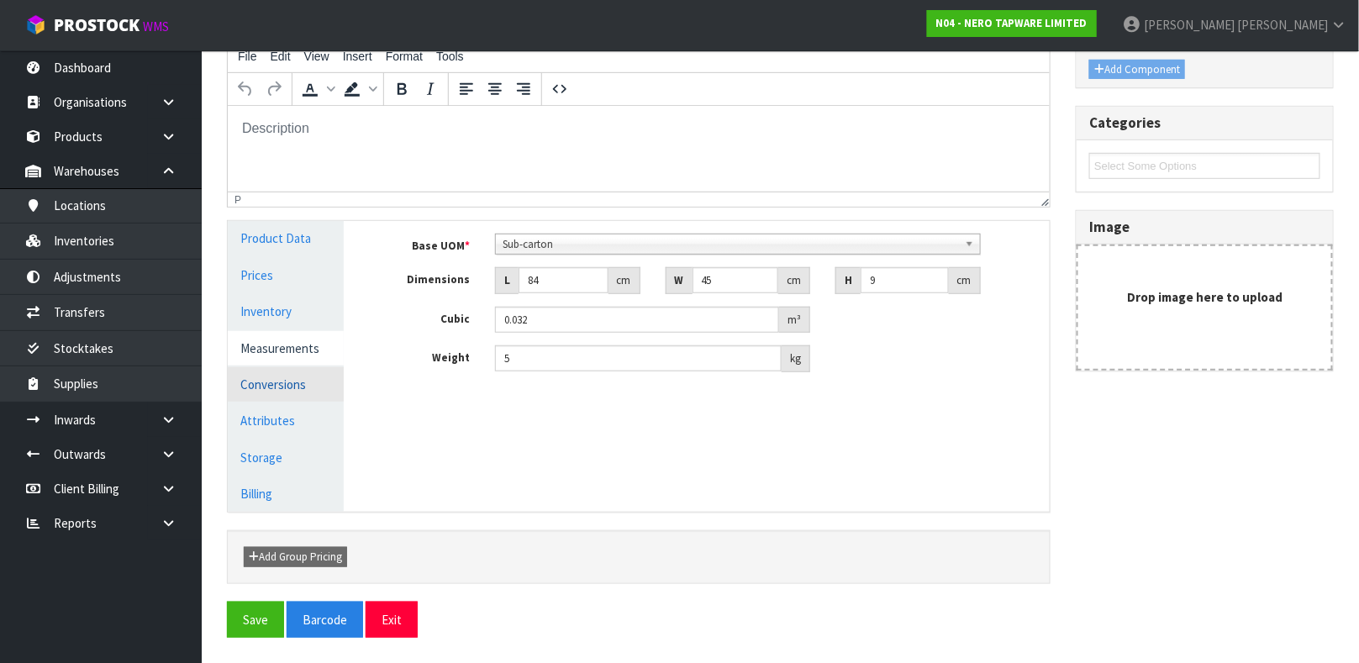
click at [285, 376] on link "Conversions" at bounding box center [286, 384] width 116 height 34
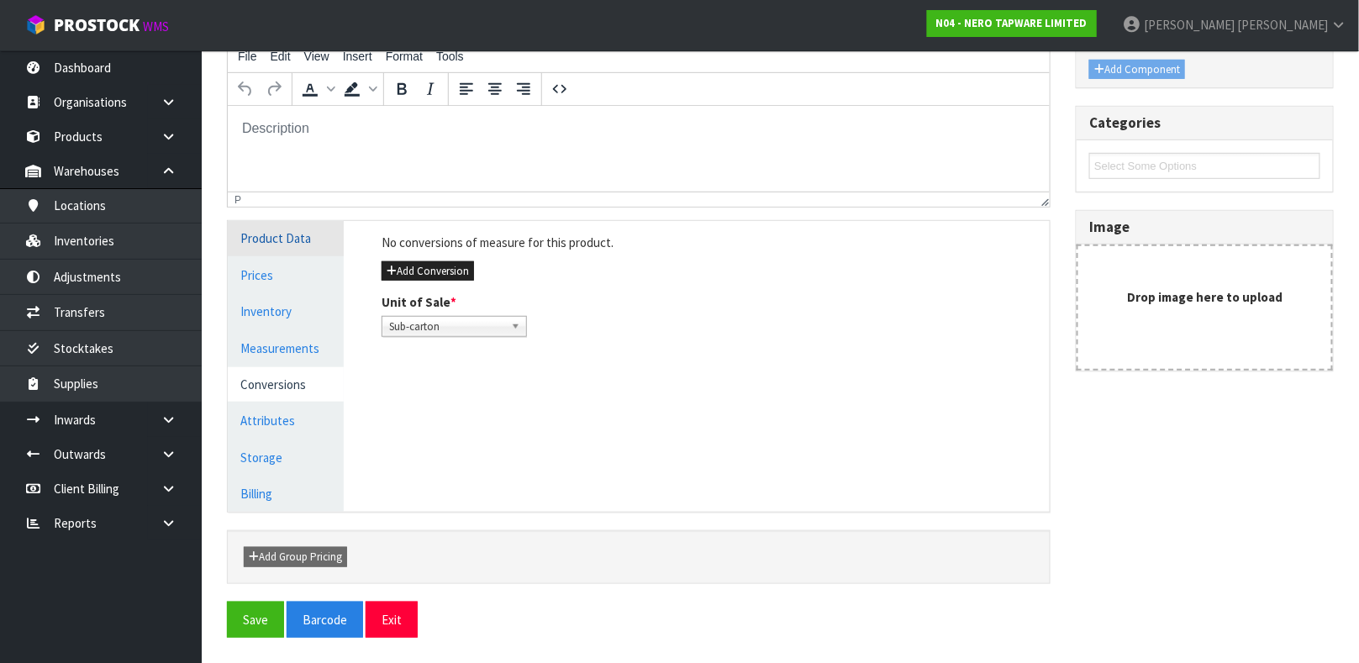
click at [276, 247] on link "Product Data" at bounding box center [286, 238] width 116 height 34
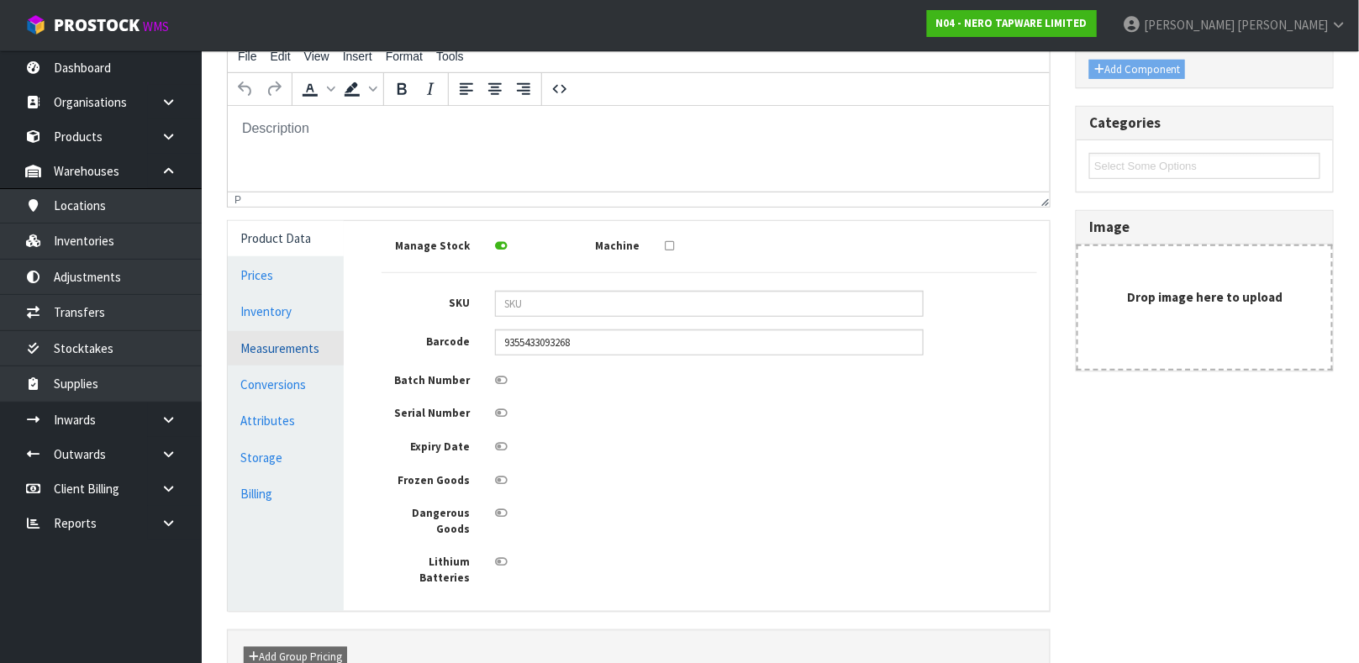
click at [274, 344] on link "Measurements" at bounding box center [286, 348] width 116 height 34
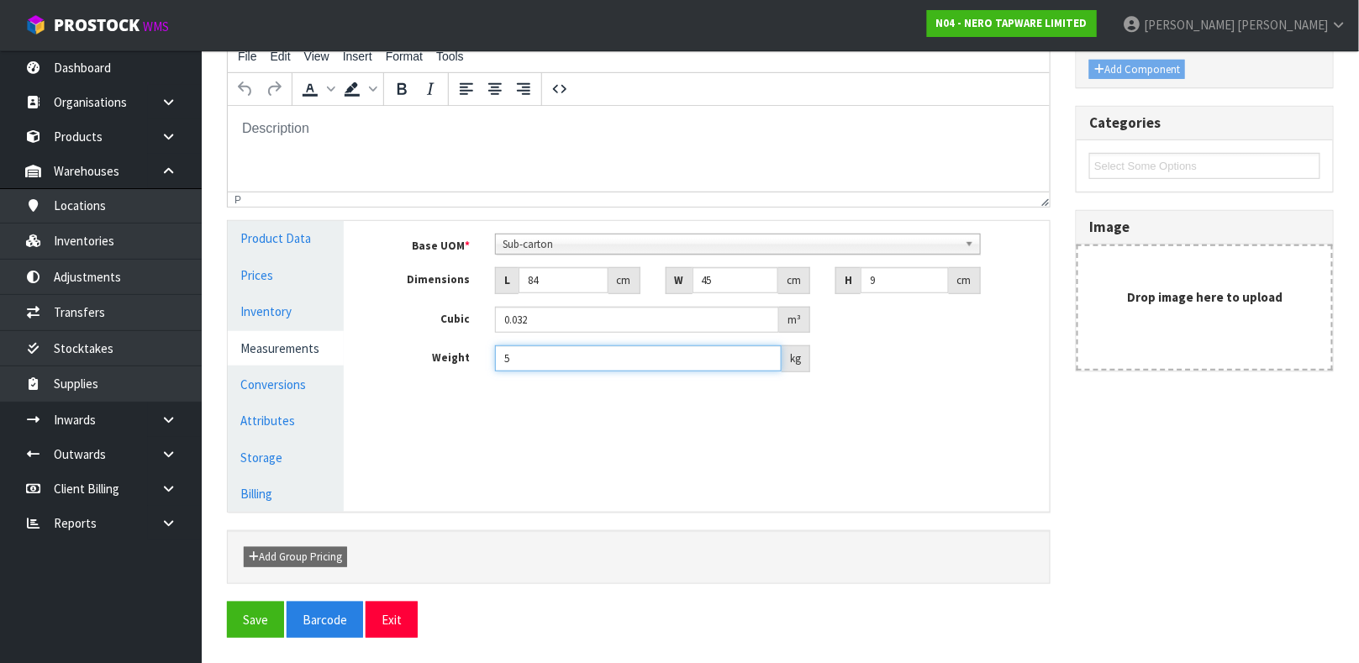
click at [526, 363] on input "5" at bounding box center [638, 358] width 287 height 26
type input "4.25"
click at [561, 281] on input "84" at bounding box center [563, 280] width 90 height 26
type input "8"
type input "0.00324"
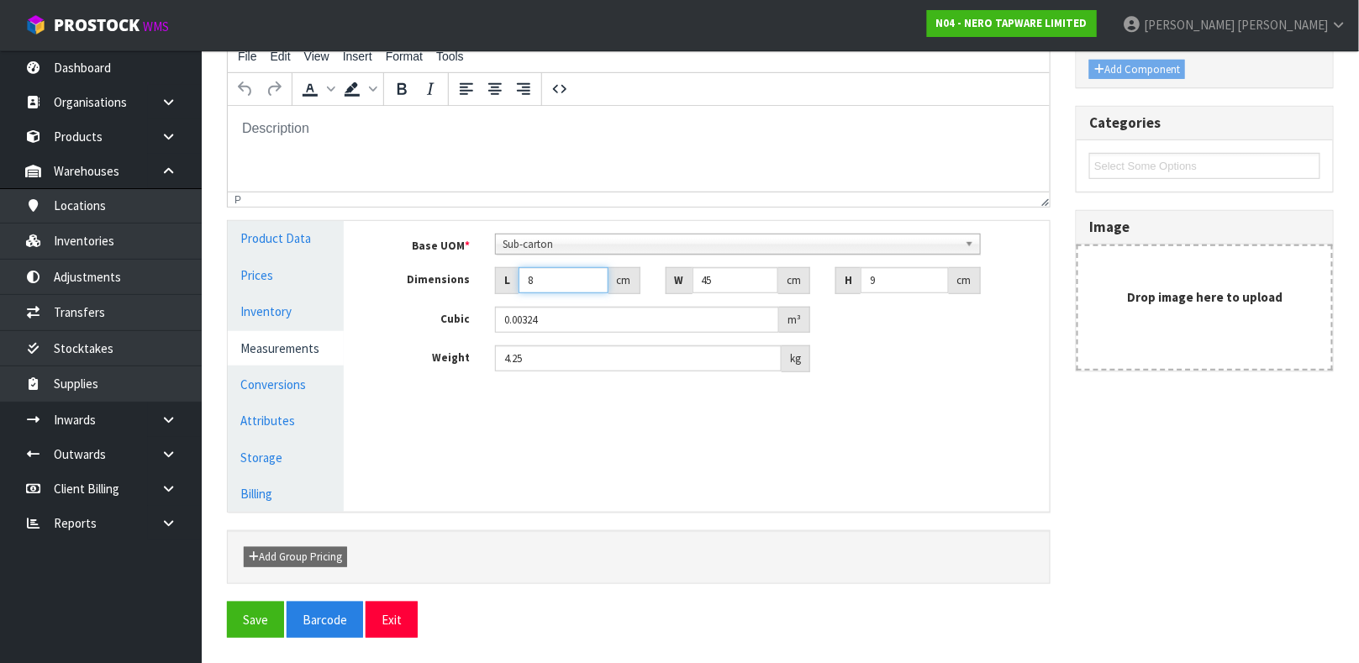
type input "83"
type input "0.033615"
click at [724, 280] on input "45" at bounding box center [735, 280] width 87 height 26
click at [552, 283] on input "83" at bounding box center [563, 280] width 90 height 26
type input "8"
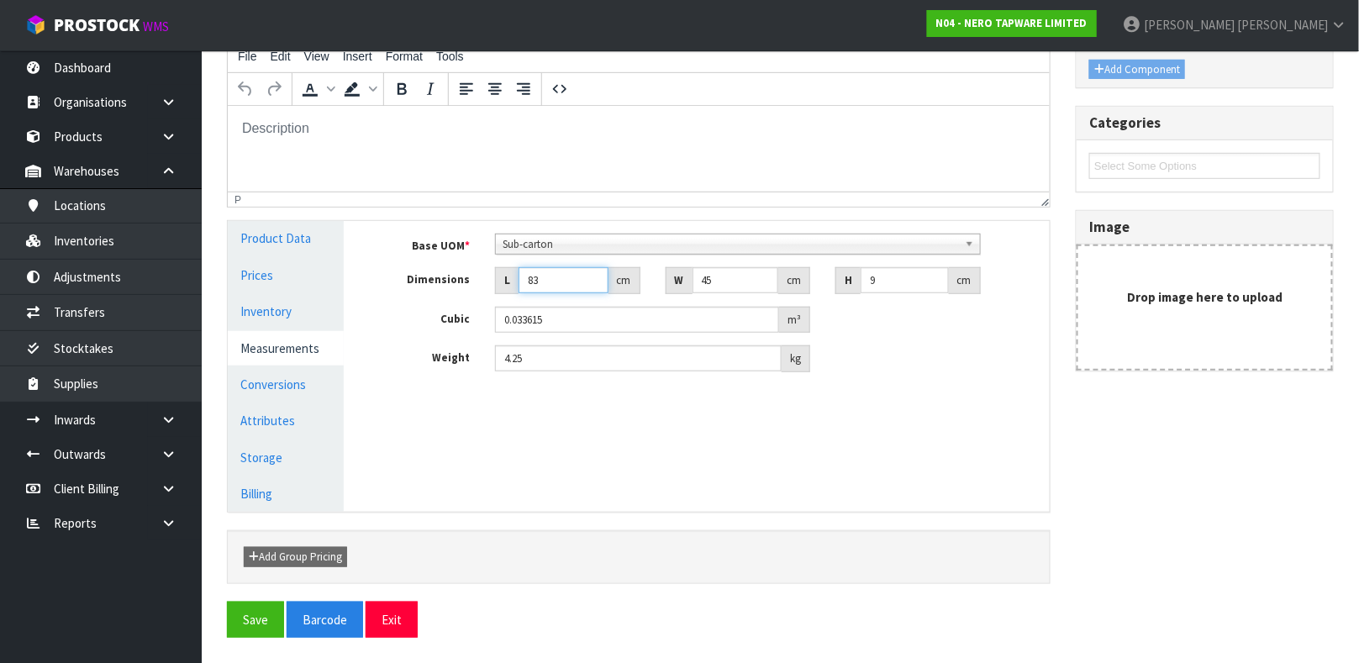
type input "0.00324"
type input "0.000001"
type input "4"
type input "0.00162"
type input "46"
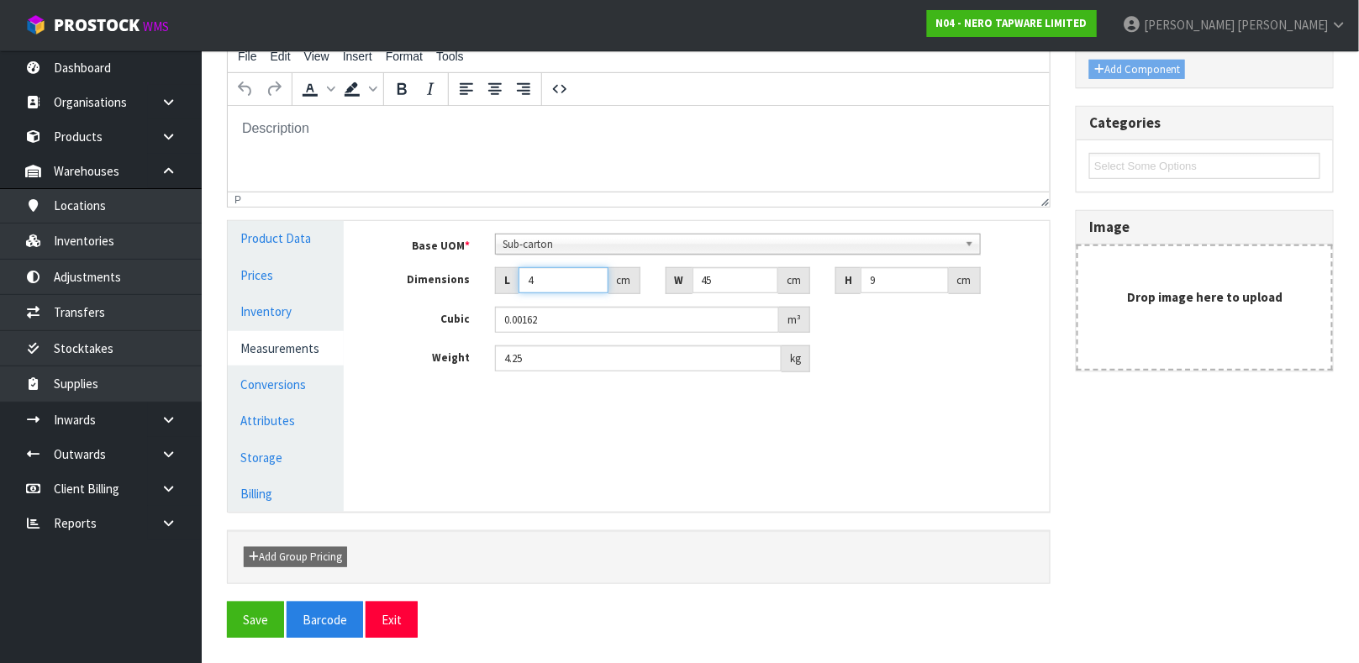
type input "0.01863"
type input "46"
click at [714, 285] on input "45" at bounding box center [735, 280] width 87 height 26
type input "4"
type input "0.001656"
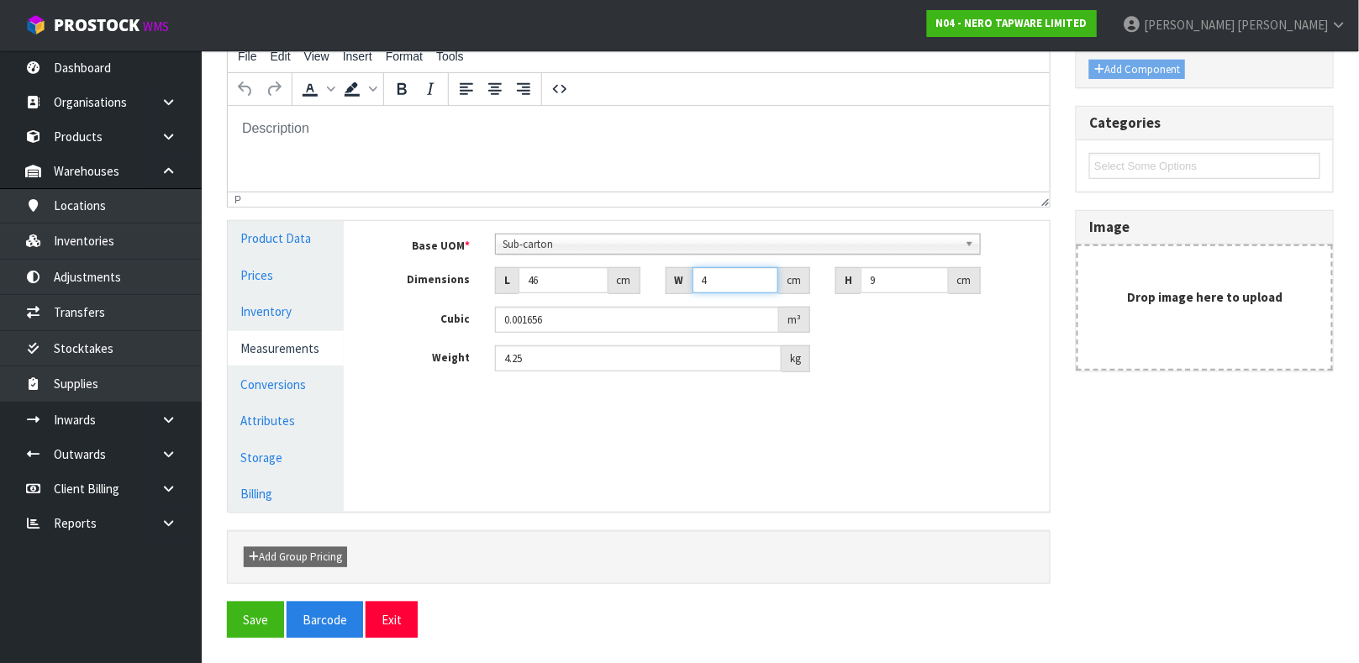
type input "0.000001"
type input "8"
type input "0.003312"
type input "83"
type input "0.034362"
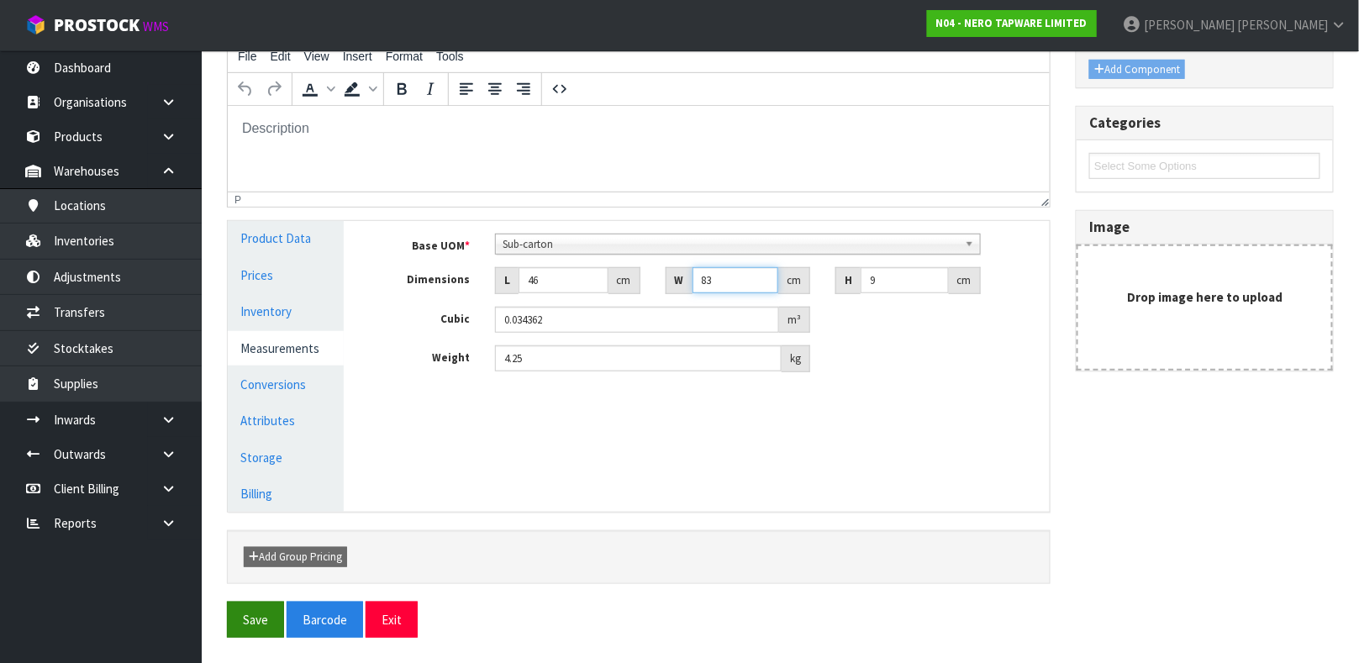
type input "83"
click at [268, 625] on button "Save" at bounding box center [255, 620] width 57 height 36
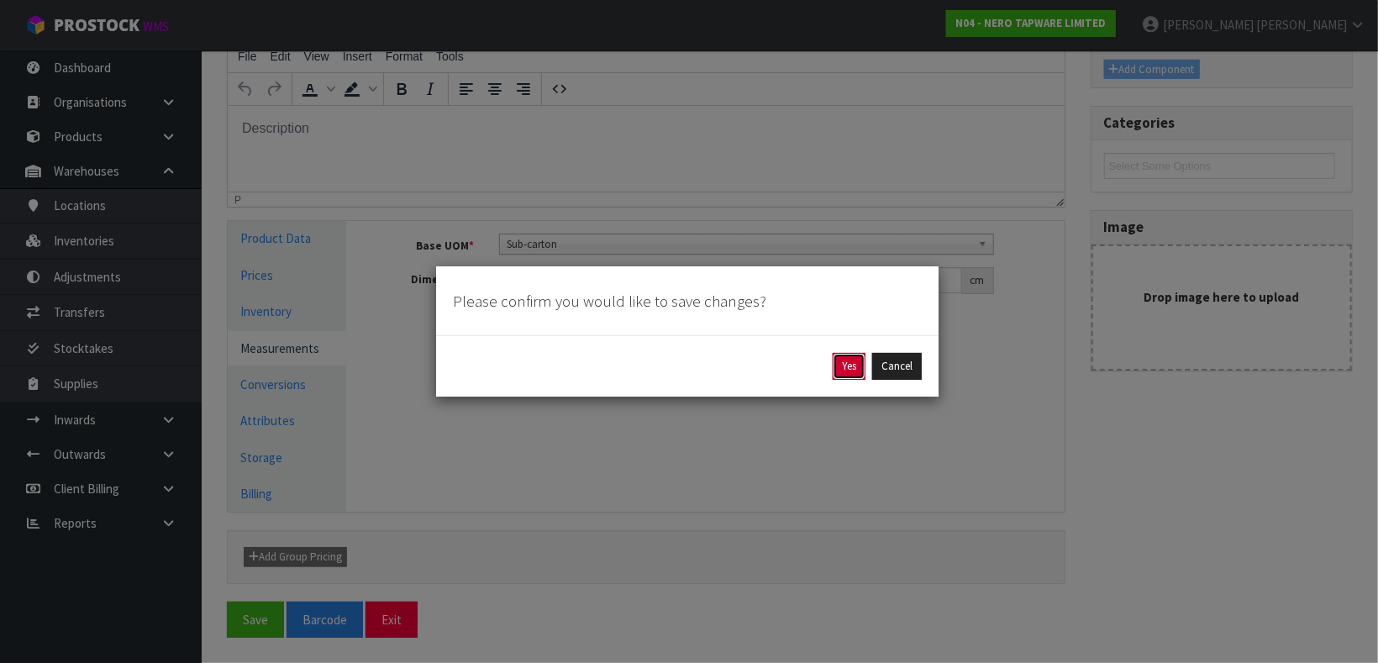
click at [854, 365] on button "Yes" at bounding box center [849, 366] width 33 height 27
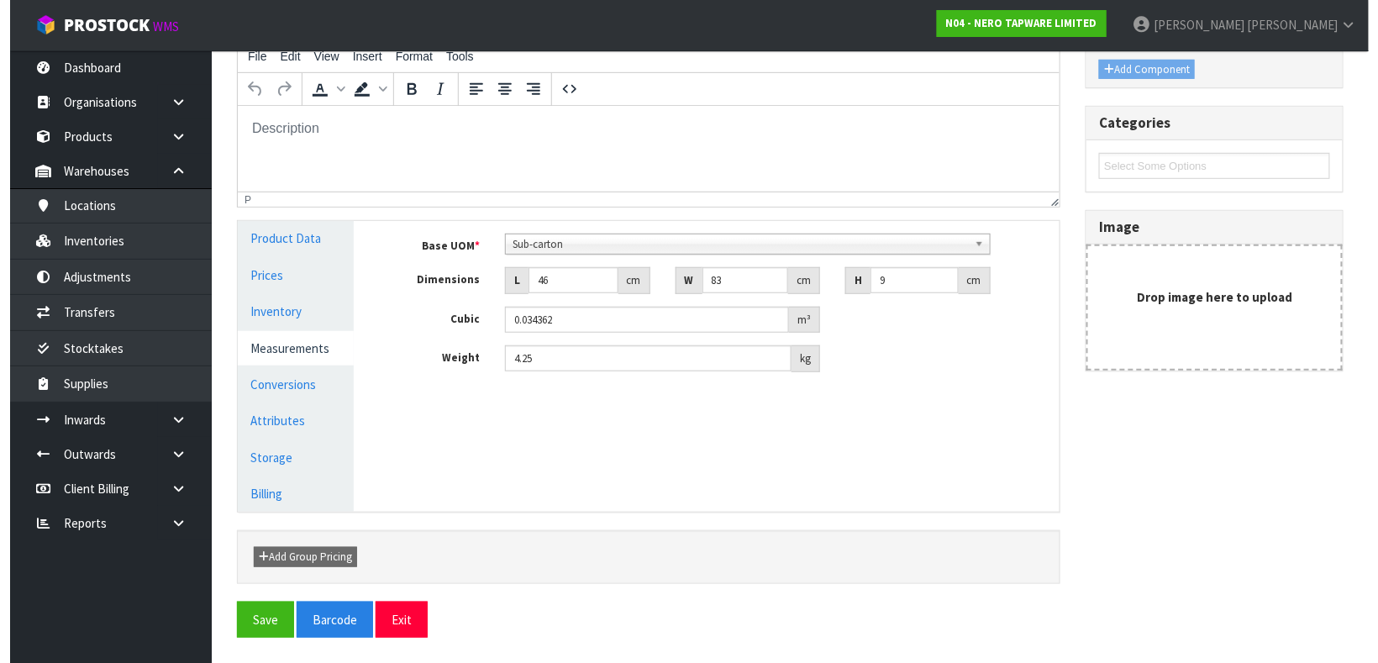
scroll to position [0, 0]
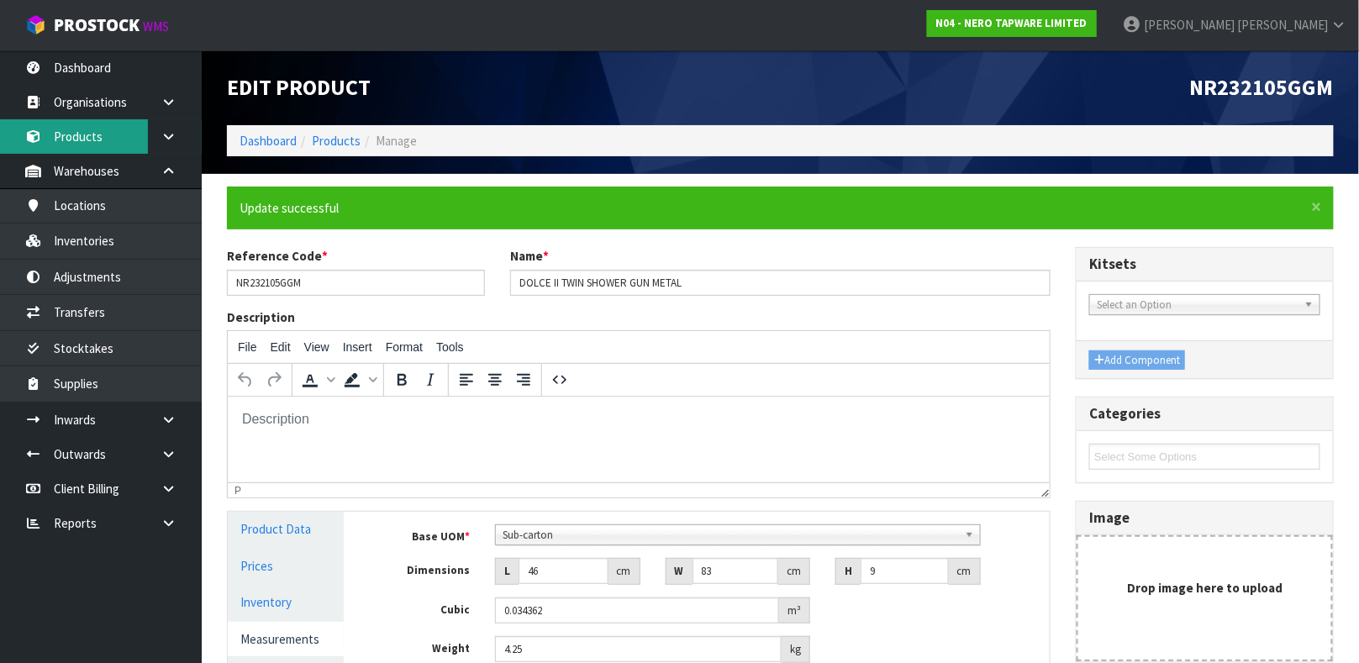
click at [115, 145] on link "Products" at bounding box center [101, 136] width 202 height 34
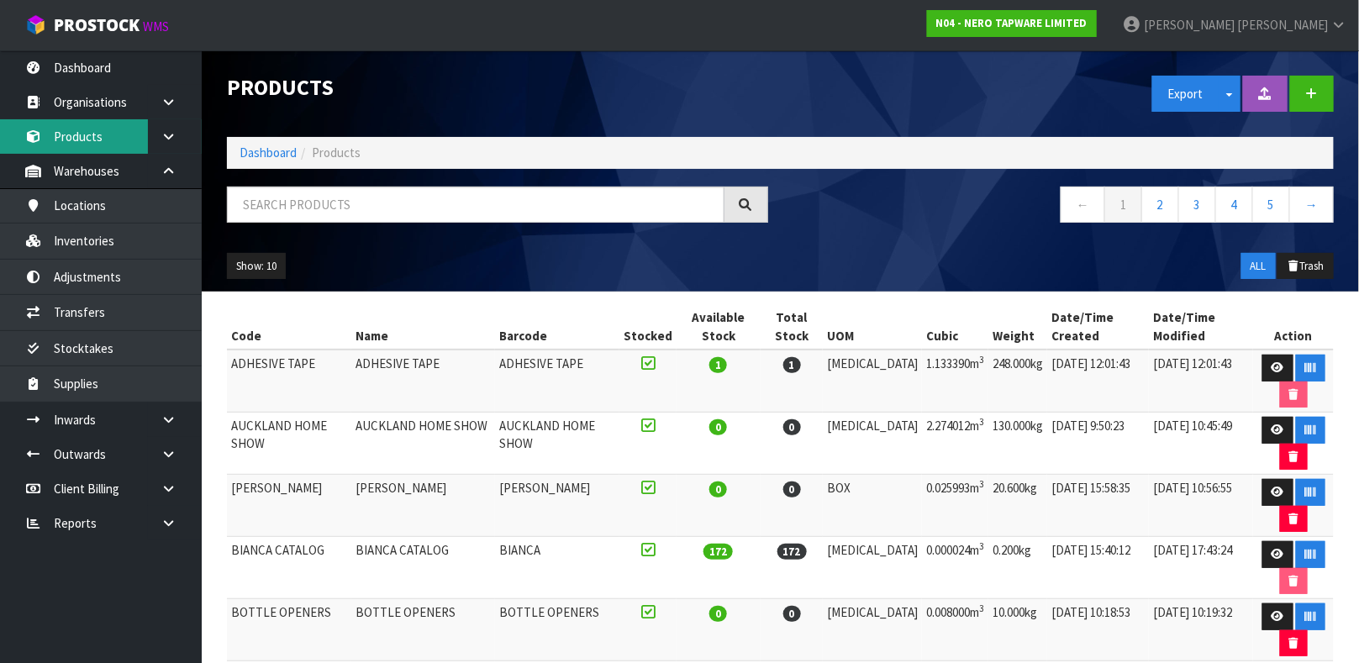
click at [0, 119] on link "Products" at bounding box center [101, 136] width 202 height 34
click at [300, 202] on input "text" at bounding box center [475, 205] width 497 height 36
type input "9355433093268"
